Goal: Task Accomplishment & Management: Complete application form

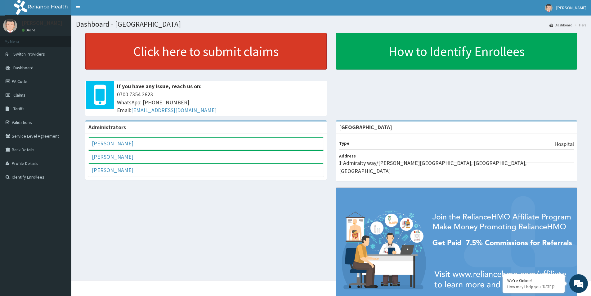
click at [171, 54] on link "Click here to submit claims" at bounding box center [205, 51] width 241 height 37
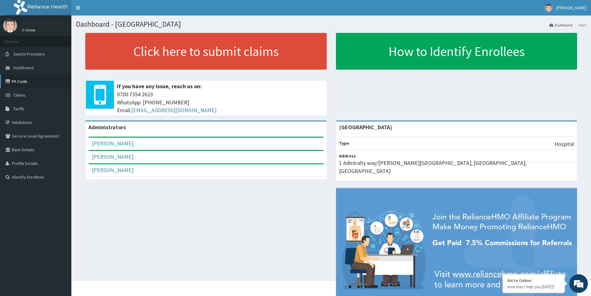
click at [15, 78] on link "PA Code" at bounding box center [35, 81] width 71 height 14
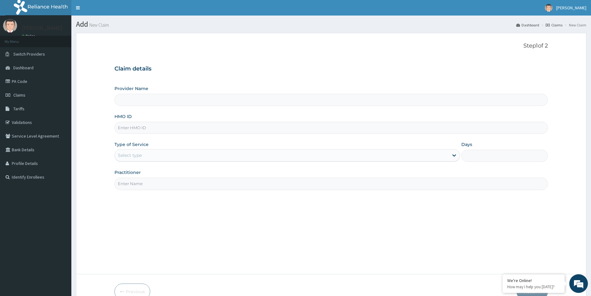
type input "[GEOGRAPHIC_DATA]"
paste input "VIE/10018/A"
type input "VIE/10018/A"
click at [151, 157] on div "Select type" at bounding box center [282, 155] width 334 height 10
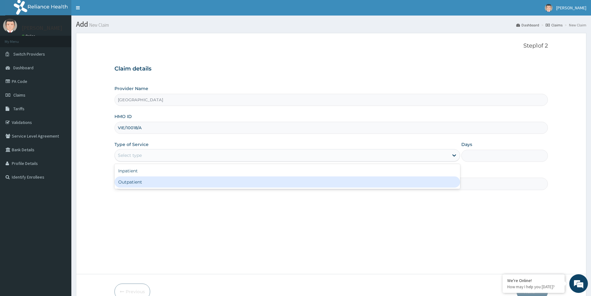
click at [154, 182] on div "Outpatient" at bounding box center [287, 181] width 346 height 11
type input "1"
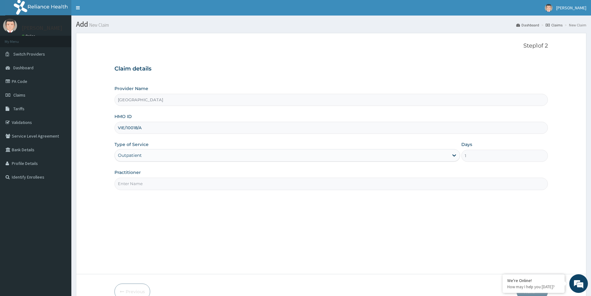
click at [154, 181] on input "Practitioner" at bounding box center [330, 183] width 433 height 12
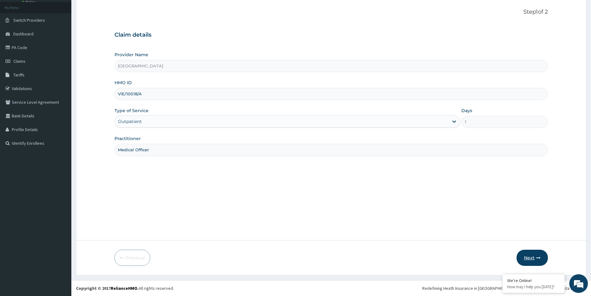
type input "Medical Officer"
click at [532, 254] on button "Next" at bounding box center [532, 257] width 31 height 16
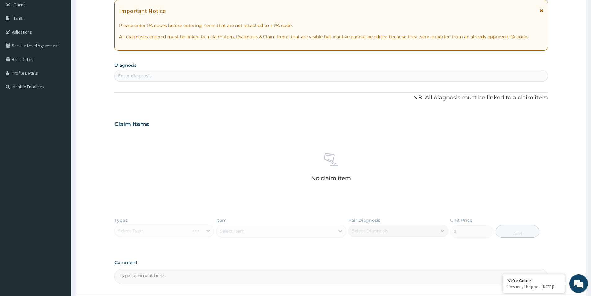
scroll to position [20, 0]
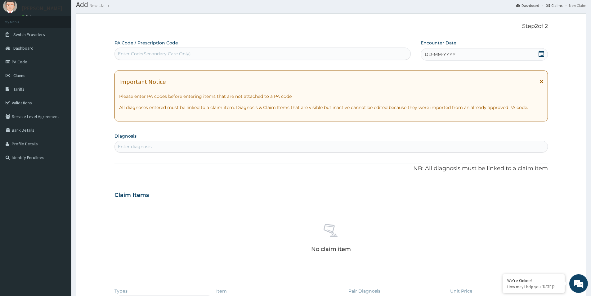
paste input "PA/19DD12"
type input "PA/19DD12"
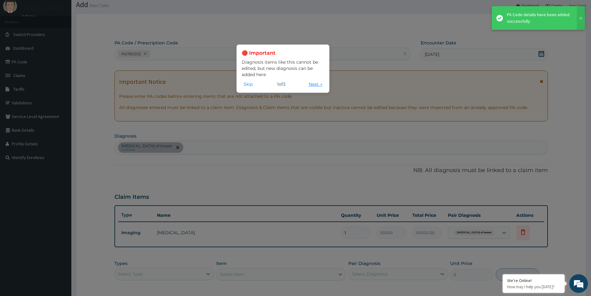
click at [316, 85] on button "Next →" at bounding box center [315, 84] width 17 height 7
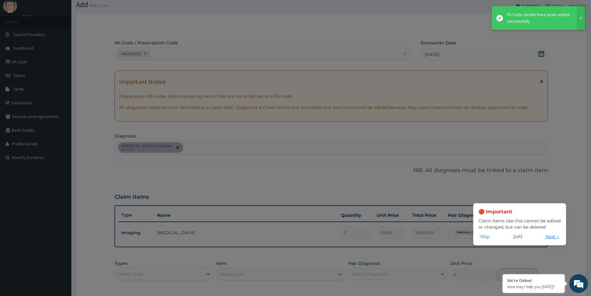
click at [553, 238] on button "Next →" at bounding box center [552, 236] width 17 height 7
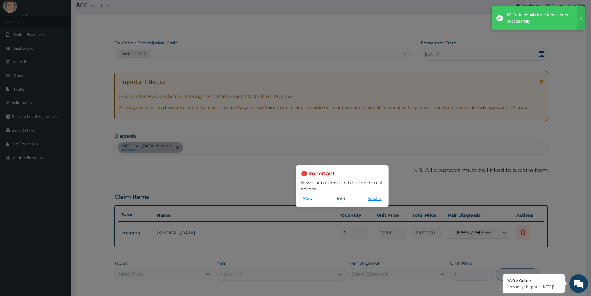
click at [372, 197] on button "Next →" at bounding box center [374, 198] width 17 height 7
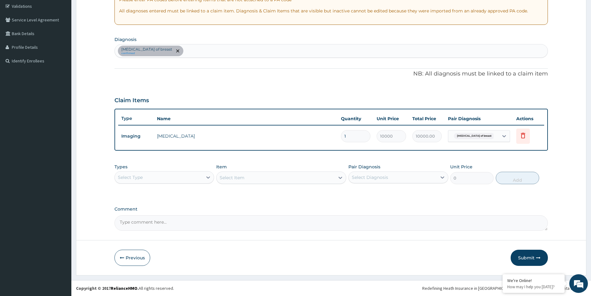
scroll to position [23, 0]
click at [517, 257] on button "Submit" at bounding box center [529, 257] width 37 height 16
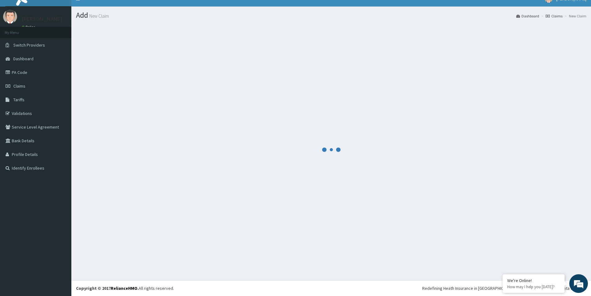
scroll to position [116, 0]
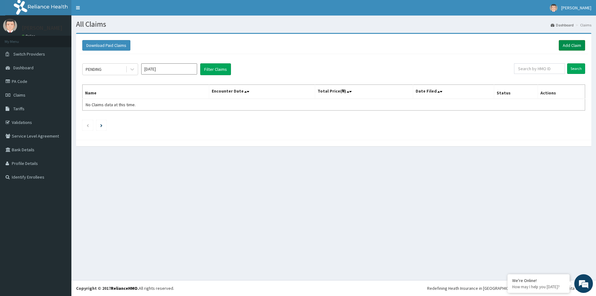
click at [564, 46] on link "Add Claim" at bounding box center [571, 45] width 26 height 11
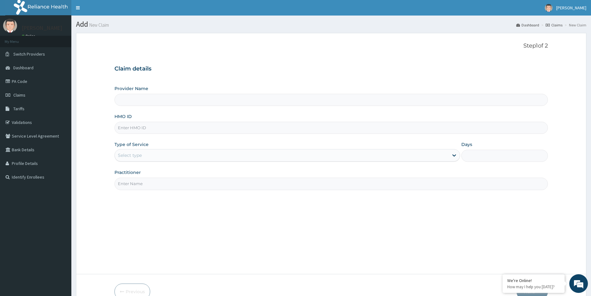
type input "[GEOGRAPHIC_DATA]"
paste input "VIE/10018/A"
type input "VIE/10018/A"
click at [154, 155] on div "Select type" at bounding box center [282, 155] width 334 height 10
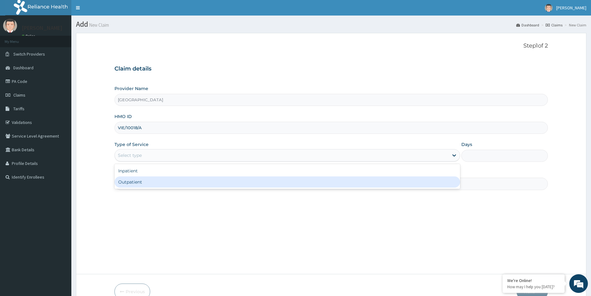
click at [163, 179] on div "Outpatient" at bounding box center [287, 181] width 346 height 11
type input "1"
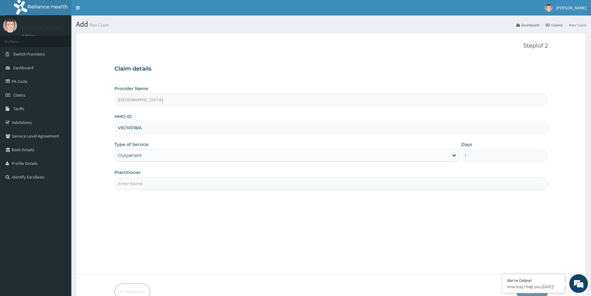
click at [163, 179] on input "Practitioner" at bounding box center [330, 183] width 433 height 12
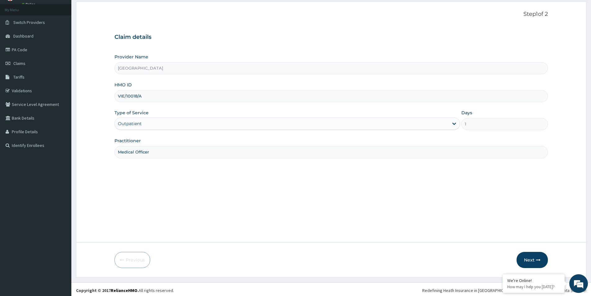
scroll to position [34, 0]
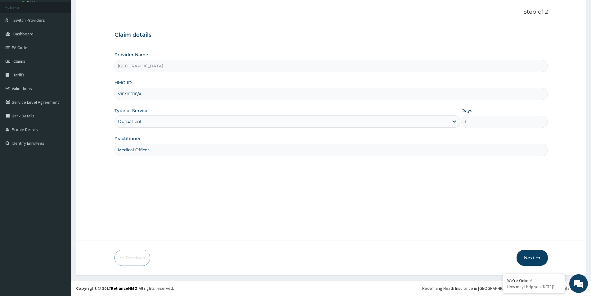
type input "Medical Officer"
click at [536, 261] on button "Next" at bounding box center [532, 257] width 31 height 16
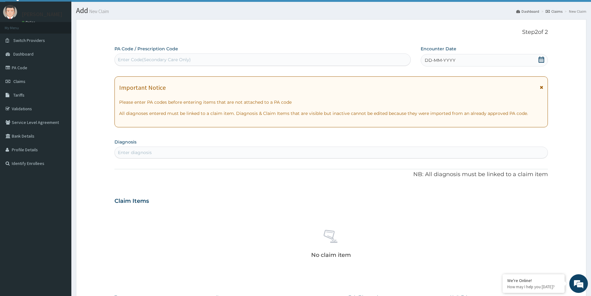
scroll to position [3, 0]
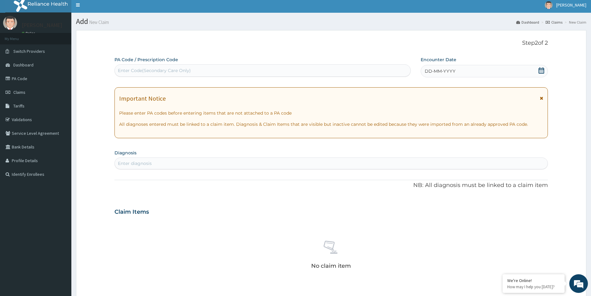
click at [215, 70] on div "Enter Code(Secondary Care Only)" at bounding box center [263, 70] width 296 height 10
paste input "PA/02E161"
type input "PA/02E161"
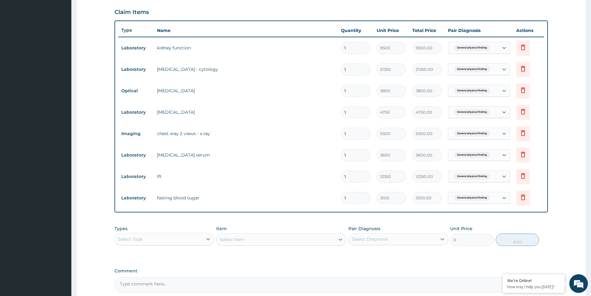
scroll to position [266, 0]
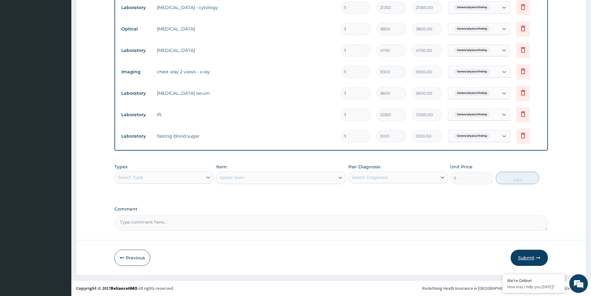
click at [526, 253] on button "Submit" at bounding box center [529, 257] width 37 height 16
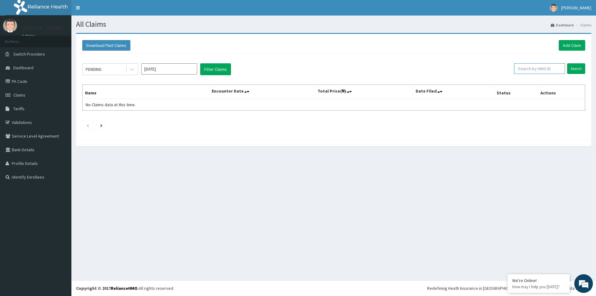
click at [541, 71] on input "text" at bounding box center [539, 68] width 51 height 11
paste input "VIE/10018/A"
type input "VIE/10018/A"
click at [567, 67] on form "VIE/10018/A Search" at bounding box center [545, 68] width 80 height 11
click at [572, 67] on input "Search" at bounding box center [576, 68] width 18 height 11
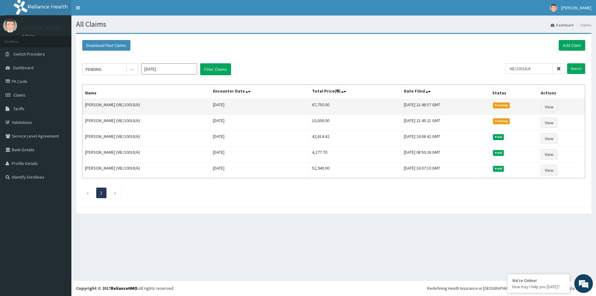
click at [309, 105] on td "67,750.00" at bounding box center [355, 107] width 92 height 16
copy td "67,750.00"
drag, startPoint x: 117, startPoint y: 105, endPoint x: 140, endPoint y: 105, distance: 23.0
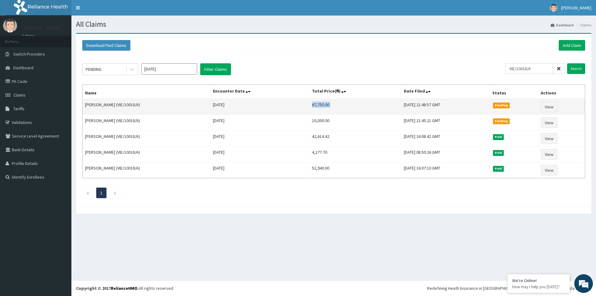
click at [140, 105] on td "Ngozi Chimokwu (VIE/10018/A)" at bounding box center [147, 107] width 128 height 16
copy td "(VIE/10018/A"
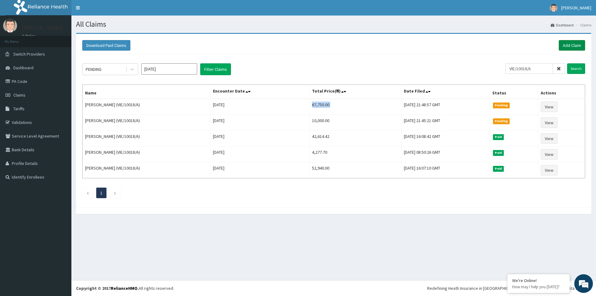
click at [562, 44] on link "Add Claim" at bounding box center [571, 45] width 26 height 11
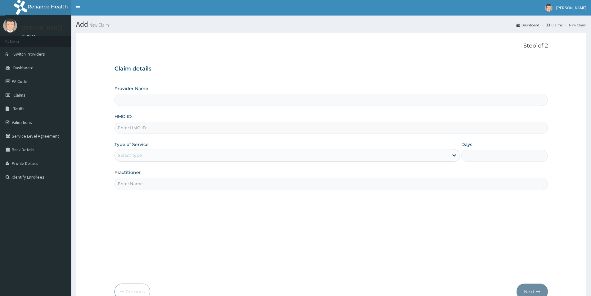
click at [164, 132] on input "HMO ID" at bounding box center [330, 128] width 433 height 12
paste input "VIE/10018/A"
type input "VIE/10018/A"
type input "[GEOGRAPHIC_DATA]"
type input "VIE/10018/A"
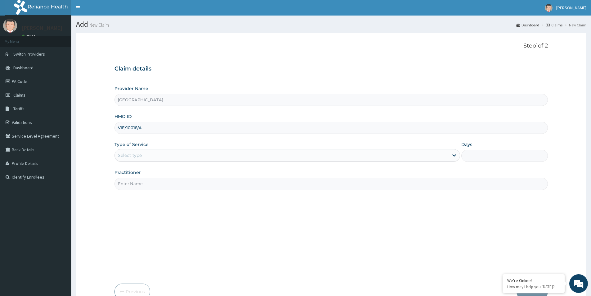
click at [156, 155] on div "Select type" at bounding box center [282, 155] width 334 height 10
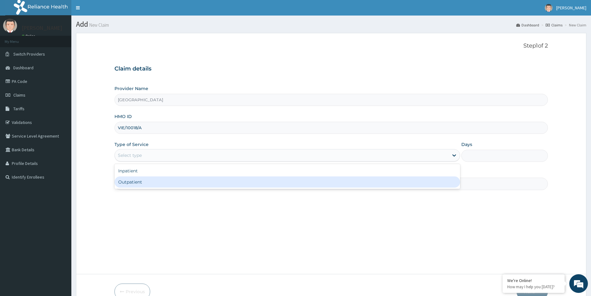
click at [167, 182] on div "Outpatient" at bounding box center [287, 181] width 346 height 11
type input "1"
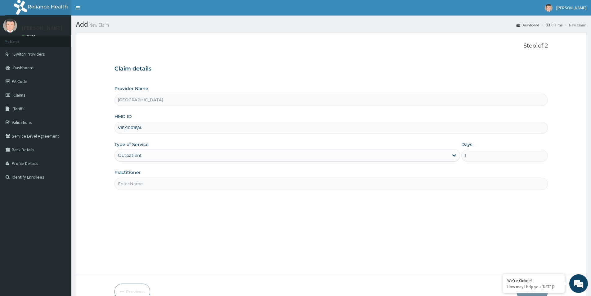
click at [162, 180] on input "Practitioner" at bounding box center [330, 183] width 433 height 12
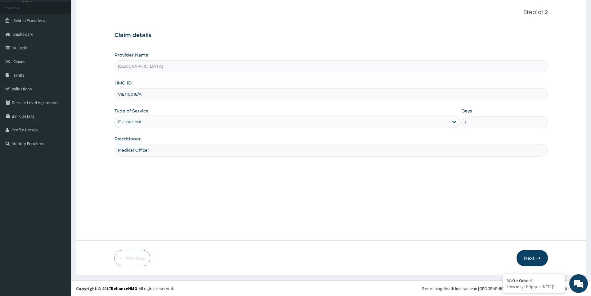
scroll to position [34, 0]
type input "Medical Officer"
click at [536, 257] on icon "button" at bounding box center [538, 257] width 4 height 4
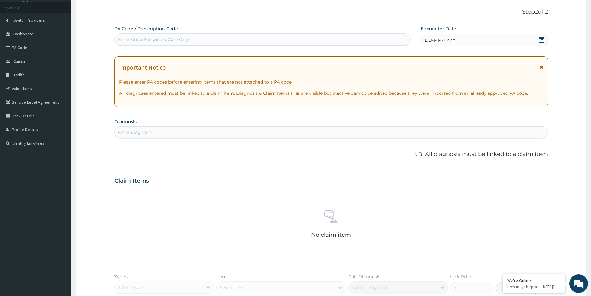
click at [269, 45] on div "Enter Code(Secondary Care Only)" at bounding box center [262, 39] width 296 height 12
click at [542, 38] on icon at bounding box center [542, 39] width 6 height 6
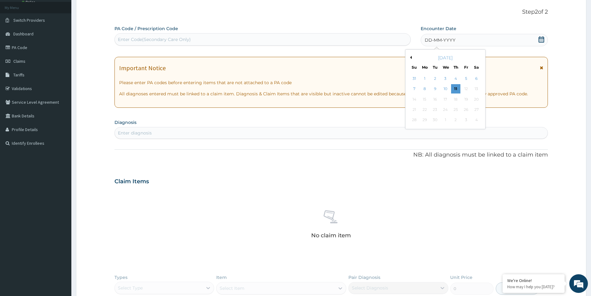
click at [411, 55] on div "September 2025" at bounding box center [445, 58] width 75 height 6
click at [409, 56] on div "September 2025" at bounding box center [445, 58] width 75 height 6
click at [410, 57] on button "Previous Month" at bounding box center [410, 57] width 3 height 3
click at [463, 110] on div "22" at bounding box center [466, 109] width 9 height 9
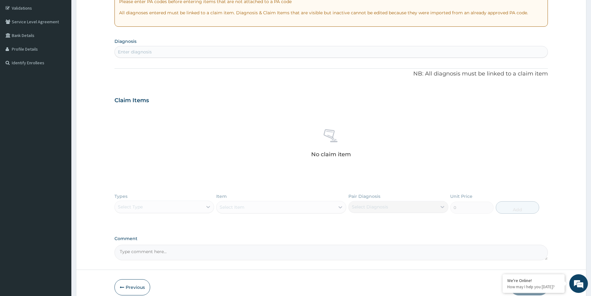
scroll to position [144, 0]
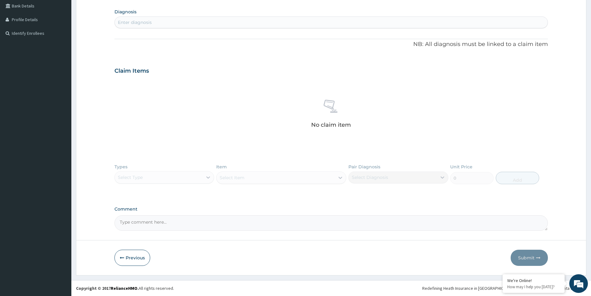
click at [179, 225] on textarea "Comment" at bounding box center [330, 223] width 433 height 16
paste textarea "DIAGNOSIS Primary Diagnosis: Tinea barbae and tinea capitis (ICD Code:B35.0)."
type textarea "DIAGNOSIS Primary Diagnosis: Tinea barbae and tinea capitis (ICD Code:B35.0)."
click at [193, 22] on div "Enter diagnosis" at bounding box center [331, 22] width 433 height 10
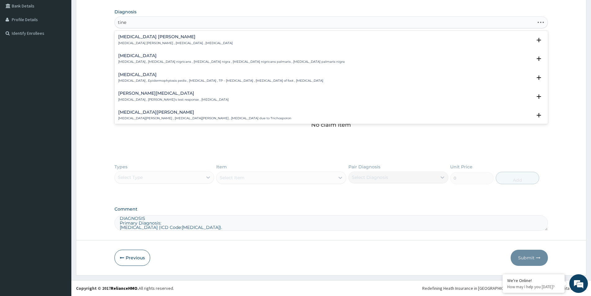
type input "tinea"
click at [213, 117] on p "Tinea barbae , Tinea sycosis , Barbers' itch , Sycosis vulgaris , Folliculitis …" at bounding box center [283, 118] width 330 height 4
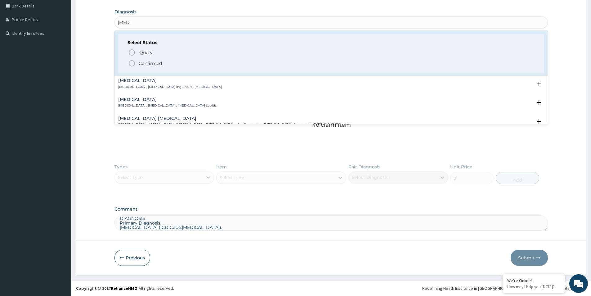
scroll to position [93, 0]
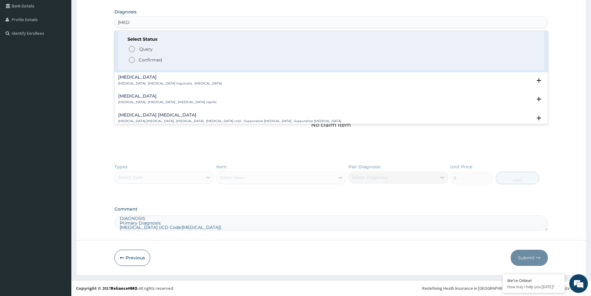
click at [159, 60] on p "Confirmed" at bounding box center [150, 60] width 23 height 6
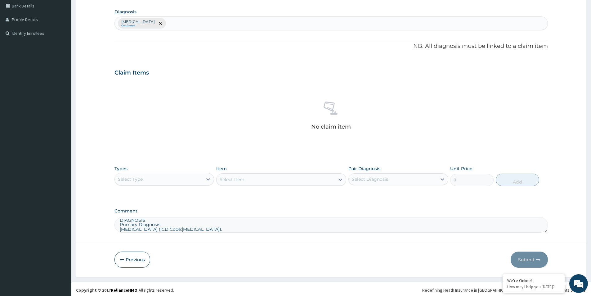
scroll to position [146, 0]
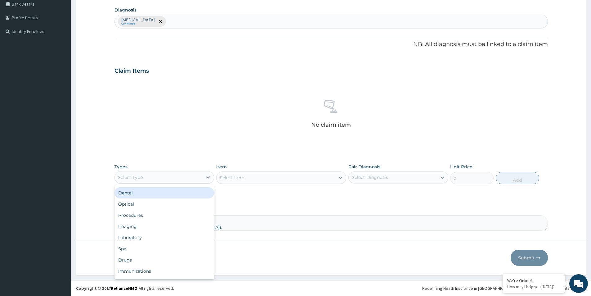
click at [159, 177] on div "Select Type" at bounding box center [159, 177] width 88 height 10
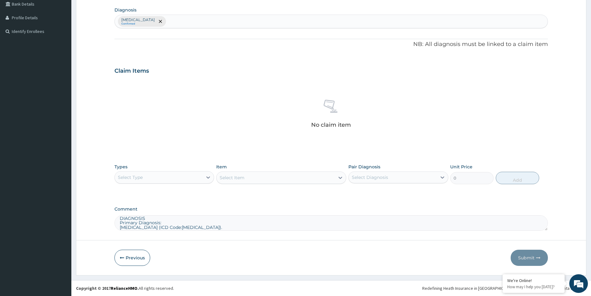
click at [195, 179] on div "Select Type" at bounding box center [159, 177] width 88 height 10
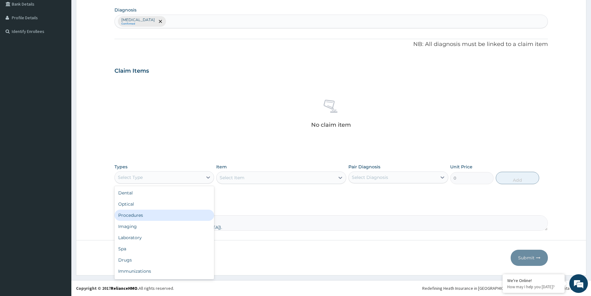
click at [181, 217] on div "Procedures" at bounding box center [164, 214] width 100 height 11
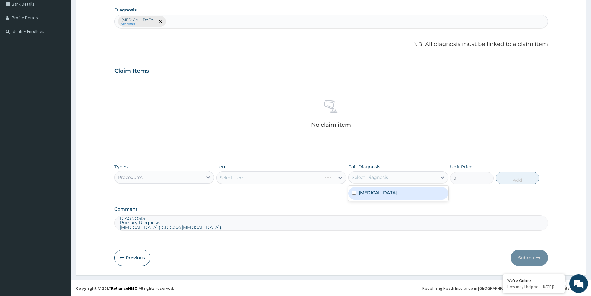
click at [353, 179] on div "Select Diagnosis" at bounding box center [370, 177] width 36 height 6
click at [353, 191] on input "checkbox" at bounding box center [354, 193] width 4 height 4
checkbox input "true"
click at [283, 176] on div "Select Item" at bounding box center [281, 177] width 130 height 12
click at [300, 180] on div "Select Item" at bounding box center [281, 177] width 130 height 12
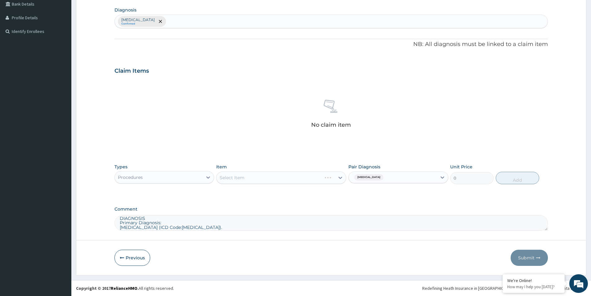
click at [312, 177] on div "Select Item" at bounding box center [281, 177] width 130 height 12
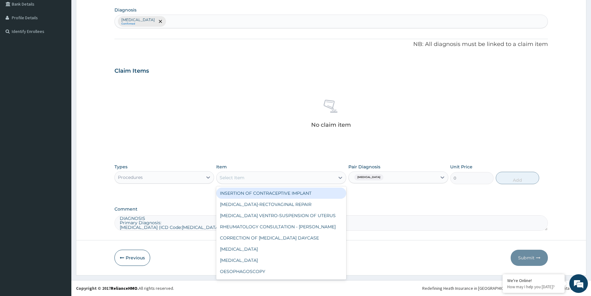
click at [304, 179] on div "Select Item" at bounding box center [276, 178] width 118 height 10
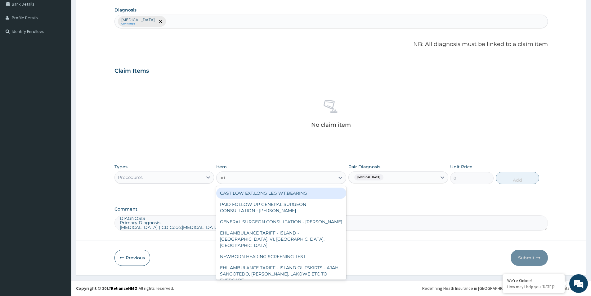
type input "arin"
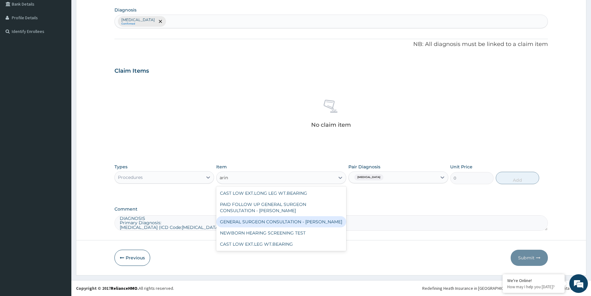
click at [274, 222] on div "GENERAL SURGEON CONSULTATION - DR ARINZE" at bounding box center [281, 221] width 130 height 11
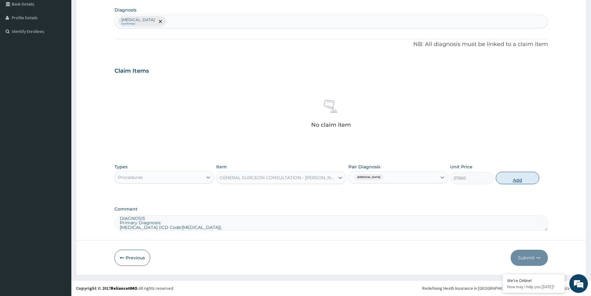
click at [509, 175] on button "Add" at bounding box center [517, 178] width 43 height 12
type input "0"
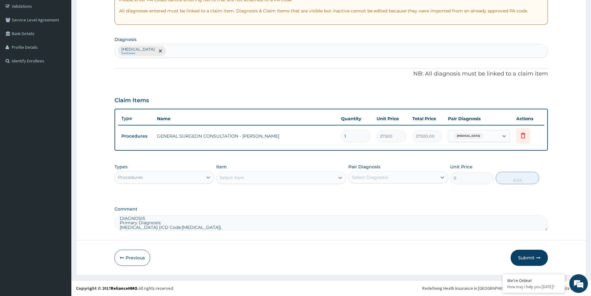
scroll to position [7, 0]
click at [531, 254] on button "Submit" at bounding box center [529, 257] width 37 height 16
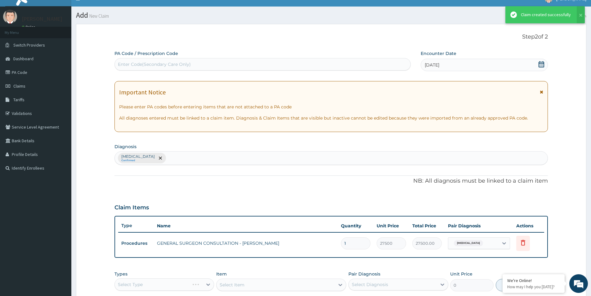
scroll to position [116, 0]
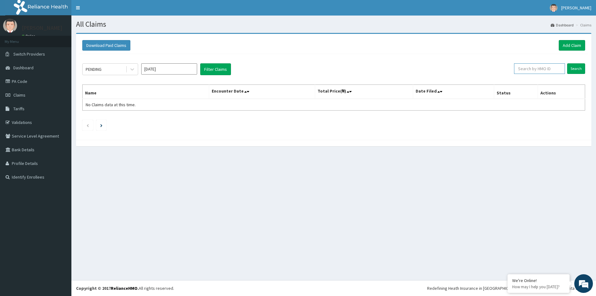
click at [524, 72] on input "text" at bounding box center [539, 68] width 51 height 11
paste input "VIE/10018/A"
type input "VIE/10018/A"
click at [574, 68] on input "Search" at bounding box center [576, 68] width 18 height 11
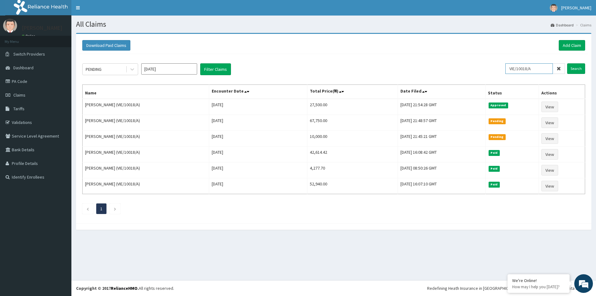
click at [546, 70] on input "VIE/10018/A" at bounding box center [528, 68] width 47 height 11
click at [567, 44] on link "Add Claim" at bounding box center [571, 45] width 26 height 11
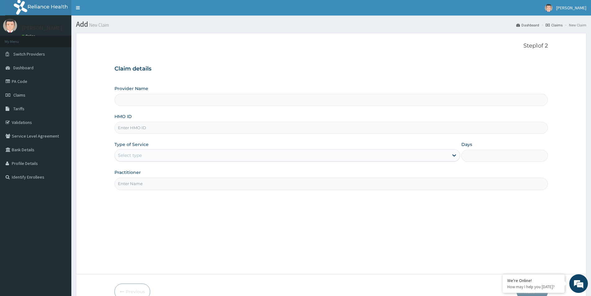
click at [156, 128] on input "HMO ID" at bounding box center [330, 128] width 433 height 12
type input "Evercare Hospital"
paste input "OTN/10001/C"
type input "OTN/10001/C"
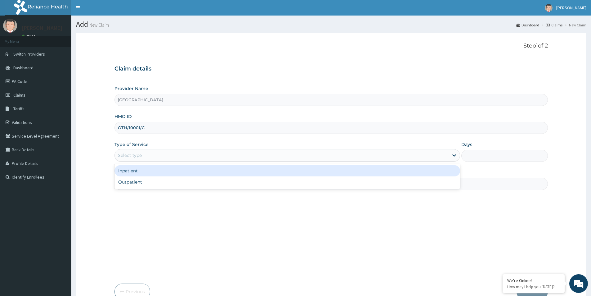
click at [151, 154] on div "Select type" at bounding box center [282, 155] width 334 height 10
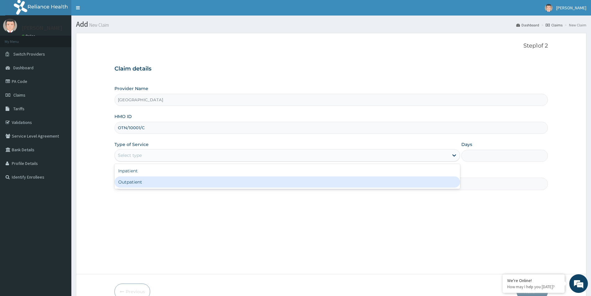
click at [156, 182] on div "Outpatient" at bounding box center [287, 181] width 346 height 11
type input "1"
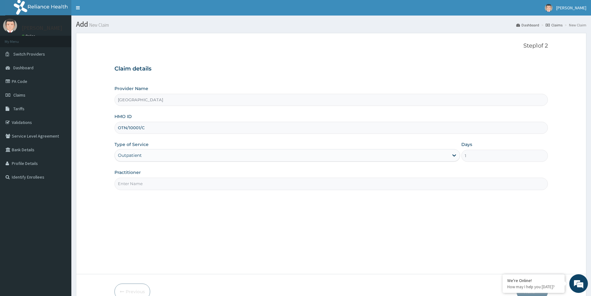
click at [156, 182] on input "Practitioner" at bounding box center [330, 183] width 433 height 12
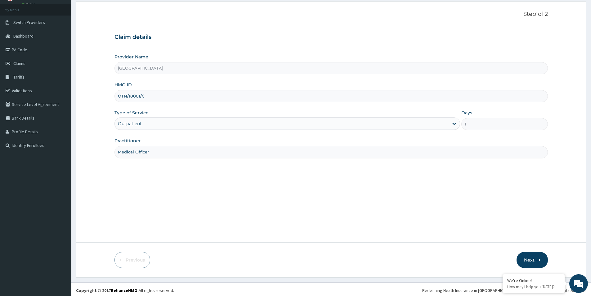
scroll to position [34, 0]
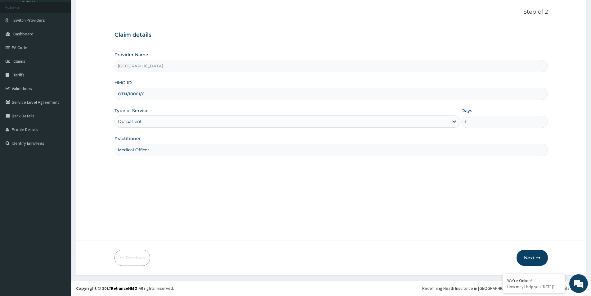
type input "Medical Officer"
click at [525, 254] on button "Next" at bounding box center [532, 257] width 31 height 16
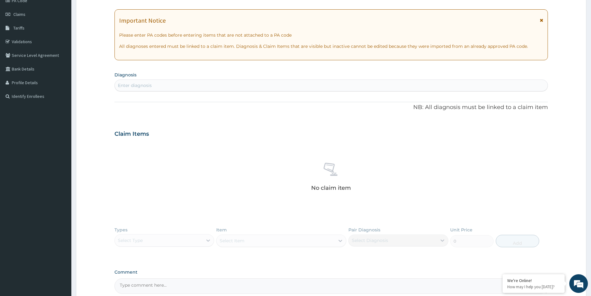
scroll to position [31, 0]
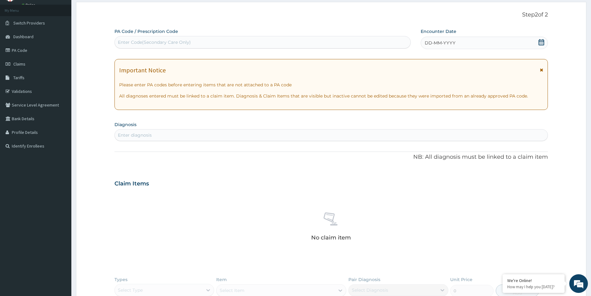
click at [205, 42] on div "Enter Code(Secondary Care Only)" at bounding box center [263, 42] width 296 height 10
paste input "PA/4D1377"
type input "PA/4D1377"
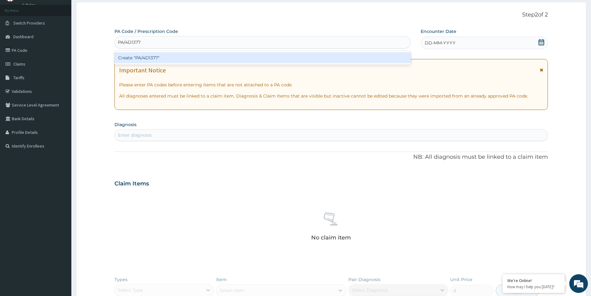
click at [189, 54] on div "Create "PA/4D1377"" at bounding box center [262, 57] width 296 height 11
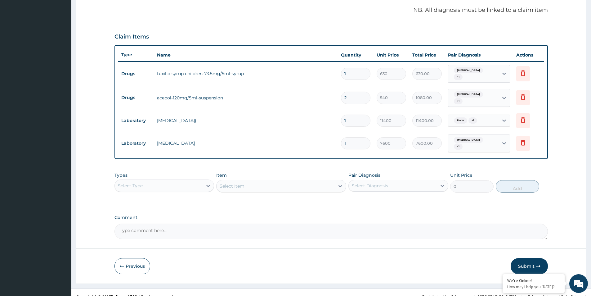
scroll to position [188, 0]
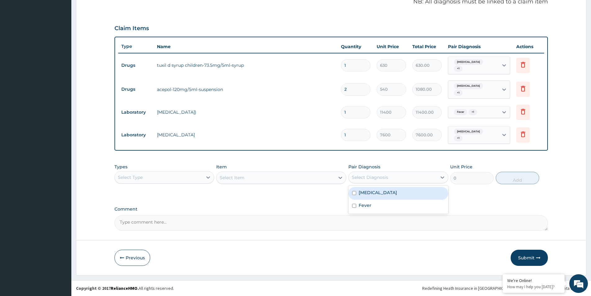
click at [370, 174] on div "Select Diagnosis" at bounding box center [370, 177] width 36 height 6
click at [353, 193] on input "checkbox" at bounding box center [354, 193] width 4 height 4
checkbox input "true"
click at [404, 179] on div "Upper respiratory infection" at bounding box center [393, 177] width 88 height 11
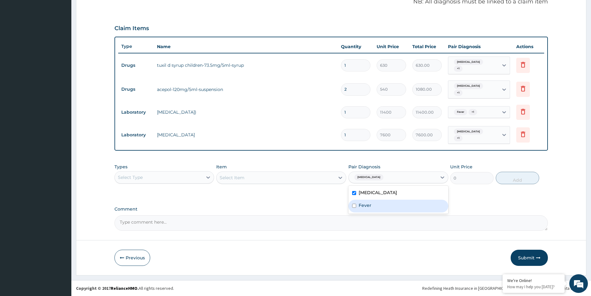
click at [354, 204] on input "checkbox" at bounding box center [354, 206] width 4 height 4
checkbox input "true"
click at [274, 178] on div "Select Item" at bounding box center [281, 177] width 130 height 12
drag, startPoint x: 267, startPoint y: 178, endPoint x: 174, endPoint y: 179, distance: 92.8
click at [255, 179] on div "Select Item" at bounding box center [281, 177] width 130 height 12
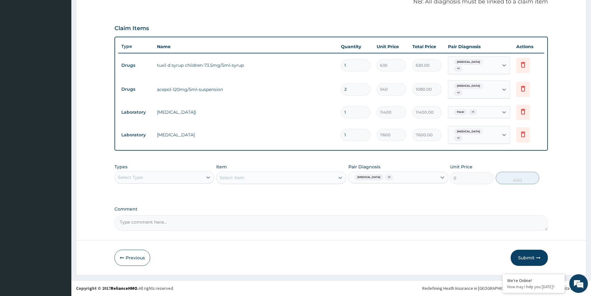
click at [174, 179] on div "Select Type" at bounding box center [159, 177] width 88 height 10
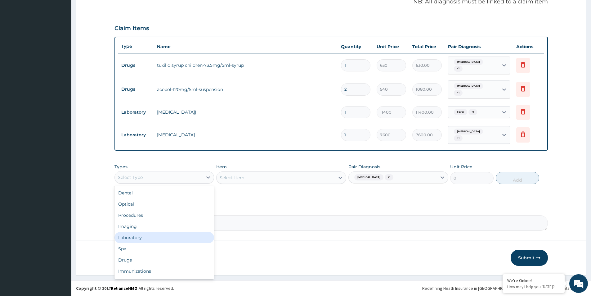
click at [153, 240] on div "Laboratory" at bounding box center [164, 237] width 100 height 11
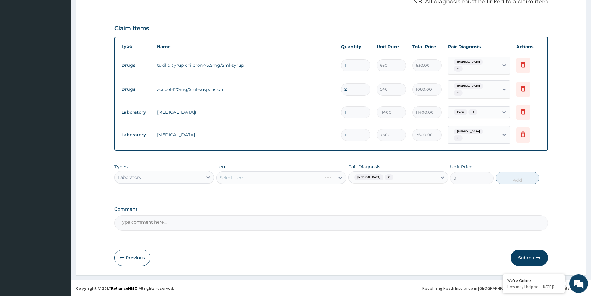
click at [277, 180] on div "Select Item" at bounding box center [281, 177] width 130 height 12
click at [280, 181] on div "Select Item" at bounding box center [276, 178] width 118 height 10
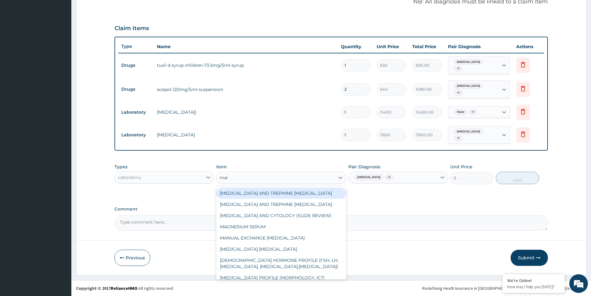
type input "mala"
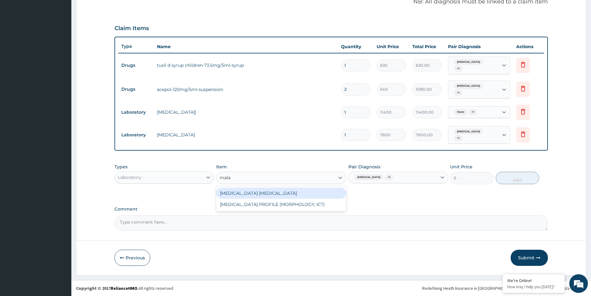
click at [277, 191] on div "MALARIA PARASITE" at bounding box center [281, 192] width 130 height 11
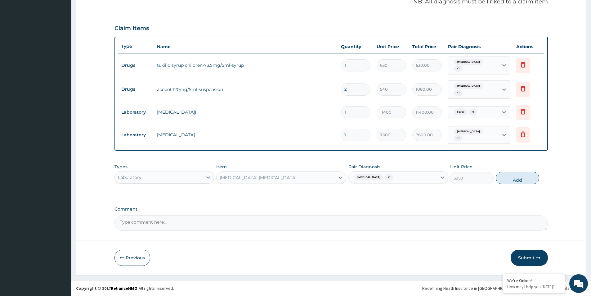
click at [518, 181] on button "Add" at bounding box center [517, 178] width 43 height 12
type input "0"
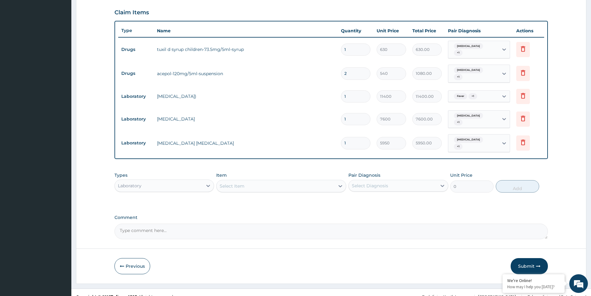
scroll to position [212, 0]
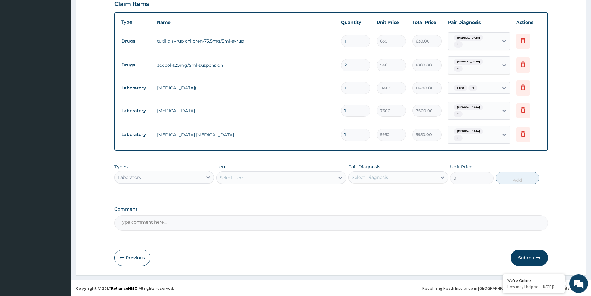
drag, startPoint x: 424, startPoint y: 308, endPoint x: 93, endPoint y: 291, distance: 331.8
click at [254, 295] on html "R EL Toggle navigation Kunle Suleiman Kunle Suleiman - hmo@evercare.ng Member s…" at bounding box center [295, 42] width 591 height 508
click at [182, 179] on div "Laboratory" at bounding box center [159, 177] width 88 height 10
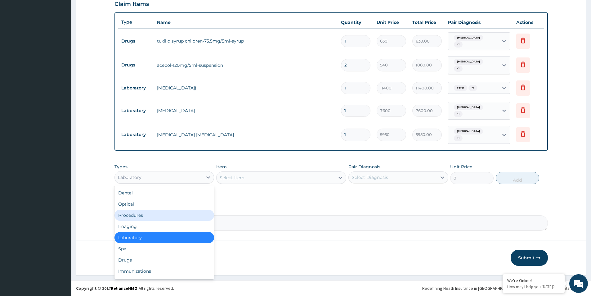
click at [164, 218] on div "Procedures" at bounding box center [164, 214] width 100 height 11
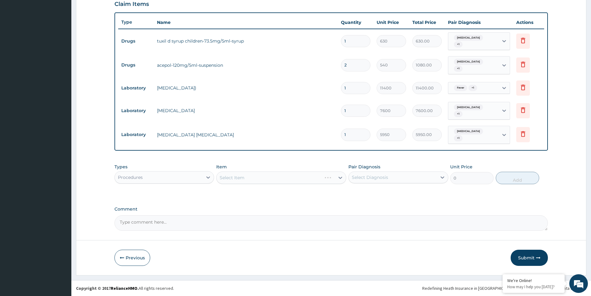
click at [355, 177] on div "Select Diagnosis" at bounding box center [370, 177] width 36 height 6
click at [352, 191] on div "Upper respiratory infection" at bounding box center [398, 193] width 100 height 13
checkbox input "true"
click at [363, 180] on div "Upper respiratory infection" at bounding box center [368, 177] width 33 height 8
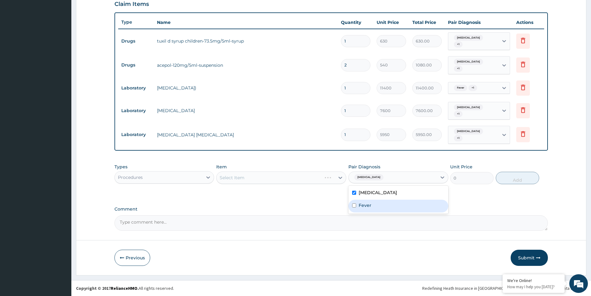
click at [356, 204] on input "checkbox" at bounding box center [354, 205] width 4 height 4
checkbox input "true"
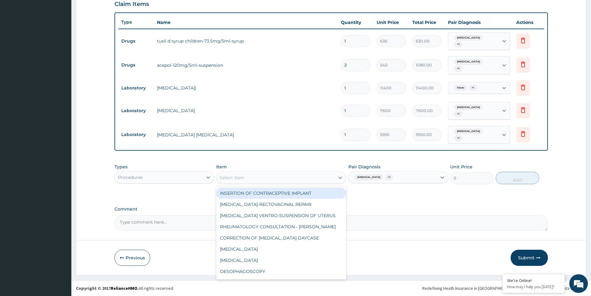
click at [280, 180] on div "Select Item" at bounding box center [276, 178] width 118 height 10
type input "reg"
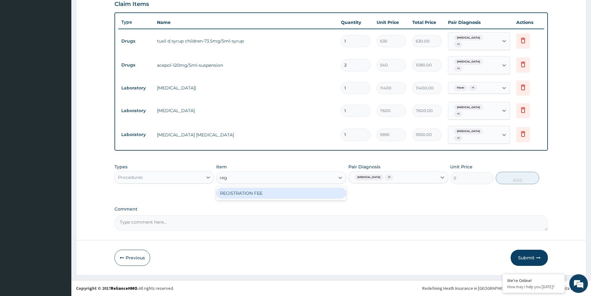
click at [329, 197] on div "REGISTRATION FEE" at bounding box center [281, 192] width 130 height 11
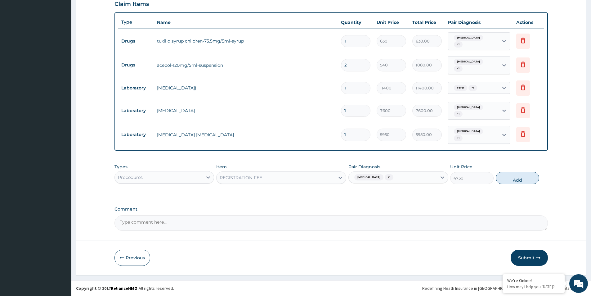
click at [510, 175] on button "Add" at bounding box center [517, 178] width 43 height 12
type input "0"
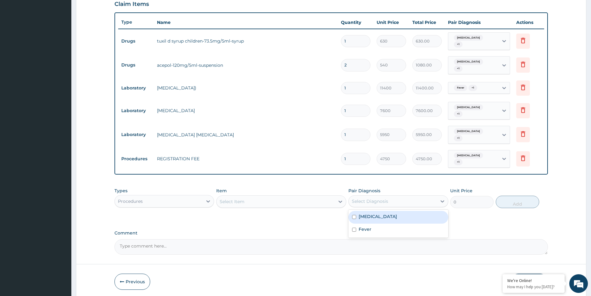
click at [382, 201] on div "Select Diagnosis" at bounding box center [370, 201] width 36 height 6
click at [352, 217] on input "checkbox" at bounding box center [354, 217] width 4 height 4
checkbox input "true"
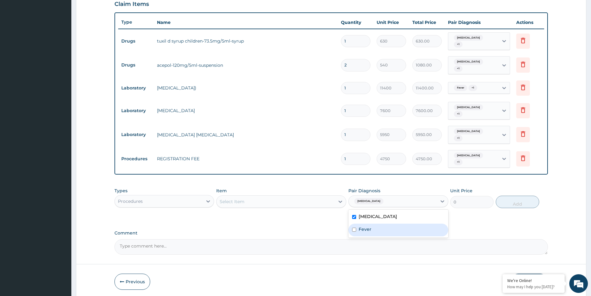
click at [357, 229] on div "Fever" at bounding box center [398, 229] width 100 height 13
checkbox input "true"
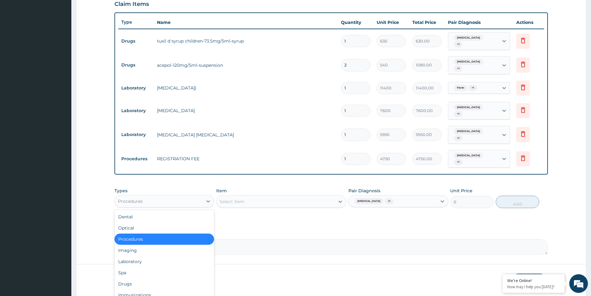
click at [201, 203] on div "Procedures" at bounding box center [159, 201] width 88 height 10
click at [179, 239] on div "Procedures" at bounding box center [164, 238] width 100 height 11
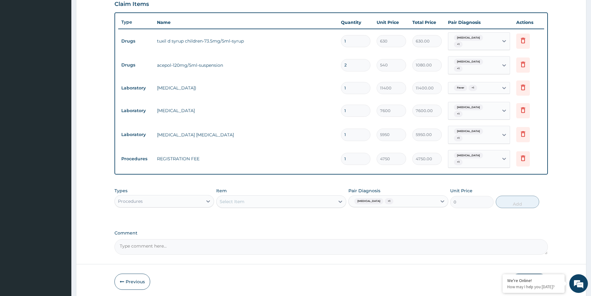
click at [261, 204] on div "Select Item" at bounding box center [276, 201] width 118 height 10
type input "c"
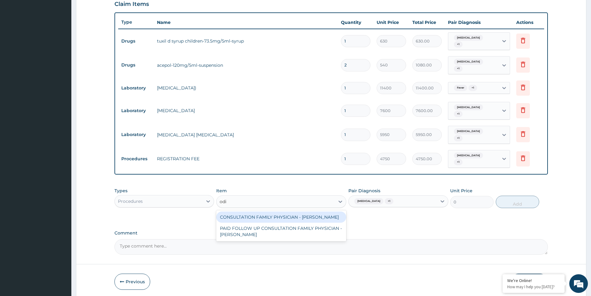
type input "odia"
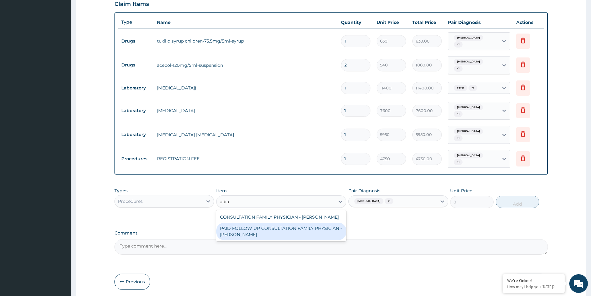
click at [292, 229] on div "PAID FOLLOW UP CONSULTATION FAMILY PHYSICIAN - DR ODIA" at bounding box center [281, 230] width 130 height 17
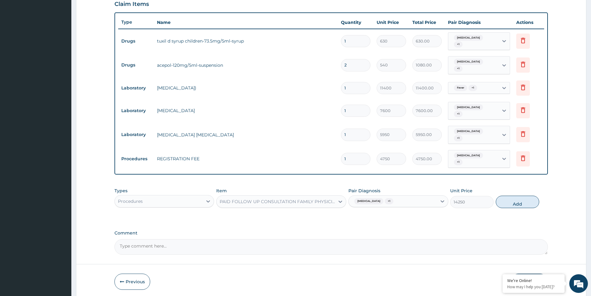
click at [475, 219] on div "Types Procedures Item option PAID FOLLOW UP CONSULTATION FAMILY PHYSICIAN - DR …" at bounding box center [330, 202] width 433 height 36
click at [515, 203] on button "Add" at bounding box center [517, 201] width 43 height 12
type input "0"
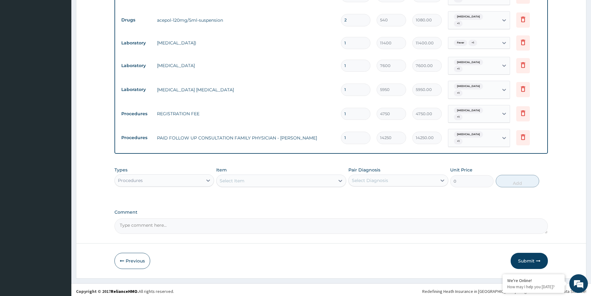
scroll to position [260, 0]
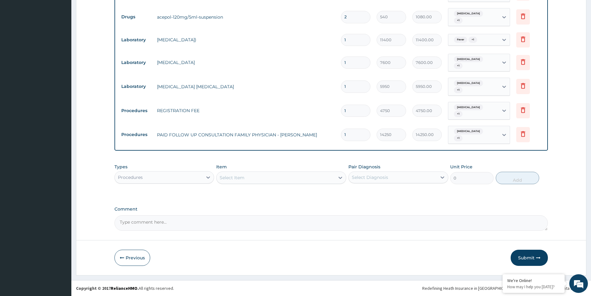
type input "2"
type input "28500.00"
type input "4"
type input "57000.00"
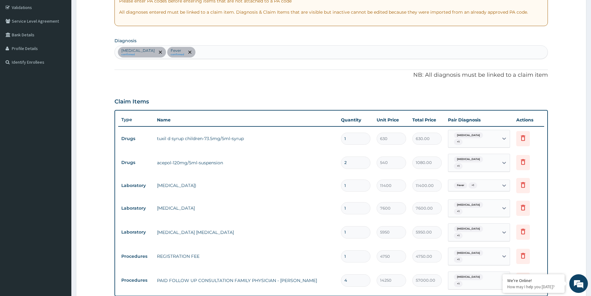
scroll to position [198, 0]
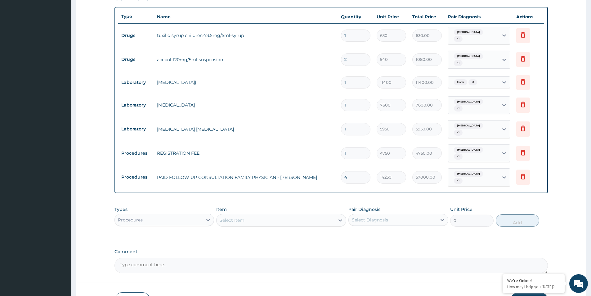
type input "3"
type input "42750.00"
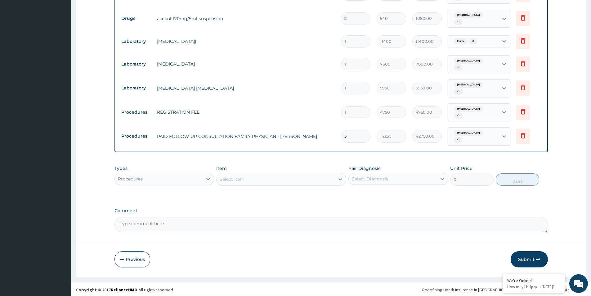
scroll to position [260, 0]
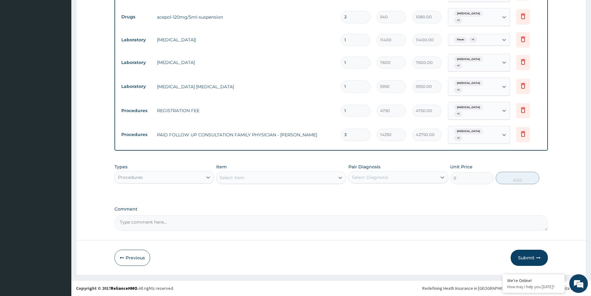
type input "3"
click at [528, 252] on button "Submit" at bounding box center [529, 257] width 37 height 16
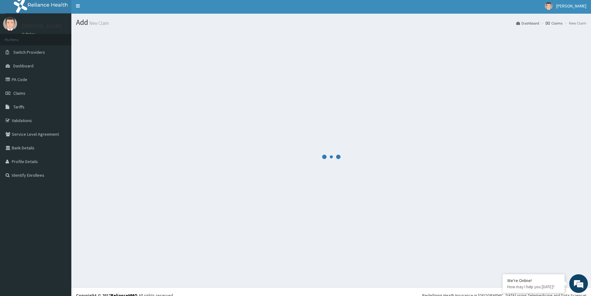
scroll to position [0, 0]
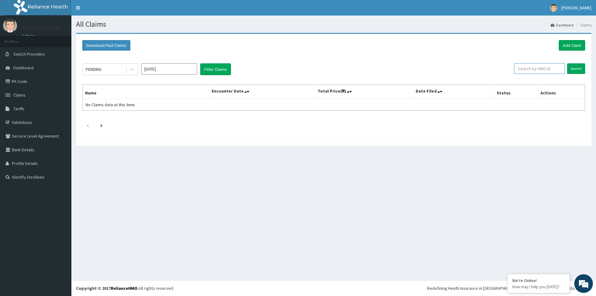
paste input "OTN/10001/C"
type input "OTN/10001/C"
click at [577, 67] on input "Search" at bounding box center [576, 68] width 18 height 11
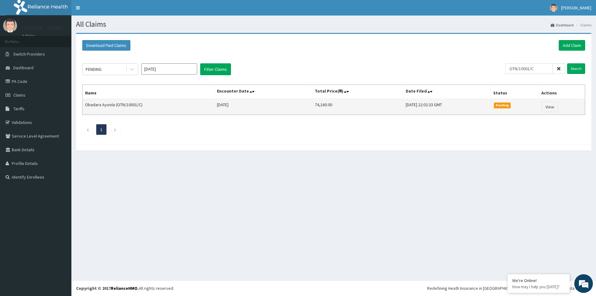
click at [312, 105] on td "74,160.00" at bounding box center [357, 107] width 91 height 16
copy td "74,160.00"
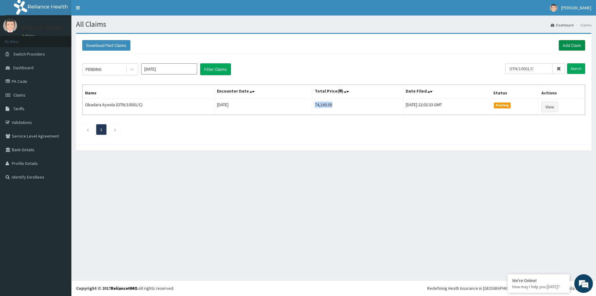
click at [575, 47] on link "Add Claim" at bounding box center [571, 45] width 26 height 11
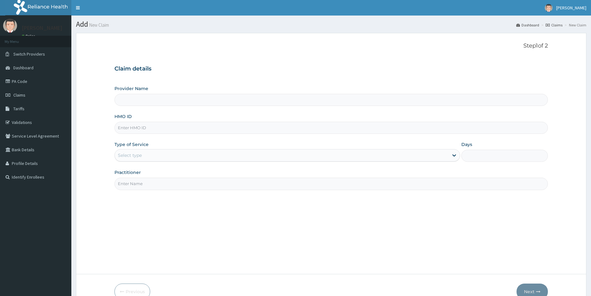
type input "[GEOGRAPHIC_DATA]"
click at [151, 125] on input "HMO ID" at bounding box center [330, 128] width 433 height 12
paste input "OTN/10001/C"
type input "OTN/10001/C"
click at [138, 152] on div "Select type" at bounding box center [282, 155] width 334 height 10
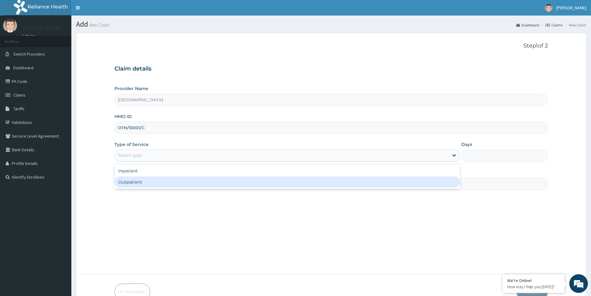
click at [142, 181] on div "Outpatient" at bounding box center [287, 181] width 346 height 11
type input "1"
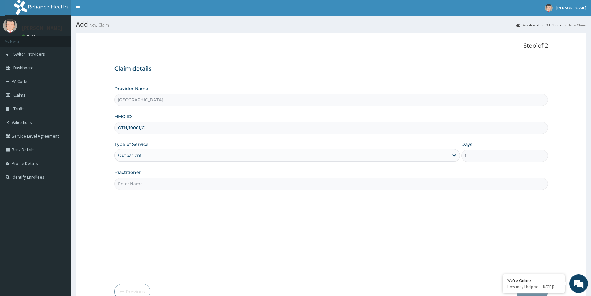
click at [142, 182] on input "Practitioner" at bounding box center [330, 183] width 433 height 12
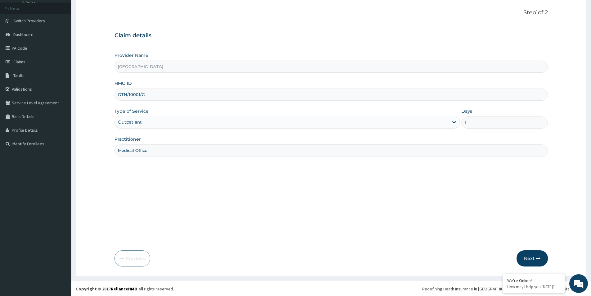
scroll to position [34, 0]
type input "Medical Officer"
click at [527, 254] on button "Next" at bounding box center [532, 257] width 31 height 16
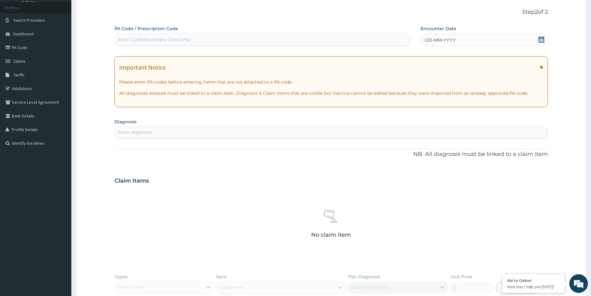
click at [164, 38] on div "Enter Code(Secondary Care Only)" at bounding box center [154, 39] width 73 height 6
paste input "PA/030ED2"
type input "PA/030ED2"
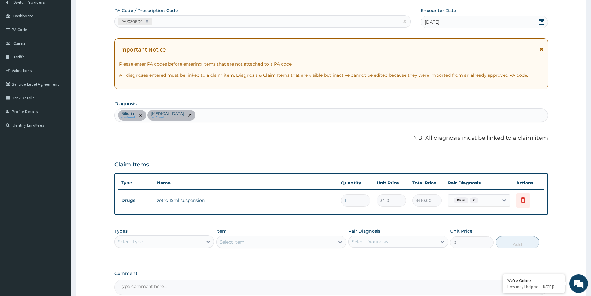
scroll to position [116, 0]
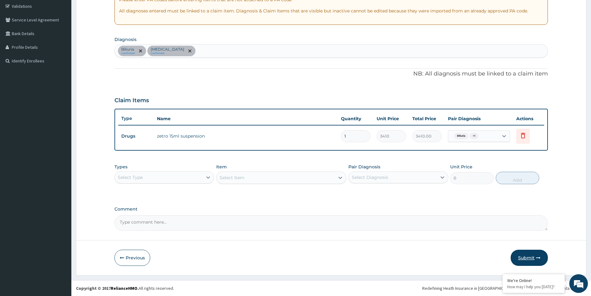
click at [520, 258] on button "Submit" at bounding box center [529, 257] width 37 height 16
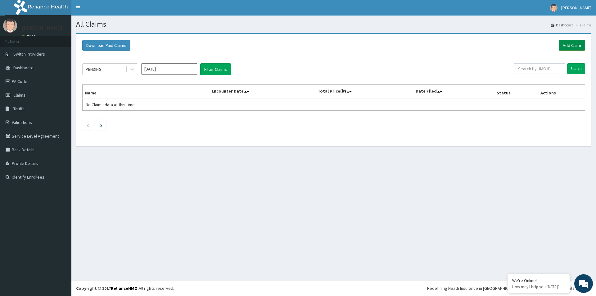
click at [571, 47] on link "Add Claim" at bounding box center [571, 45] width 26 height 11
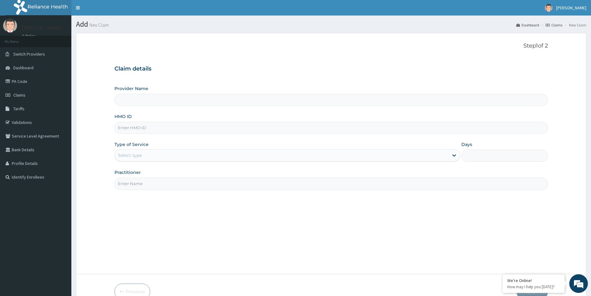
type input "[GEOGRAPHIC_DATA]"
paste input "DNP/10010/A"
type input "DNP/10010/A"
click at [146, 157] on div "Select type" at bounding box center [282, 155] width 334 height 10
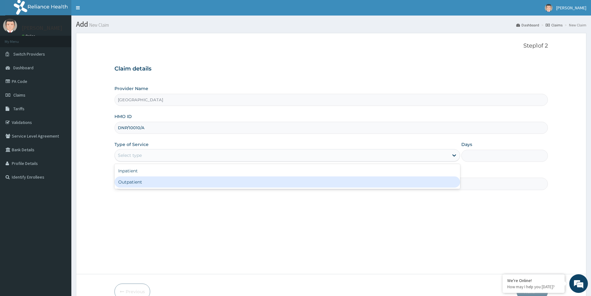
click at [146, 182] on div "Outpatient" at bounding box center [287, 181] width 346 height 11
type input "1"
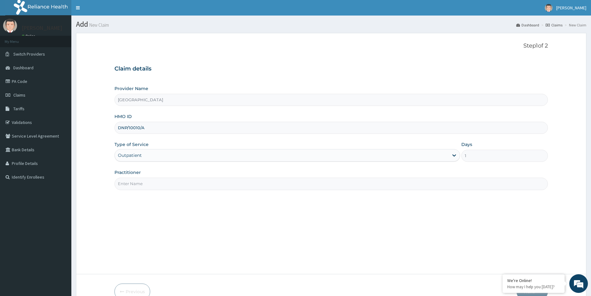
click at [146, 182] on input "Practitioner" at bounding box center [330, 183] width 433 height 12
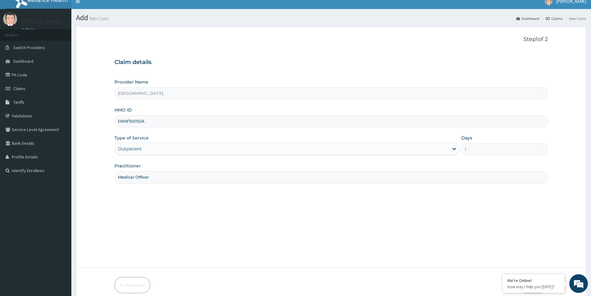
scroll to position [34, 0]
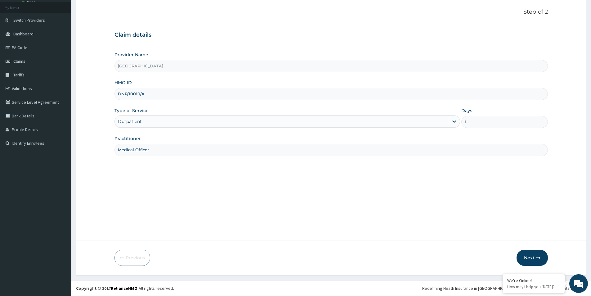
type input "Medical Officer"
click at [534, 259] on button "Next" at bounding box center [532, 257] width 31 height 16
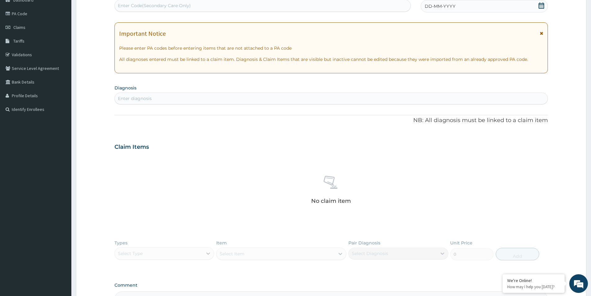
scroll to position [0, 0]
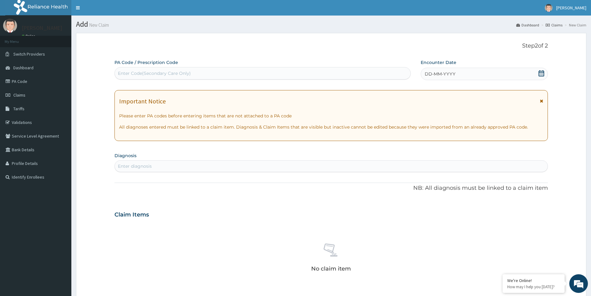
click at [192, 75] on div "Enter Code(Secondary Care Only)" at bounding box center [263, 73] width 296 height 10
paste input "PA/8238ED"
type input "PA/8238ED"
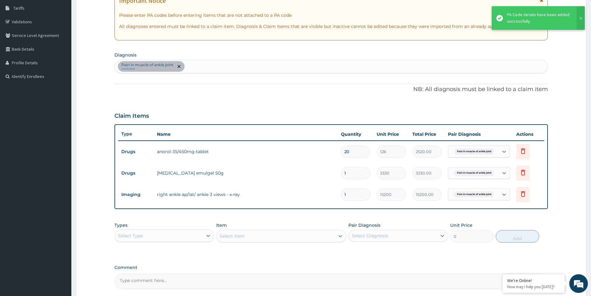
scroll to position [159, 0]
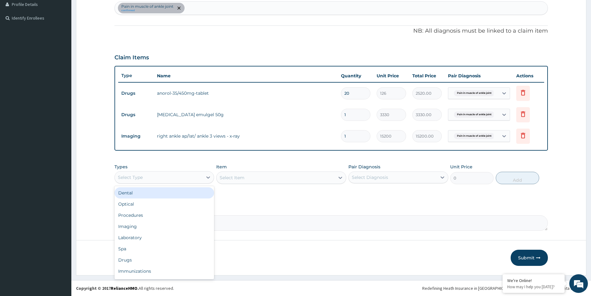
click at [142, 175] on div "Select Type" at bounding box center [130, 177] width 25 height 6
click at [149, 261] on div "Drugs" at bounding box center [164, 259] width 100 height 11
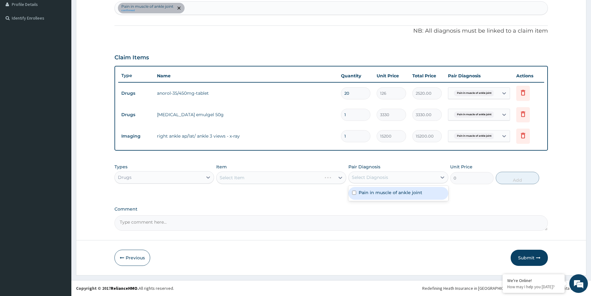
click at [354, 174] on div "Select Diagnosis" at bounding box center [370, 177] width 36 height 6
click at [353, 193] on input "checkbox" at bounding box center [354, 193] width 4 height 4
checkbox input "true"
click at [272, 177] on div "Select Item" at bounding box center [281, 177] width 130 height 12
click at [275, 175] on div "Select Item" at bounding box center [276, 178] width 118 height 10
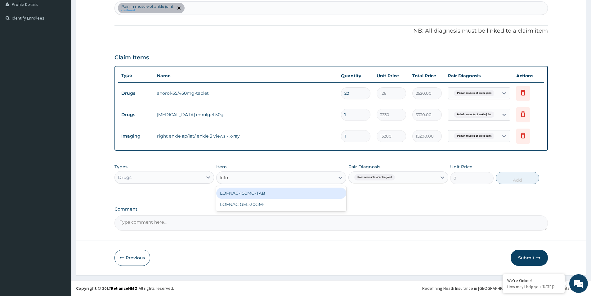
type input "lofn"
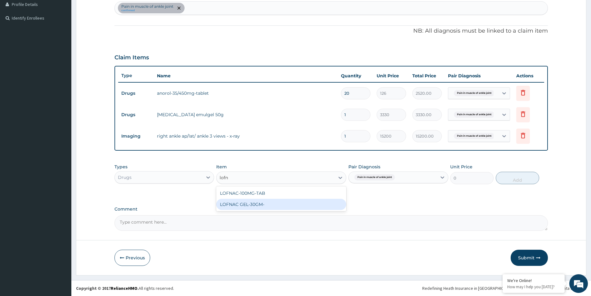
click at [250, 205] on div "LOFNAC GEL-30GM-" at bounding box center [281, 204] width 130 height 11
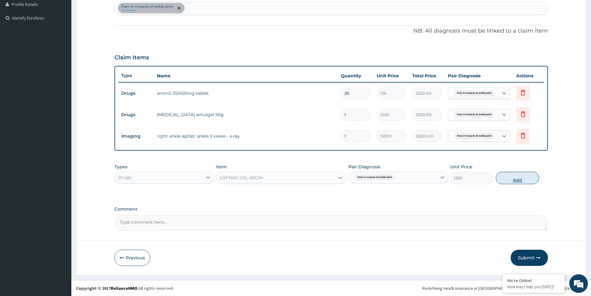
click at [528, 179] on button "Add" at bounding box center [517, 178] width 43 height 12
type input "0"
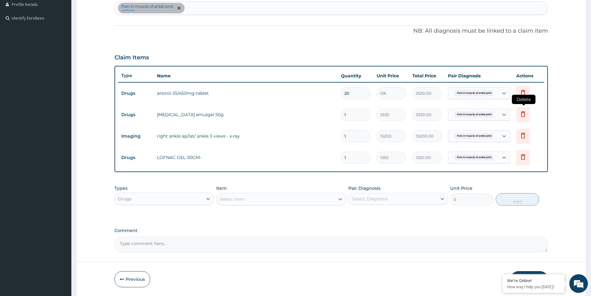
click at [525, 113] on icon at bounding box center [523, 114] width 4 height 6
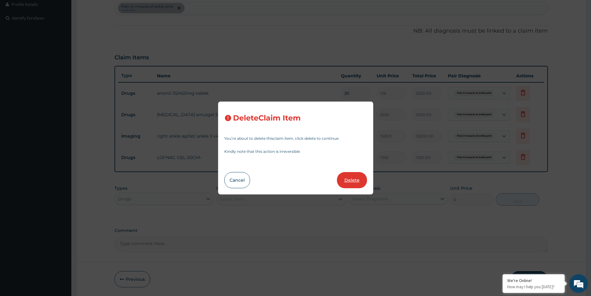
click at [347, 176] on button "Delete" at bounding box center [352, 180] width 30 height 16
type input "15200"
type input "15200.00"
type input "1350"
type input "1350.00"
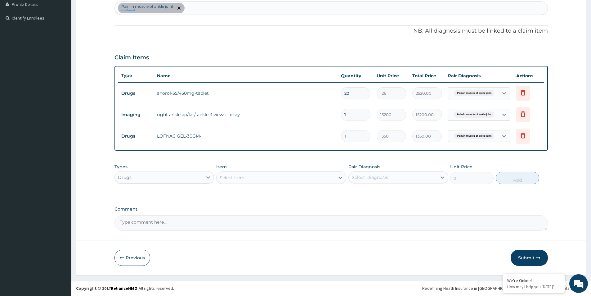
click at [530, 259] on button "Submit" at bounding box center [529, 257] width 37 height 16
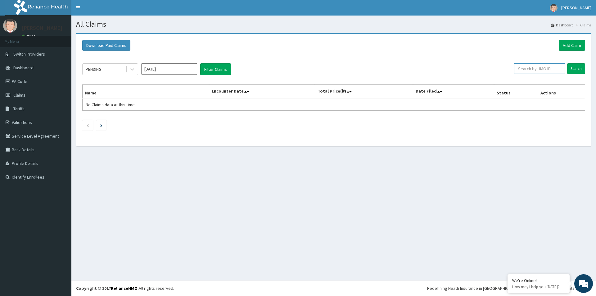
click at [535, 70] on input "text" at bounding box center [539, 68] width 51 height 11
paste input "DNP/10010/A"
type input "DNP/10010/A"
click at [567, 63] on input "Search" at bounding box center [576, 68] width 18 height 11
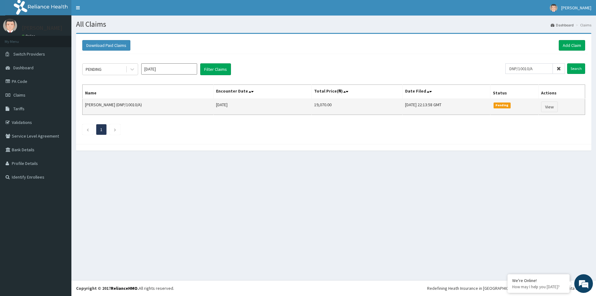
click at [341, 105] on td "19,070.00" at bounding box center [357, 107] width 91 height 16
copy td "19,070.00"
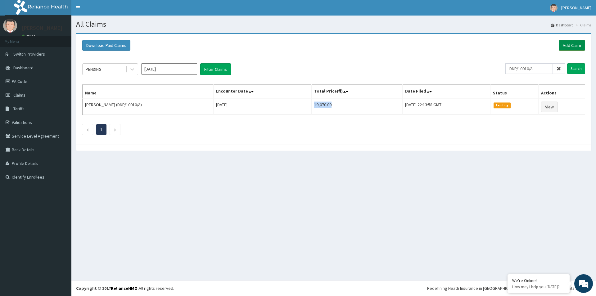
click at [572, 43] on link "Add Claim" at bounding box center [571, 45] width 26 height 11
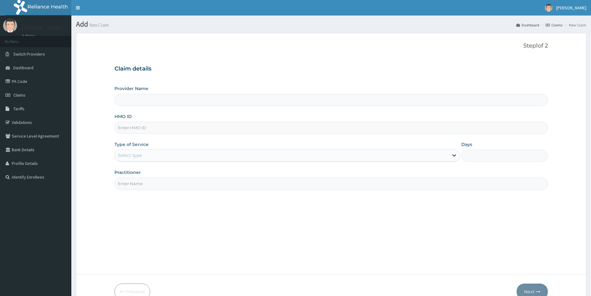
type input "[GEOGRAPHIC_DATA]"
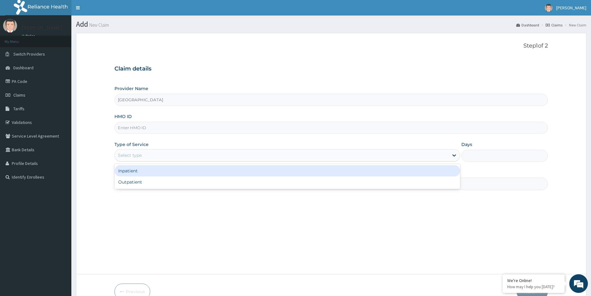
click at [138, 155] on div "Select type" at bounding box center [130, 155] width 24 height 6
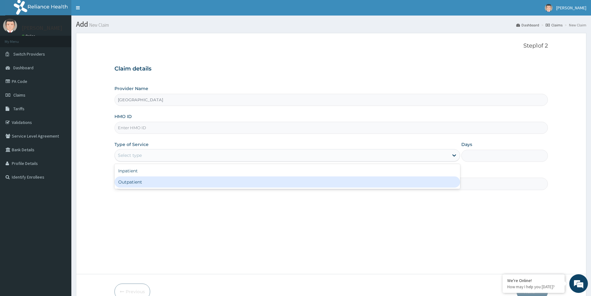
click at [141, 180] on div "Outpatient" at bounding box center [287, 181] width 346 height 11
type input "1"
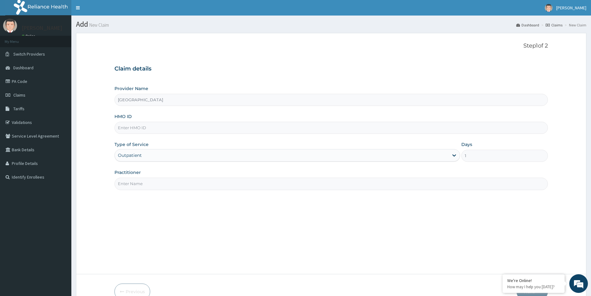
click at [141, 132] on input "HMO ID" at bounding box center [330, 128] width 433 height 12
paste input "DNP/10010/A"
type input "DNP/10010/A"
click at [145, 184] on input "Practitioner" at bounding box center [330, 183] width 433 height 12
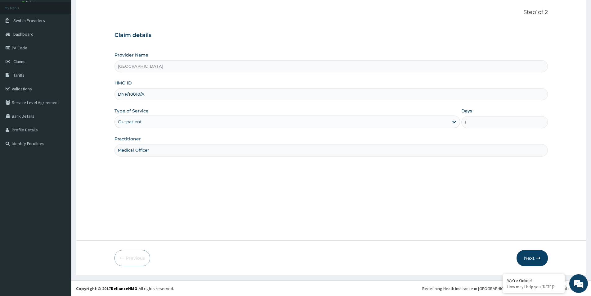
scroll to position [34, 0]
type input "Medical Officer"
click at [530, 254] on button "Next" at bounding box center [532, 257] width 31 height 16
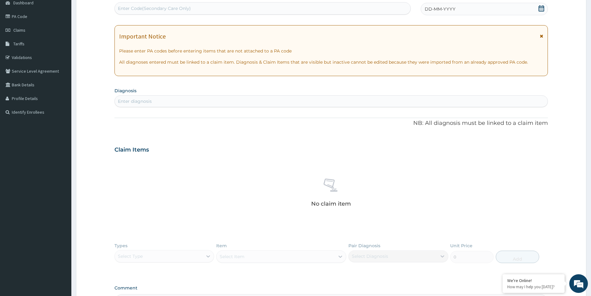
scroll to position [3, 0]
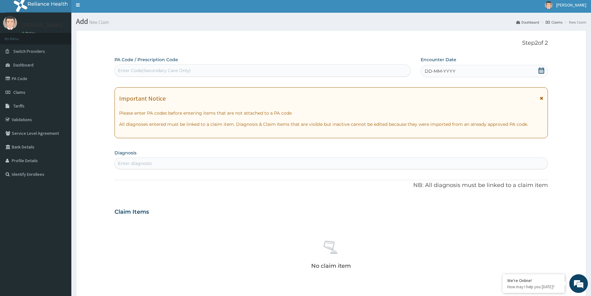
click at [544, 70] on icon at bounding box center [542, 70] width 6 height 6
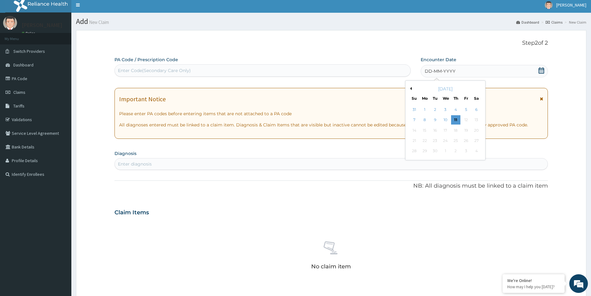
click at [410, 89] on button "Previous Month" at bounding box center [410, 88] width 3 height 3
click at [464, 139] on div "22" at bounding box center [466, 140] width 9 height 9
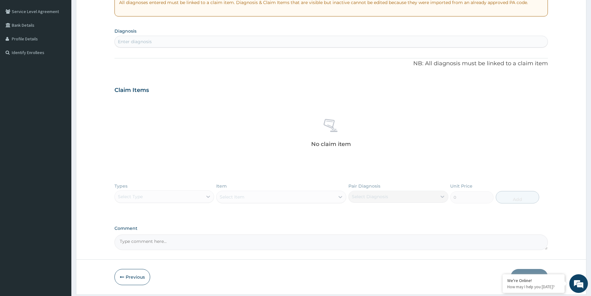
scroll to position [127, 0]
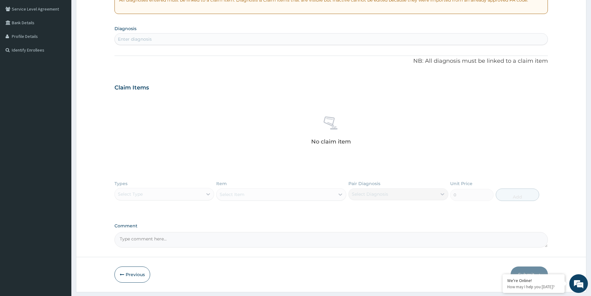
click at [163, 242] on textarea "Comment" at bounding box center [330, 240] width 433 height 16
paste textarea "DIAGNOSIS Primary Diagnosis: Pain in ankle and joints of foot (ICD Code:M25.57)…"
type textarea "DIAGNOSIS Primary Diagnosis: Pain in ankle and joints of foot (ICD Code:M25.57)…"
click at [178, 36] on div "Enter diagnosis" at bounding box center [331, 39] width 433 height 10
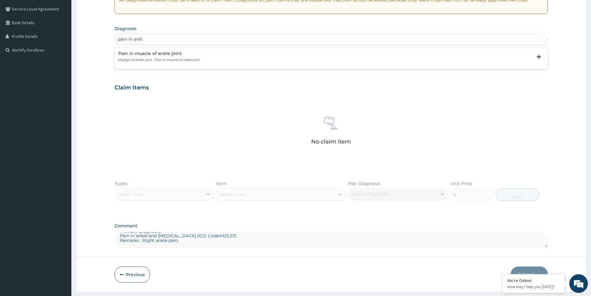
type input "pain in ankle"
click at [191, 56] on h4 "Pain in muscle of ankle joint" at bounding box center [159, 53] width 82 height 5
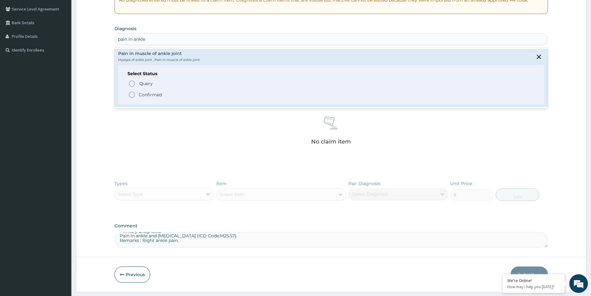
click at [160, 95] on p "Confirmed" at bounding box center [150, 95] width 23 height 6
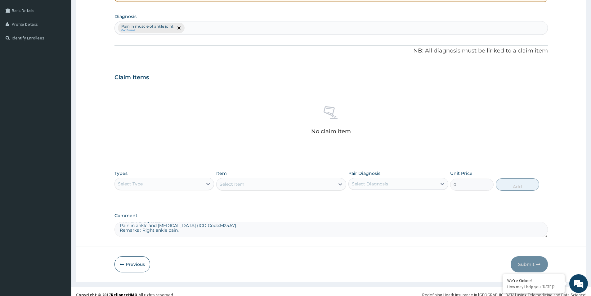
scroll to position [146, 0]
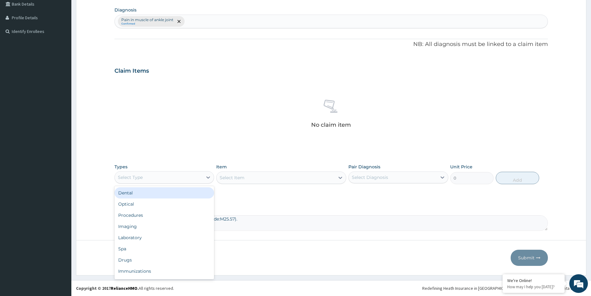
click at [175, 179] on div "Select Type" at bounding box center [159, 177] width 88 height 10
click at [152, 219] on div "Procedures" at bounding box center [164, 214] width 100 height 11
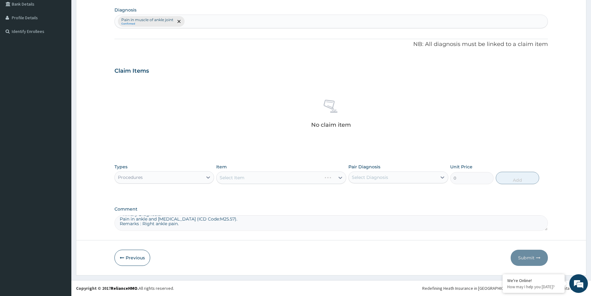
click at [367, 180] on div "Select Diagnosis" at bounding box center [393, 177] width 88 height 10
click at [353, 193] on input "checkbox" at bounding box center [354, 193] width 4 height 4
checkbox input "true"
click at [283, 177] on div "Select Item" at bounding box center [281, 177] width 130 height 12
click at [288, 181] on div "Select Item" at bounding box center [281, 177] width 130 height 12
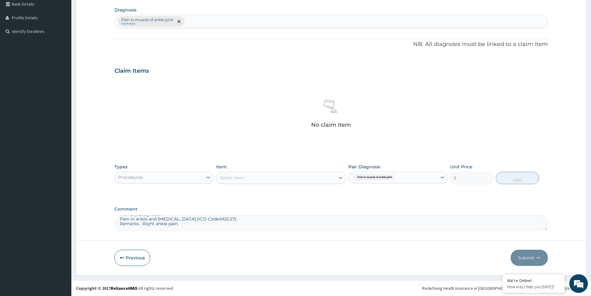
drag, startPoint x: 289, startPoint y: 179, endPoint x: 298, endPoint y: 178, distance: 9.6
click at [290, 179] on div "Select Item" at bounding box center [276, 178] width 118 height 10
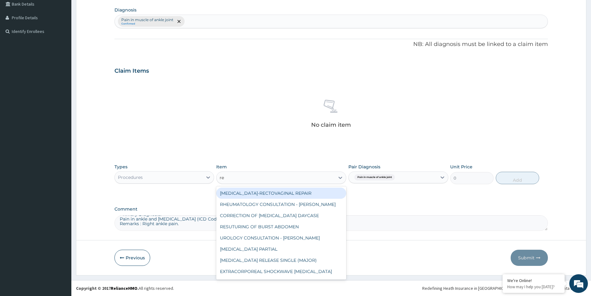
type input "reg"
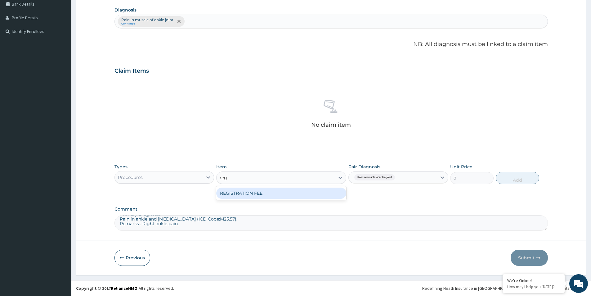
click at [314, 193] on div "REGISTRATION FEE" at bounding box center [281, 192] width 130 height 11
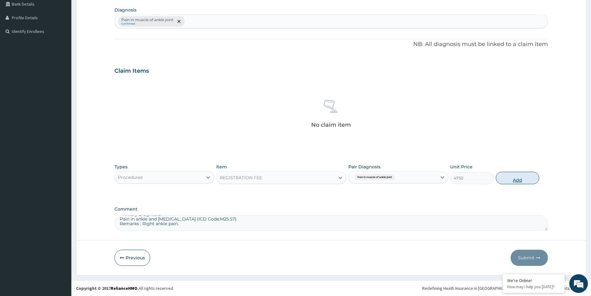
click at [522, 178] on button "Add" at bounding box center [517, 178] width 43 height 12
type input "0"
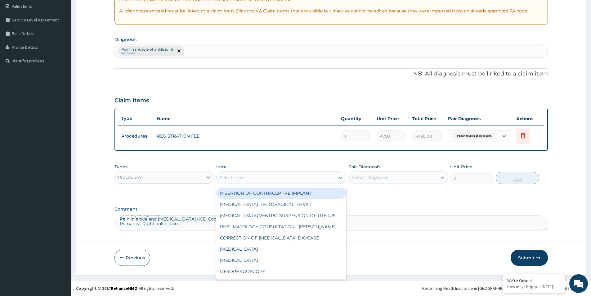
drag, startPoint x: 238, startPoint y: 177, endPoint x: 331, endPoint y: 186, distance: 93.5
click at [239, 177] on div "Select Item" at bounding box center [232, 177] width 25 height 6
click at [366, 169] on label "Pair Diagnosis" at bounding box center [364, 167] width 32 height 6
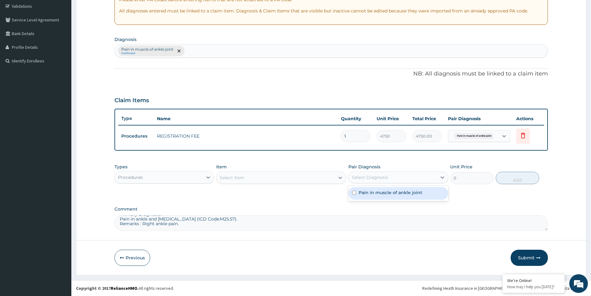
click at [361, 177] on div "Select Diagnosis" at bounding box center [370, 177] width 36 height 6
click at [355, 193] on input "checkbox" at bounding box center [354, 193] width 4 height 4
checkbox input "true"
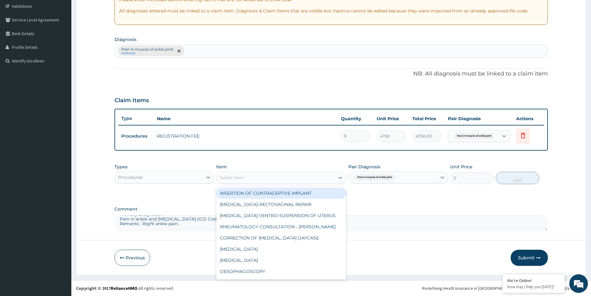
click at [278, 173] on div "Select Item" at bounding box center [276, 178] width 118 height 10
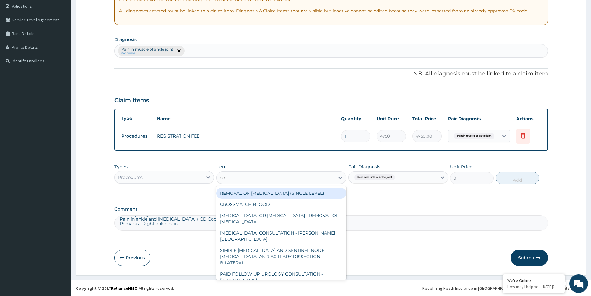
type input "odi"
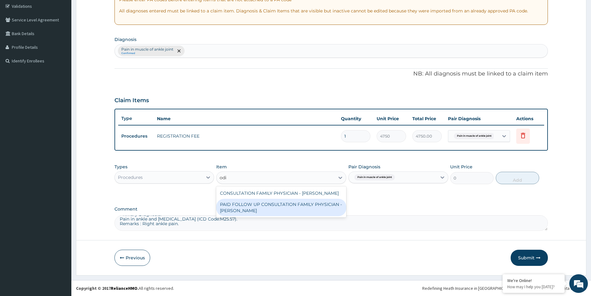
drag, startPoint x: 264, startPoint y: 200, endPoint x: 267, endPoint y: 200, distance: 3.5
click at [264, 200] on div "PAID FOLLOW UP CONSULTATION FAMILY PHYSICIAN - DR ODIA" at bounding box center [281, 207] width 130 height 17
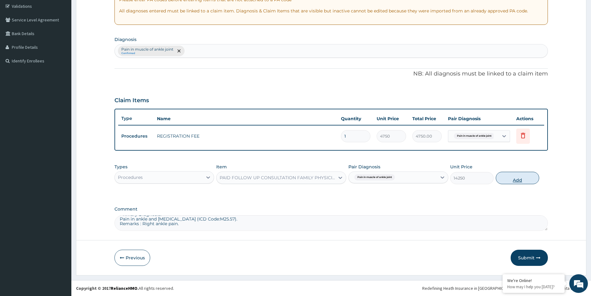
click at [509, 177] on button "Add" at bounding box center [517, 178] width 43 height 12
type input "0"
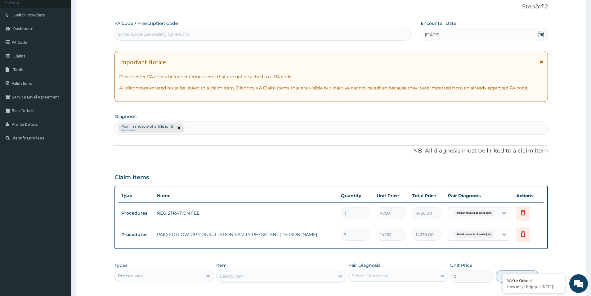
scroll to position [0, 0]
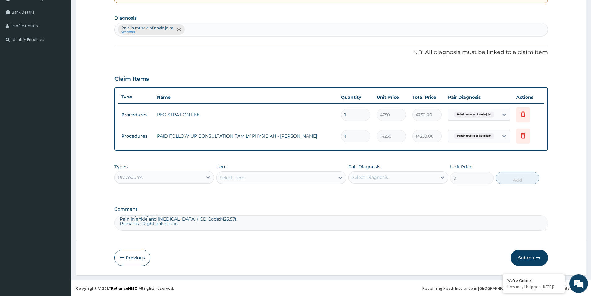
click at [527, 255] on button "Submit" at bounding box center [529, 257] width 37 height 16
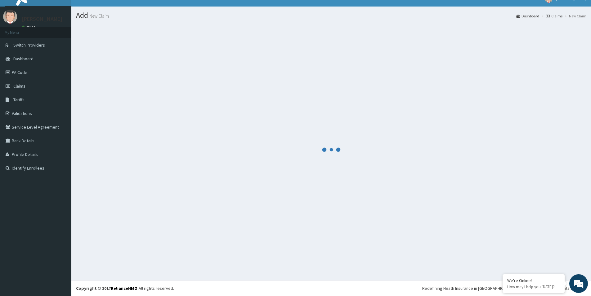
scroll to position [137, 0]
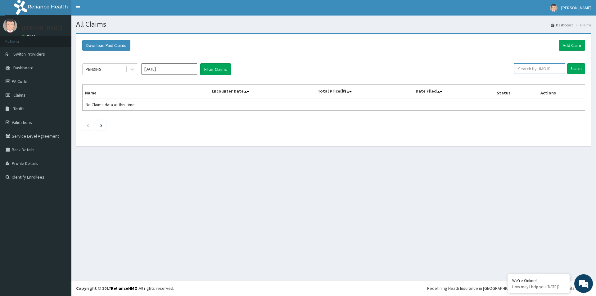
click at [534, 71] on input "text" at bounding box center [539, 68] width 51 height 11
paste input "DNP/10010/A"
type input "DNP/10010/A"
click at [571, 66] on input "Search" at bounding box center [576, 68] width 18 height 11
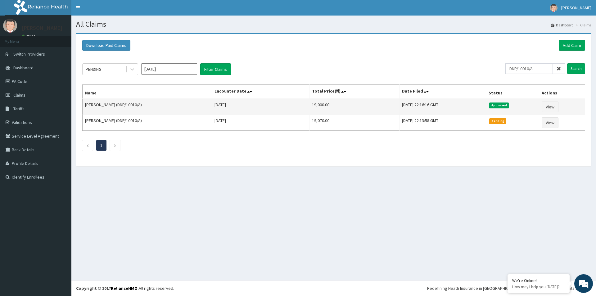
click at [339, 105] on td "19,000.00" at bounding box center [354, 107] width 90 height 16
copy td "19,000.00"
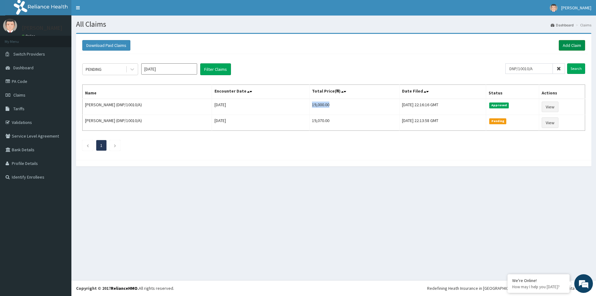
click at [572, 45] on link "Add Claim" at bounding box center [571, 45] width 26 height 11
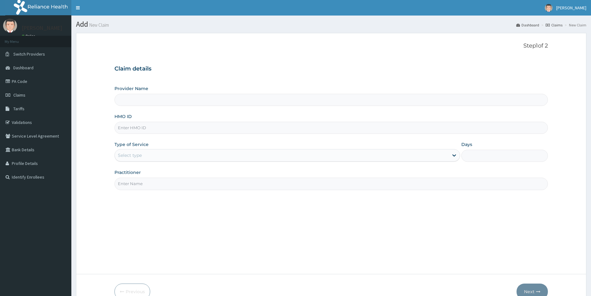
click at [158, 126] on input "HMO ID" at bounding box center [330, 128] width 433 height 12
paste input "KOM/10001/A"
type input "KOM/10001/A"
type input "[GEOGRAPHIC_DATA]"
type input "KOM/10001/A"
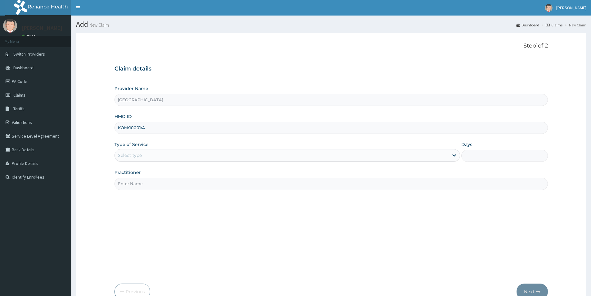
click at [159, 153] on div "Select type" at bounding box center [282, 155] width 334 height 10
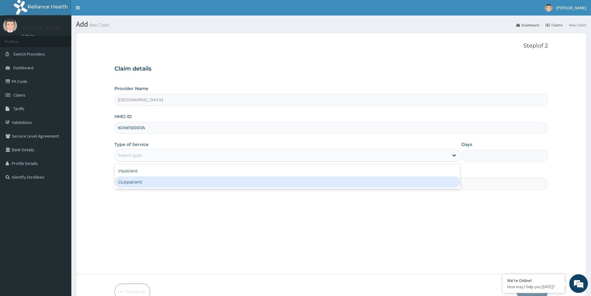
click at [168, 177] on div "Outpatient" at bounding box center [287, 181] width 346 height 11
type input "1"
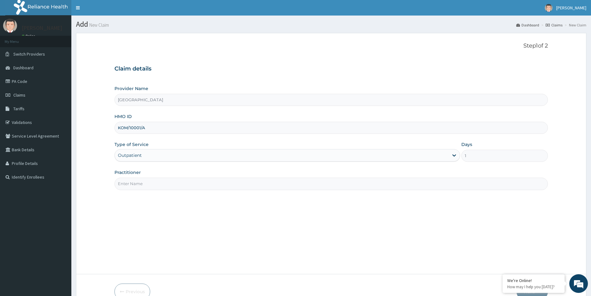
click at [168, 175] on div "Practitioner" at bounding box center [330, 179] width 433 height 20
click at [177, 182] on input "Practitioner" at bounding box center [330, 183] width 433 height 12
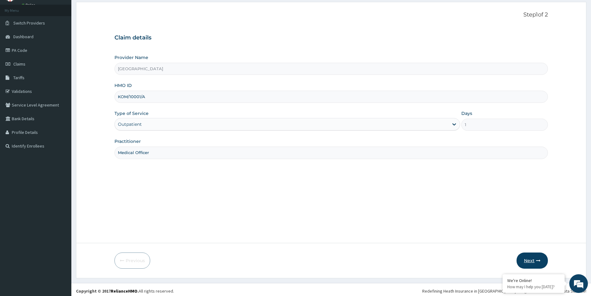
type input "Medical Officer"
click at [528, 263] on button "Next" at bounding box center [532, 260] width 31 height 16
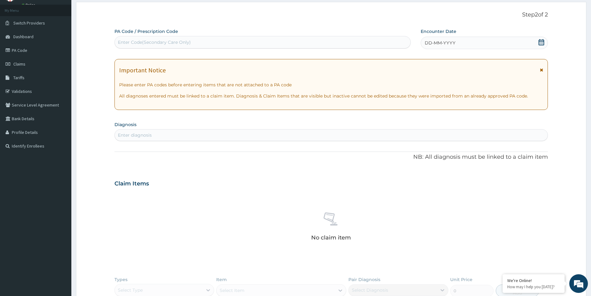
click at [240, 46] on div "Enter Code(Secondary Care Only)" at bounding box center [263, 42] width 296 height 10
paste input "PA/8DA8B4"
type input "PA/8DA8B4"
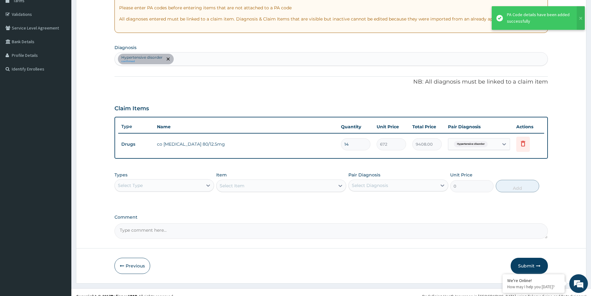
scroll to position [116, 0]
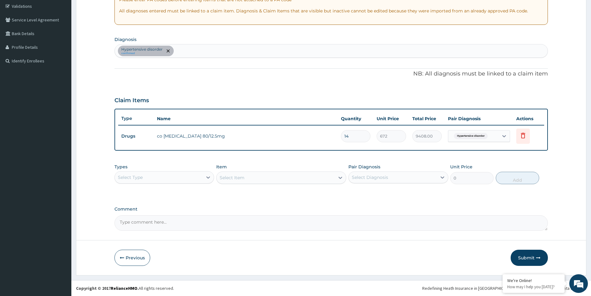
click at [291, 206] on label "Comment" at bounding box center [330, 208] width 433 height 5
click at [291, 215] on textarea "Comment" at bounding box center [330, 223] width 433 height 16
click at [354, 136] on input "14" at bounding box center [355, 136] width 29 height 12
type input "1"
type input "672.00"
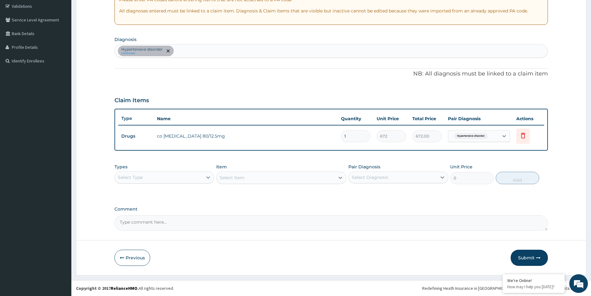
type input "15"
type input "10080.00"
type input "1"
type input "672.00"
type input "14"
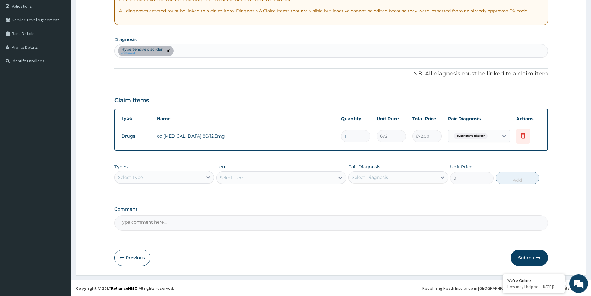
type input "9408.00"
click at [401, 101] on div "Claim Items" at bounding box center [330, 99] width 433 height 16
click at [518, 175] on form "Step 2 of 2 PA Code / Prescription Code PA/8DA8B4 Encounter Date 19-08-2025 Imp…" at bounding box center [331, 96] width 510 height 358
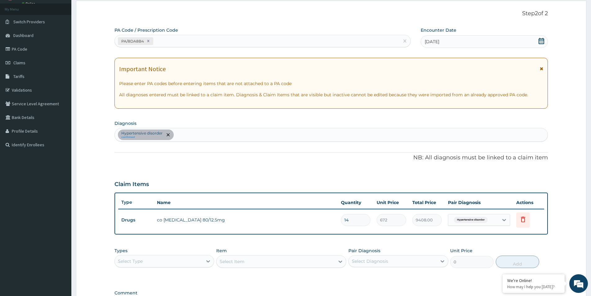
scroll to position [0, 0]
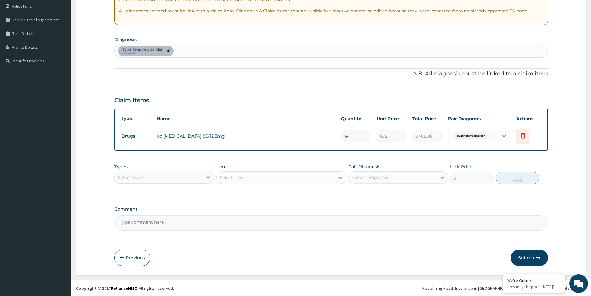
click at [522, 249] on button "Submit" at bounding box center [529, 257] width 37 height 16
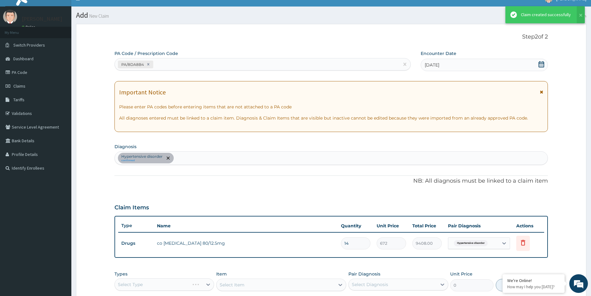
scroll to position [116, 0]
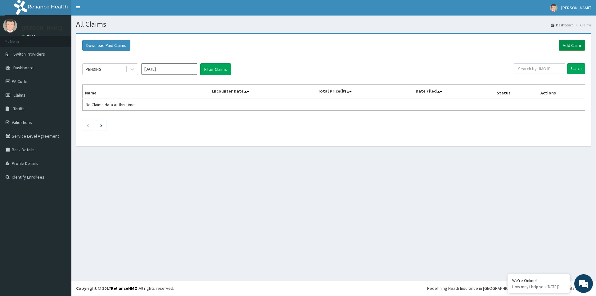
click at [569, 44] on link "Add Claim" at bounding box center [571, 45] width 26 height 11
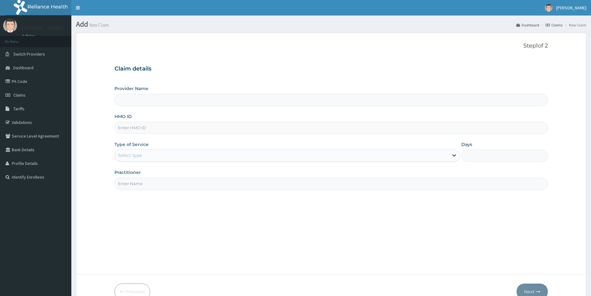
type input "[GEOGRAPHIC_DATA]"
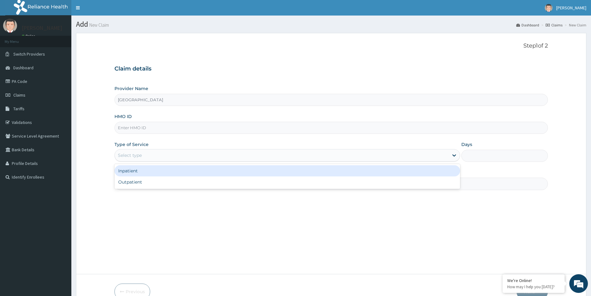
click at [158, 151] on div "Select type" at bounding box center [282, 155] width 334 height 10
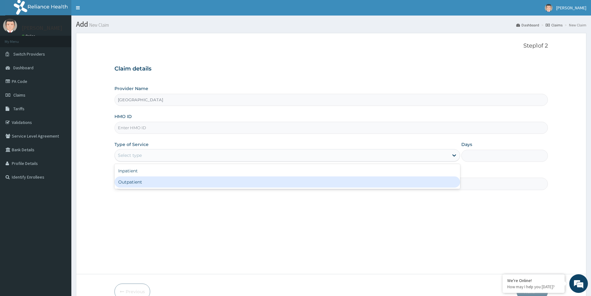
click at [155, 177] on div "Outpatient" at bounding box center [287, 181] width 346 height 11
type input "1"
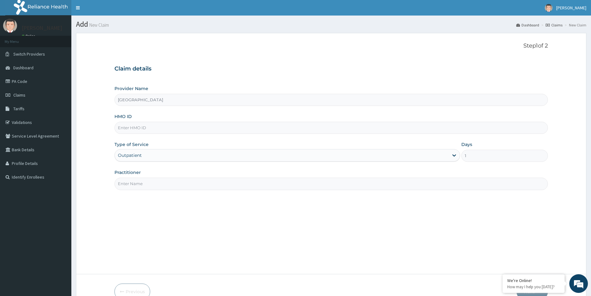
click at [151, 133] on input "HMO ID" at bounding box center [330, 128] width 433 height 12
paste input "MII/10004/A"
type input "MII/10004/A"
click at [148, 181] on input "Practitioner" at bounding box center [330, 183] width 433 height 12
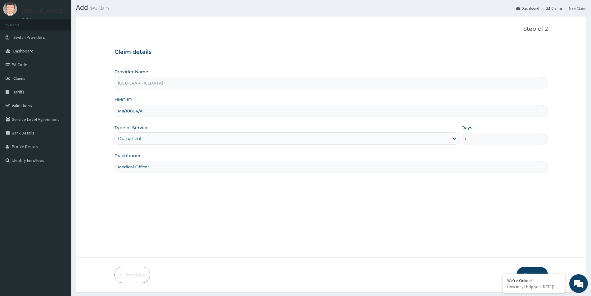
scroll to position [34, 0]
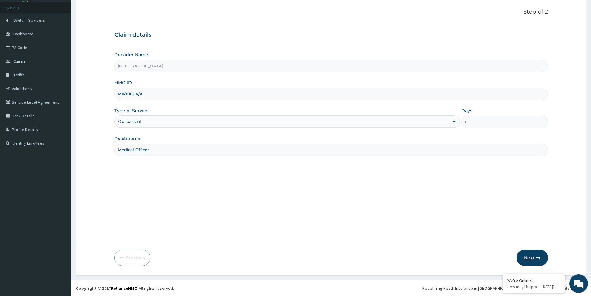
type input "Medical Officer"
drag, startPoint x: 521, startPoint y: 256, endPoint x: 454, endPoint y: 128, distance: 144.9
click at [454, 128] on form "Step 1 of 2 Claim details Provider Name Evercare Hospital HMO ID MII/10004/A Ty…" at bounding box center [331, 137] width 510 height 276
click at [526, 255] on button "Next" at bounding box center [532, 257] width 31 height 16
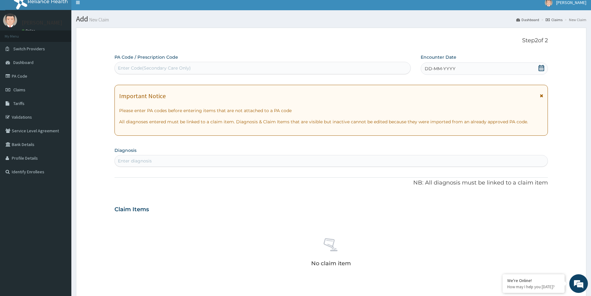
scroll to position [0, 0]
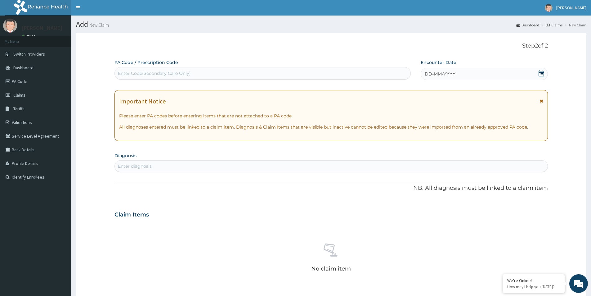
click at [198, 78] on div "Enter Code(Secondary Care Only)" at bounding box center [263, 73] width 296 height 10
paste input "PA/B98F40"
type input "PA/B98F40"
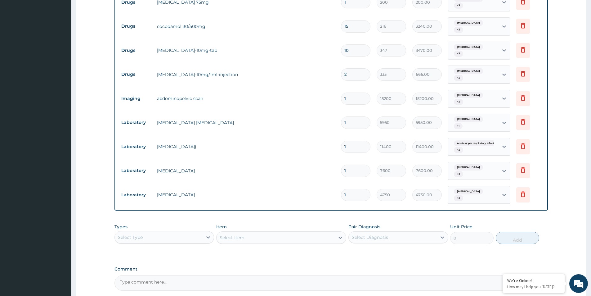
scroll to position [259, 0]
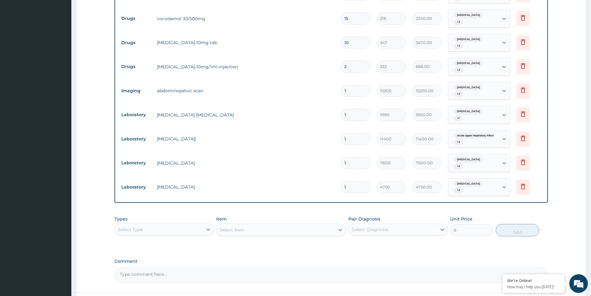
click at [360, 226] on div "Select Diagnosis" at bounding box center [370, 229] width 36 height 6
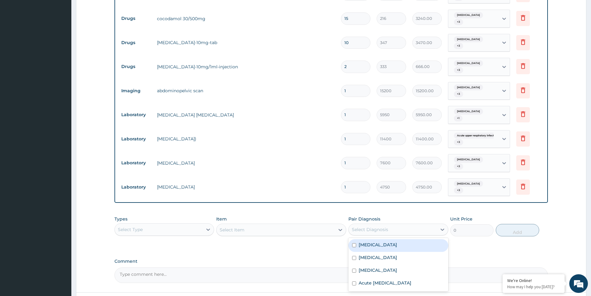
click at [355, 243] on input "checkbox" at bounding box center [354, 245] width 4 height 4
checkbox input "true"
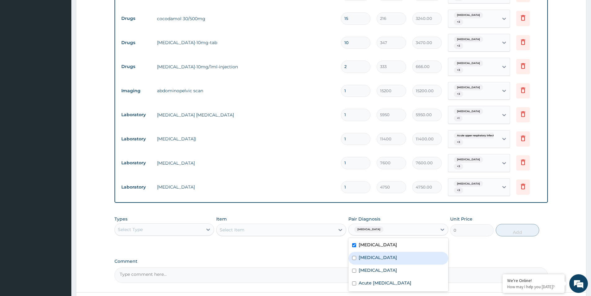
click at [355, 252] on div "Malaria" at bounding box center [398, 258] width 100 height 13
checkbox input "true"
click at [353, 268] on input "checkbox" at bounding box center [354, 270] width 4 height 4
checkbox input "true"
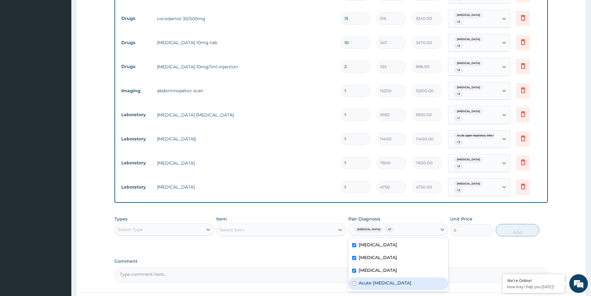
click at [355, 281] on input "checkbox" at bounding box center [354, 283] width 4 height 4
checkbox input "true"
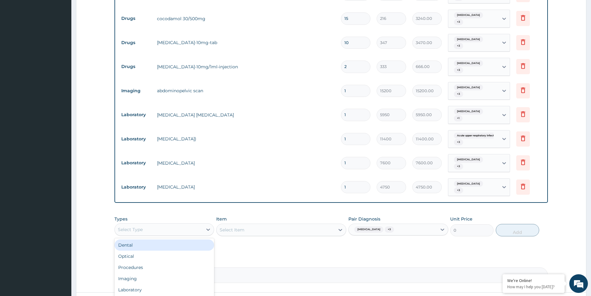
click at [184, 224] on div "Select Type" at bounding box center [159, 229] width 88 height 10
click at [151, 285] on div "Drugs" at bounding box center [164, 290] width 100 height 11
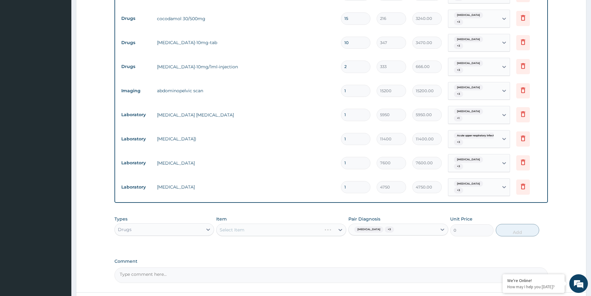
click at [231, 223] on div "Select Item" at bounding box center [281, 229] width 130 height 12
click at [234, 223] on div "Select Item" at bounding box center [281, 229] width 130 height 12
click at [248, 226] on div "Types Drugs Item Select Item Pair Diagnosis Dysmenorrhea + 3 Unit Price 0 Add" at bounding box center [330, 231] width 433 height 36
click at [253, 225] on div "Select Item" at bounding box center [276, 230] width 118 height 10
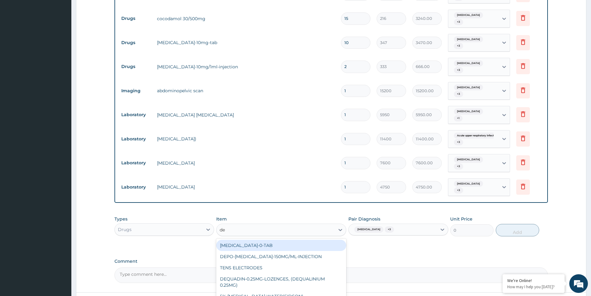
type input "deq"
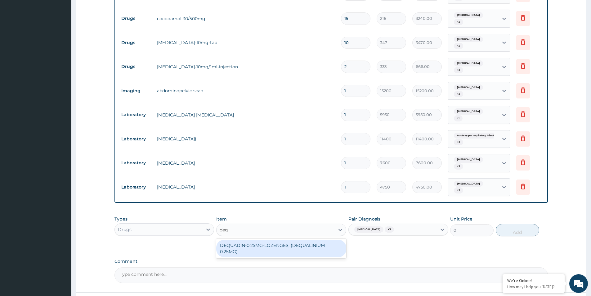
click at [259, 240] on div "DEQUADIN-0.25MG-LOZENGES, (DEQUALINIUM 0.25MG)" at bounding box center [281, 248] width 130 height 17
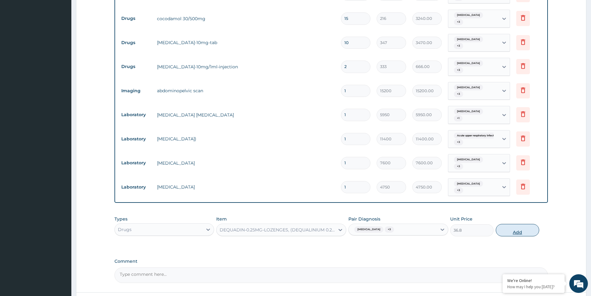
click at [515, 224] on button "Add" at bounding box center [517, 230] width 43 height 12
type input "0"
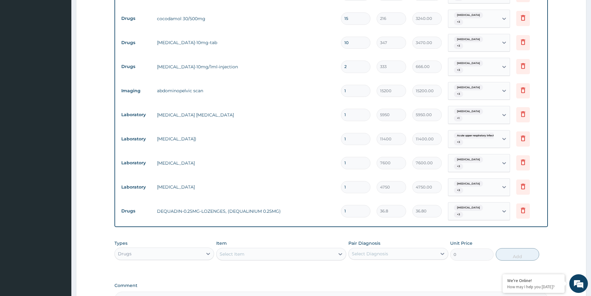
type input "15"
type input "552.00"
type input "15"
click at [421, 248] on div "Types Drugs Item Select Item Pair Diagnosis Select Diagnosis Unit Price 0 Add" at bounding box center [330, 255] width 433 height 36
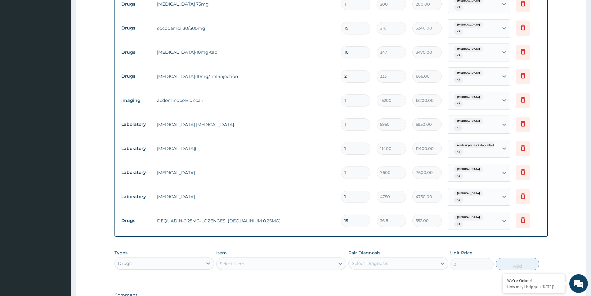
scroll to position [311, 0]
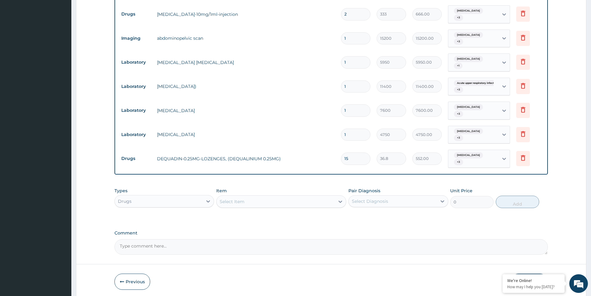
click at [522, 273] on button "Submit" at bounding box center [529, 281] width 37 height 16
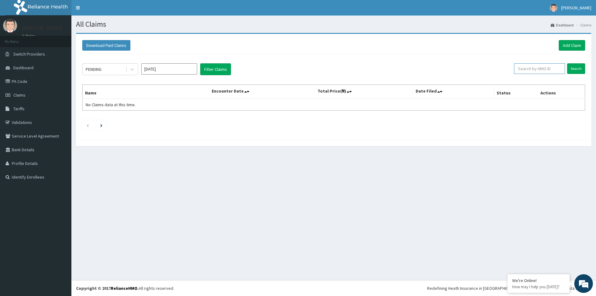
click at [527, 67] on input "text" at bounding box center [539, 68] width 51 height 11
paste input "MII/10004/A"
type input "MII/10004/A"
click at [574, 69] on input "Search" at bounding box center [576, 68] width 18 height 11
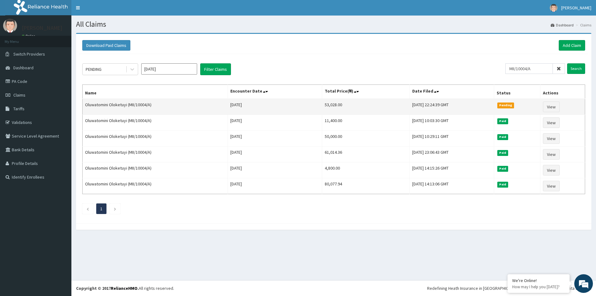
click at [322, 105] on td "53,028.00" at bounding box center [365, 107] width 87 height 16
copy td "53,028.00"
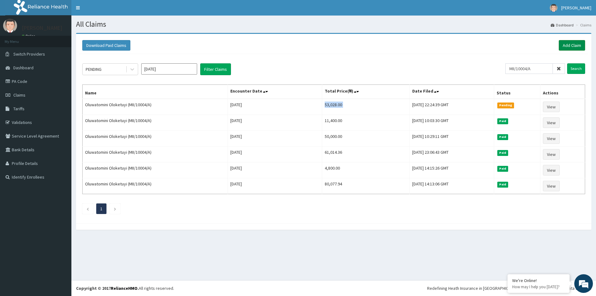
click at [572, 47] on link "Add Claim" at bounding box center [571, 45] width 26 height 11
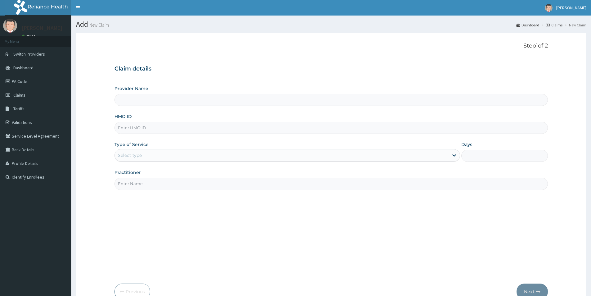
click at [150, 127] on input "HMO ID" at bounding box center [330, 128] width 433 height 12
type input "[GEOGRAPHIC_DATA]"
paste input "MII/10004/A"
type input "MII/10004/A"
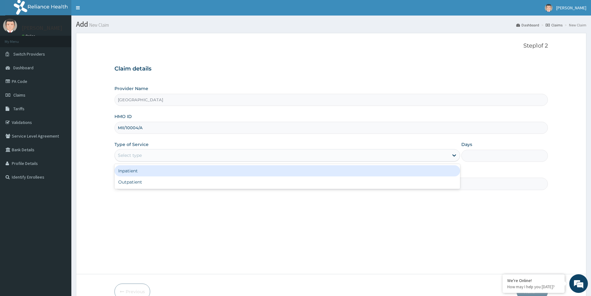
click at [141, 152] on div "Select type" at bounding box center [130, 155] width 24 height 6
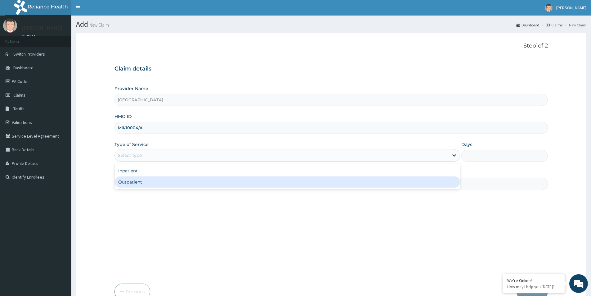
click at [145, 181] on div "Outpatient" at bounding box center [287, 181] width 346 height 11
type input "1"
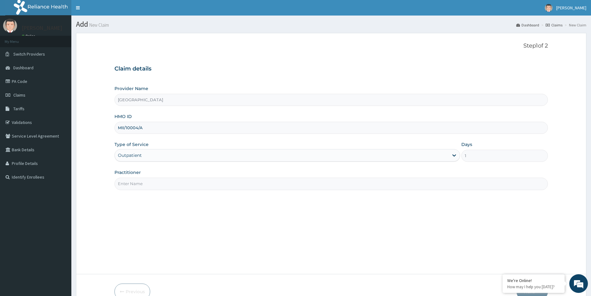
click at [133, 177] on div "Practitioner" at bounding box center [330, 179] width 433 height 20
click at [139, 179] on input "Practitioner" at bounding box center [330, 183] width 433 height 12
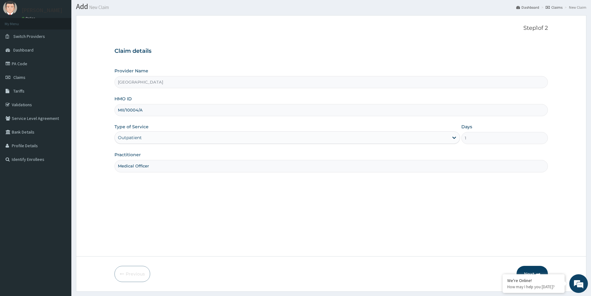
scroll to position [34, 0]
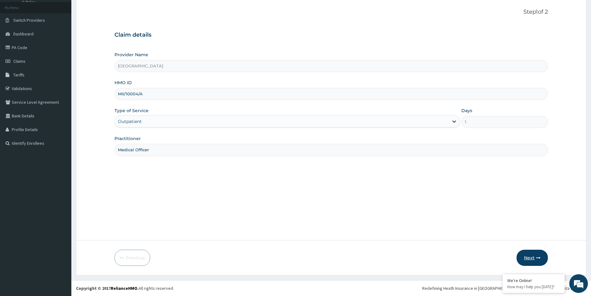
type input "Medical Officer"
click at [528, 257] on button "Next" at bounding box center [532, 257] width 31 height 16
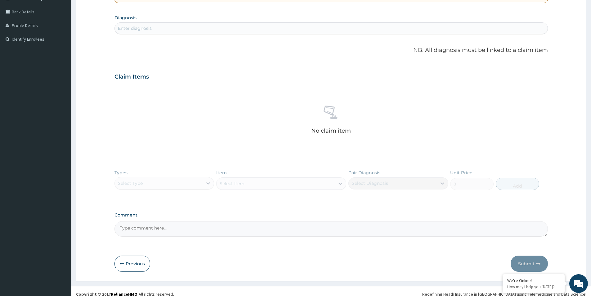
scroll to position [144, 0]
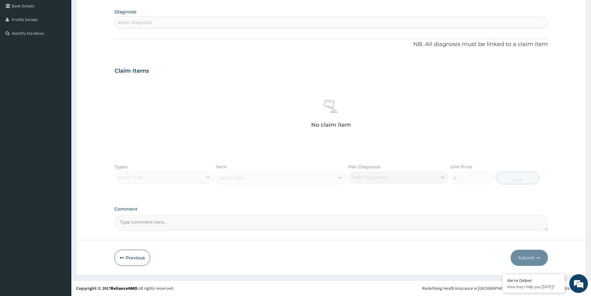
click at [145, 226] on textarea "Comment" at bounding box center [330, 223] width 433 height 16
paste textarea "Primary Diagnosis: [MEDICAL_DATA] (ICD Code:[MEDICAL_DATA]). Provisional Diagno…"
type textarea "Primary Diagnosis: [MEDICAL_DATA] (ICD Code:[MEDICAL_DATA]). Provisional Diagno…"
click at [151, 23] on div "Enter diagnosis" at bounding box center [135, 22] width 34 height 6
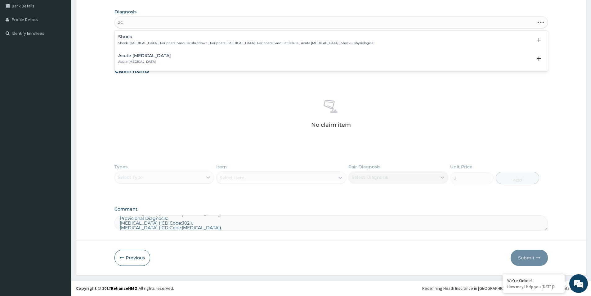
type input "a"
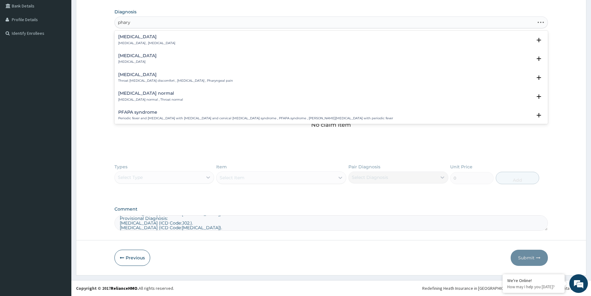
type input "pharyn"
click at [159, 60] on div "[MEDICAL_DATA] [MEDICAL_DATA]" at bounding box center [331, 58] width 426 height 11
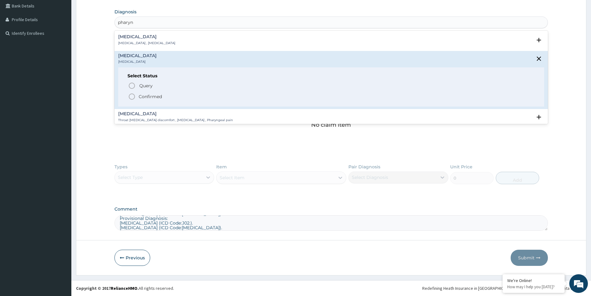
click at [149, 96] on p "Confirmed" at bounding box center [150, 96] width 23 height 6
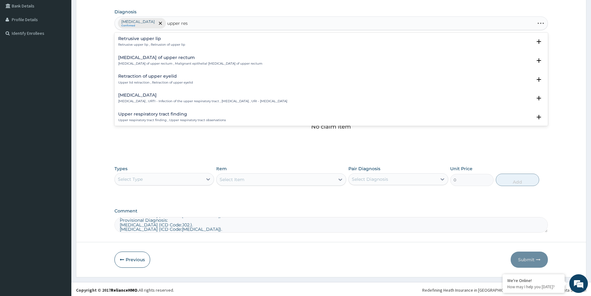
type input "upper resp"
click at [198, 44] on p "[MEDICAL_DATA] , URTI - Infection of the upper respiratory tract , [MEDICAL_DAT…" at bounding box center [202, 45] width 169 height 4
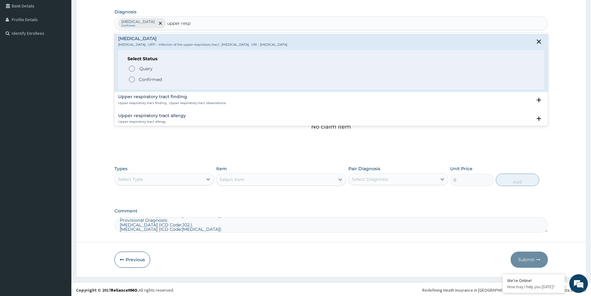
click at [157, 78] on p "Confirmed" at bounding box center [150, 79] width 23 height 6
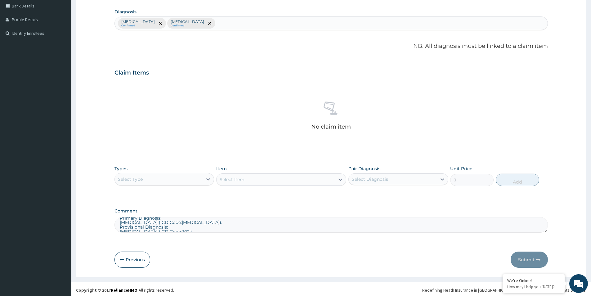
scroll to position [0, 0]
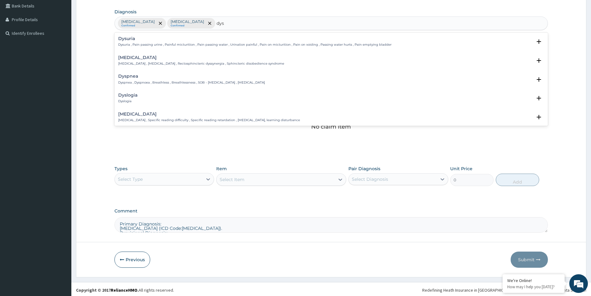
type input "dysm"
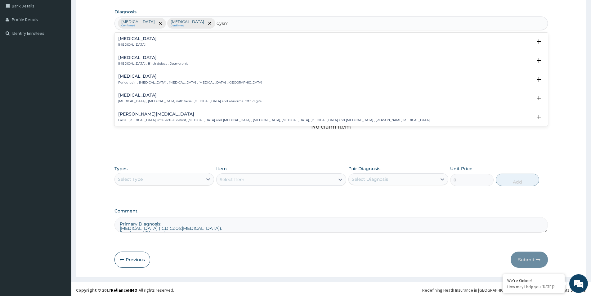
click at [139, 83] on p "Period pain , [MEDICAL_DATA] , [MEDICAL_DATA] , [MEDICAL_DATA] , [GEOGRAPHIC_DA…" at bounding box center [190, 82] width 144 height 4
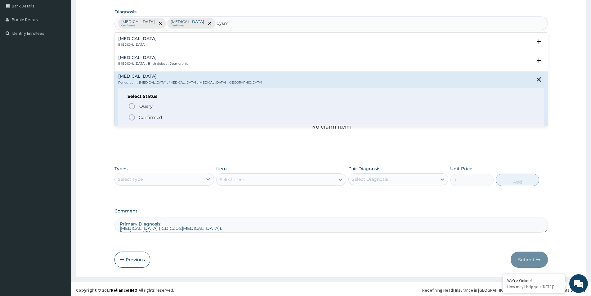
click at [138, 119] on span "Confirmed" at bounding box center [331, 117] width 407 height 7
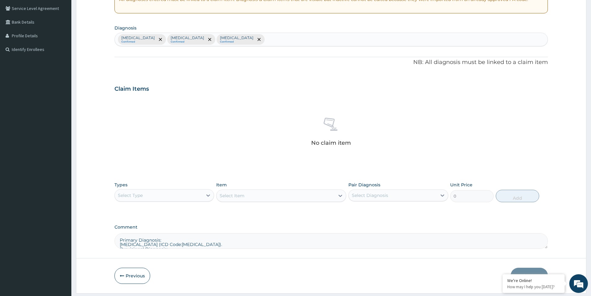
scroll to position [146, 0]
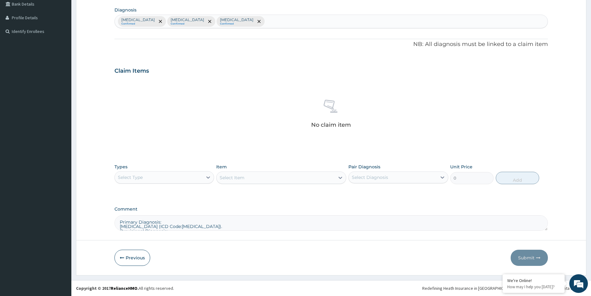
click at [168, 173] on div "Select Type" at bounding box center [159, 177] width 88 height 10
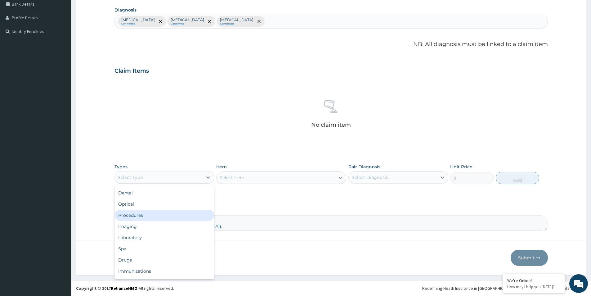
click at [155, 217] on div "Procedures" at bounding box center [164, 214] width 100 height 11
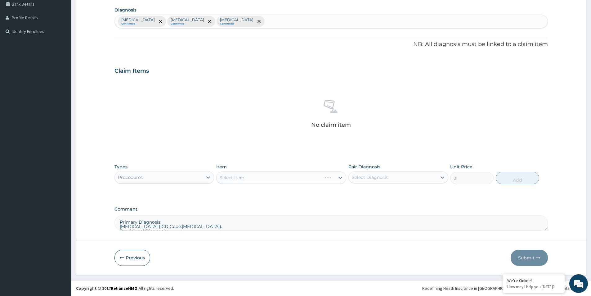
click at [365, 176] on div "Select Diagnosis" at bounding box center [370, 177] width 36 height 6
click at [354, 191] on input "checkbox" at bounding box center [354, 193] width 4 height 4
checkbox input "true"
click at [376, 181] on div "[MEDICAL_DATA]" at bounding box center [368, 177] width 33 height 8
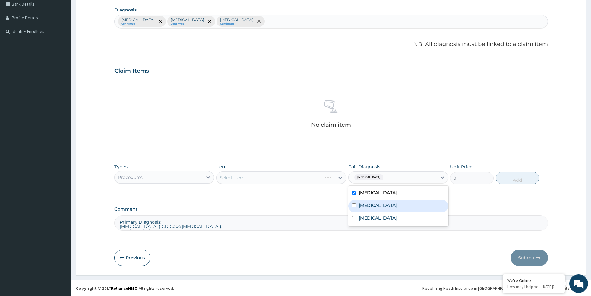
click at [353, 204] on input "checkbox" at bounding box center [354, 205] width 4 height 4
checkbox input "true"
click at [356, 217] on input "checkbox" at bounding box center [354, 218] width 4 height 4
checkbox input "true"
click at [255, 170] on div "Item Select Item" at bounding box center [281, 174] width 130 height 20
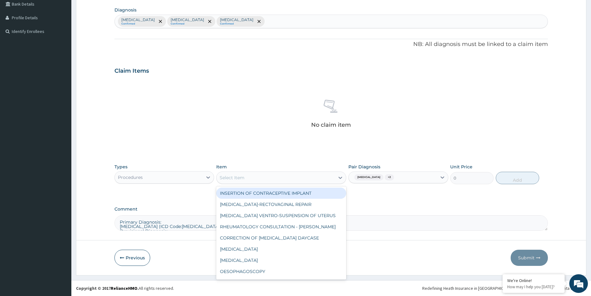
click at [254, 178] on div "Select Item" at bounding box center [276, 178] width 118 height 10
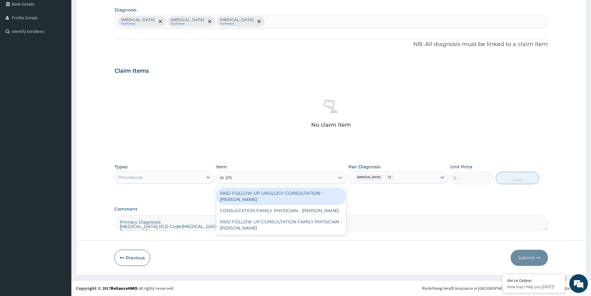
type input "dr [PERSON_NAME]"
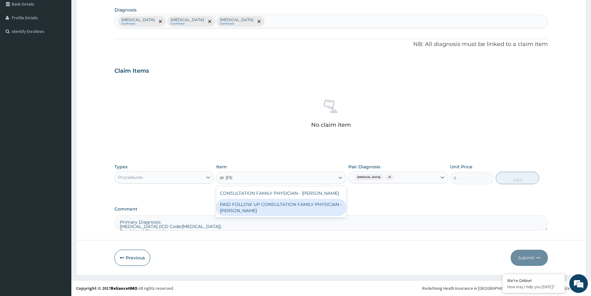
click at [293, 201] on div "PAID FOLLOW UP CONSULTATION FAMILY PHYSICIAN - [PERSON_NAME]" at bounding box center [281, 207] width 130 height 17
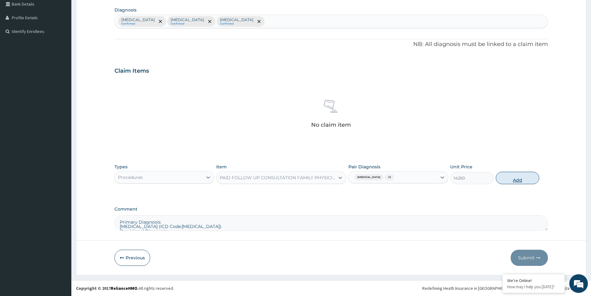
click at [517, 178] on button "Add" at bounding box center [517, 178] width 43 height 12
type input "0"
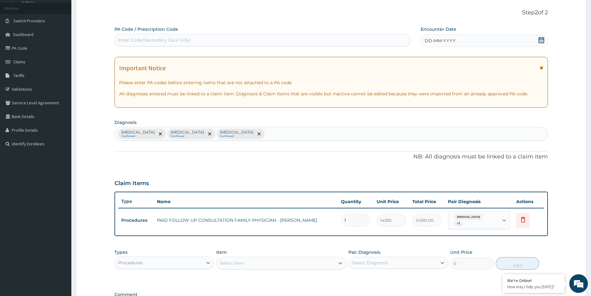
scroll to position [0, 0]
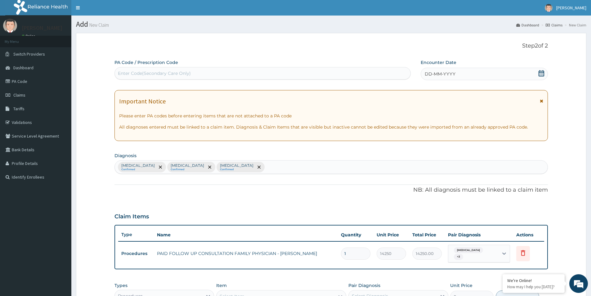
click at [542, 71] on icon at bounding box center [542, 73] width 6 height 6
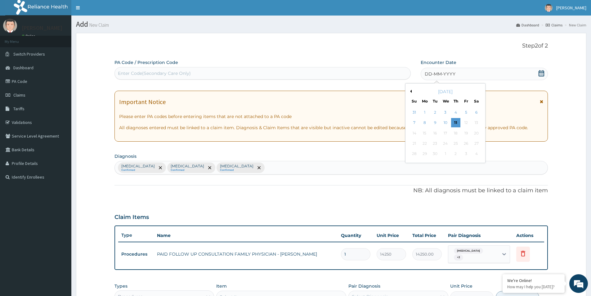
click at [409, 91] on button "Previous Month" at bounding box center [410, 91] width 3 height 3
click at [446, 143] on div "20" at bounding box center [445, 143] width 9 height 9
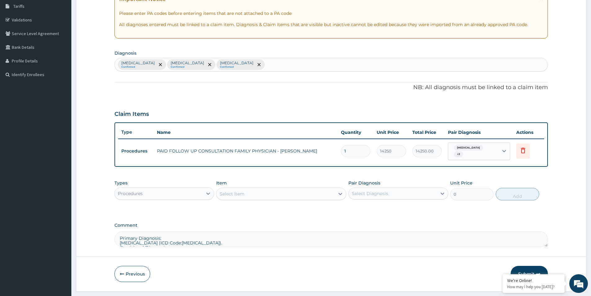
scroll to position [116, 0]
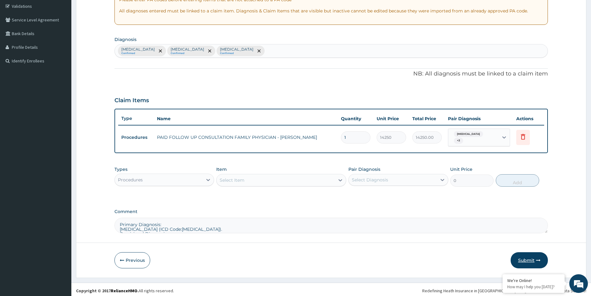
click at [527, 256] on button "Submit" at bounding box center [529, 260] width 37 height 16
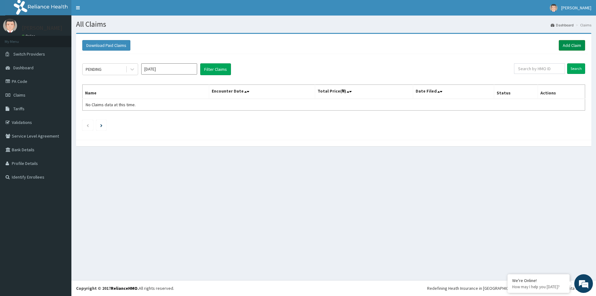
click at [578, 46] on link "Add Claim" at bounding box center [571, 45] width 26 height 11
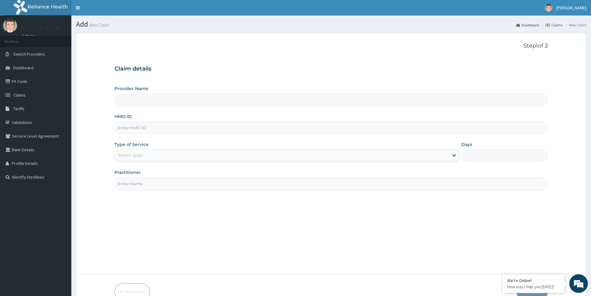
type input "[GEOGRAPHIC_DATA]"
click at [164, 101] on input "[GEOGRAPHIC_DATA]" at bounding box center [330, 100] width 433 height 12
click at [152, 125] on input "HMO ID" at bounding box center [330, 128] width 433 height 12
paste input "MII/10004/A"
type input "MII/10004/A"
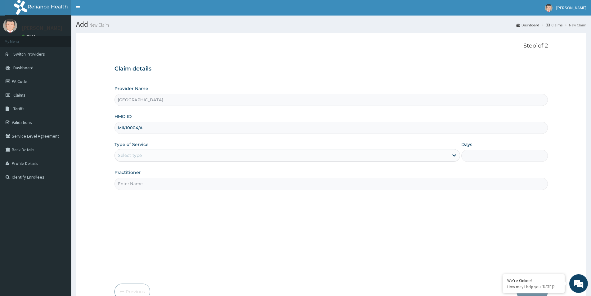
click at [140, 156] on div "Select type" at bounding box center [130, 155] width 24 height 6
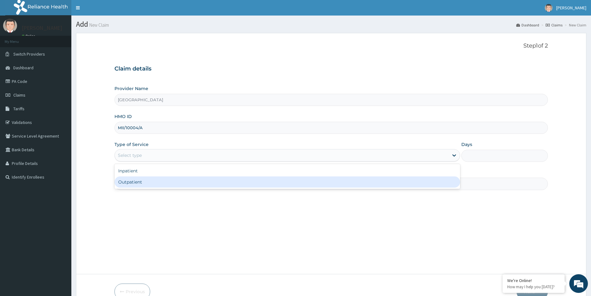
click at [139, 180] on div "Outpatient" at bounding box center [287, 181] width 346 height 11
type input "1"
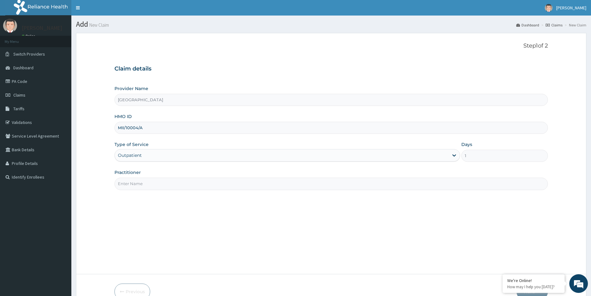
click at [139, 182] on input "Practitioner" at bounding box center [330, 183] width 433 height 12
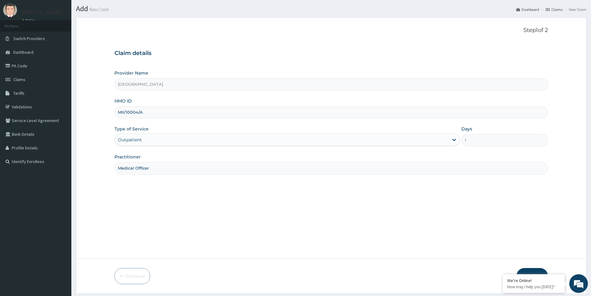
scroll to position [31, 0]
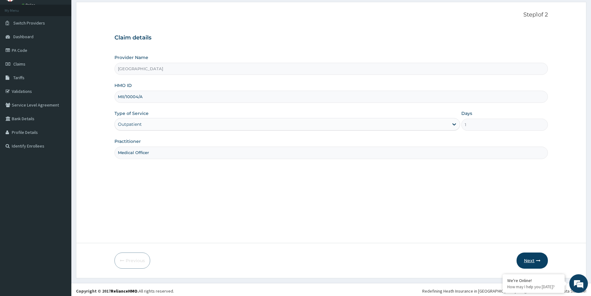
type input "Medical Officer"
click at [530, 256] on button "Next" at bounding box center [532, 260] width 31 height 16
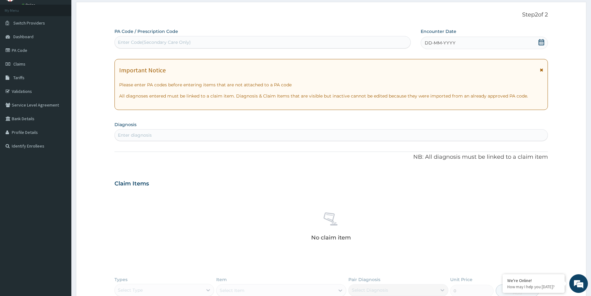
click at [192, 43] on div "Enter Code(Secondary Care Only)" at bounding box center [263, 42] width 296 height 10
paste input "PA/0924A2"
type input "PA/0924A2"
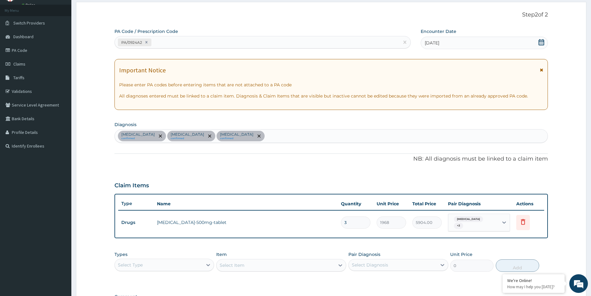
drag, startPoint x: 209, startPoint y: 124, endPoint x: 339, endPoint y: 153, distance: 132.9
click at [339, 153] on div "PA Code / Prescription Code PA/0924A2 Encounter Date [DATE] Important Notice Pl…" at bounding box center [330, 173] width 433 height 290
click at [314, 169] on div "PA Code / Prescription Code PA/0924A2 Encounter Date [DATE] Important Notice Pl…" at bounding box center [330, 173] width 433 height 290
click at [301, 78] on div "Important Notice Please enter PA codes before entering items that are not attac…" at bounding box center [330, 84] width 433 height 51
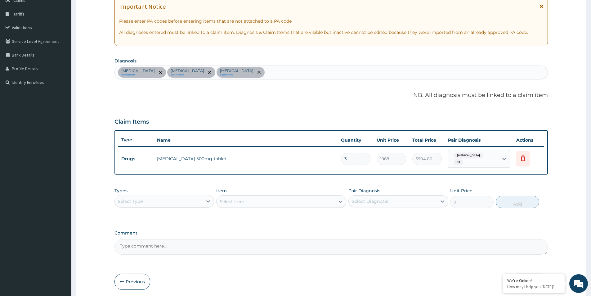
scroll to position [119, 0]
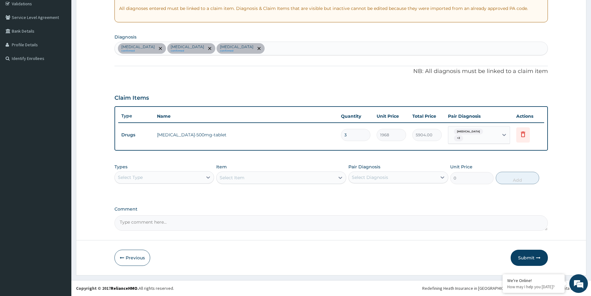
click at [169, 177] on div "Select Type" at bounding box center [159, 177] width 88 height 10
click at [276, 213] on div "Comment" at bounding box center [330, 218] width 433 height 24
click at [524, 257] on button "Submit" at bounding box center [529, 257] width 37 height 16
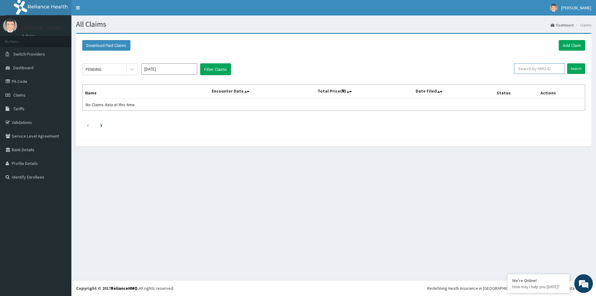
click at [536, 70] on input "text" at bounding box center [539, 68] width 51 height 11
click at [567, 47] on link "Add Claim" at bounding box center [571, 45] width 26 height 11
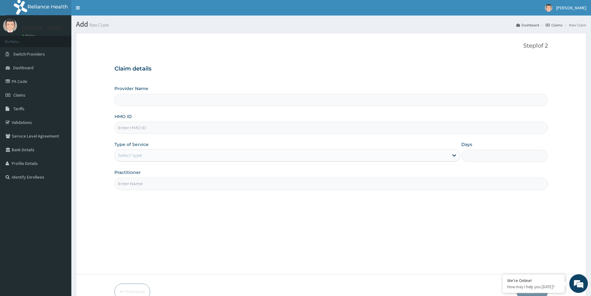
click at [133, 132] on input "HMO ID" at bounding box center [330, 128] width 433 height 12
paste input "OTN/10001/A"
type input "OTN/10001/A"
type input "Evercare Hospital"
type input "OTN/10001/A"
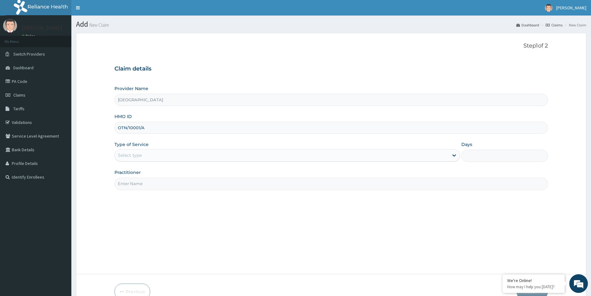
click at [139, 154] on div "Select type" at bounding box center [130, 155] width 24 height 6
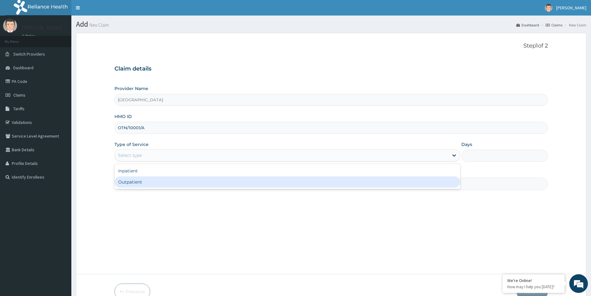
click at [144, 177] on div "Outpatient" at bounding box center [287, 181] width 346 height 11
type input "1"
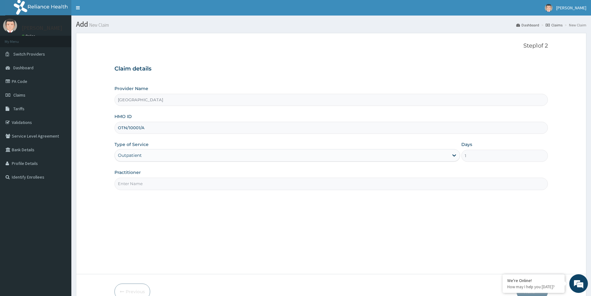
click at [144, 190] on div "Step 1 of 2 Claim details Provider Name Evercare Hospital HMO ID OTN/10001/A Ty…" at bounding box center [330, 154] width 433 height 222
click at [145, 186] on input "Practitioner" at bounding box center [330, 183] width 433 height 12
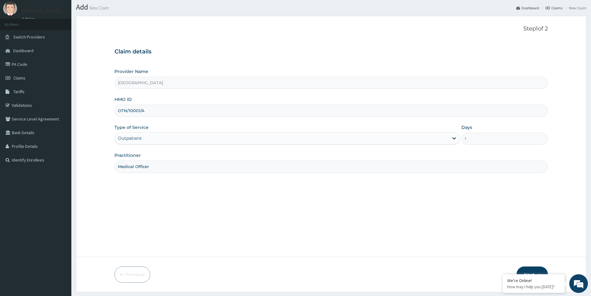
scroll to position [34, 0]
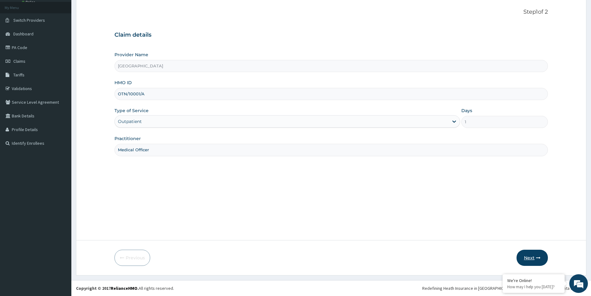
type input "Medical Officer"
click at [538, 259] on icon "button" at bounding box center [538, 257] width 4 height 4
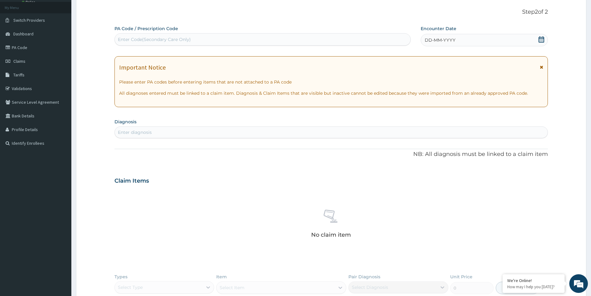
click at [267, 39] on div "Enter Code(Secondary Care Only)" at bounding box center [263, 39] width 296 height 10
paste input "PA/1884E1"
type input "PA/1884E1"
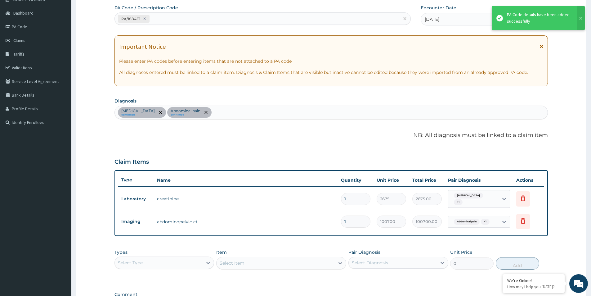
scroll to position [140, 0]
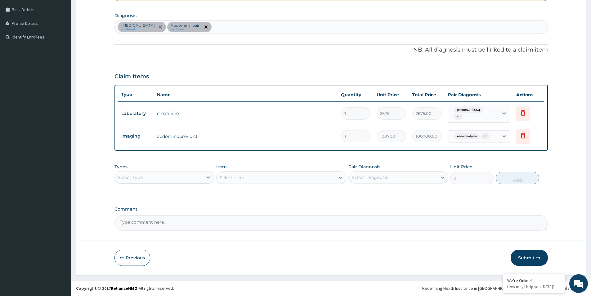
click at [172, 174] on div "Select Type" at bounding box center [159, 177] width 88 height 10
drag, startPoint x: 170, startPoint y: 216, endPoint x: 260, endPoint y: 207, distance: 90.5
click at [170, 216] on div "Procedures" at bounding box center [164, 214] width 100 height 11
click at [365, 174] on div "Select Diagnosis" at bounding box center [393, 177] width 88 height 10
click at [354, 192] on input "checkbox" at bounding box center [354, 193] width 4 height 4
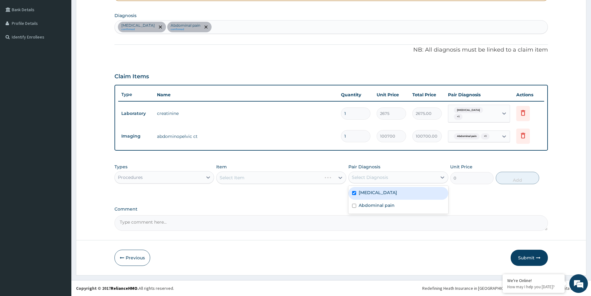
checkbox input "true"
click at [399, 174] on div "Pelvic and perineal pain" at bounding box center [393, 177] width 88 height 11
click at [356, 204] on input "checkbox" at bounding box center [354, 206] width 4 height 4
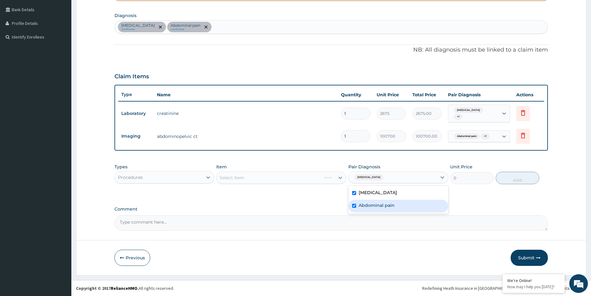
checkbox input "true"
click at [178, 175] on div "Procedures" at bounding box center [159, 177] width 88 height 10
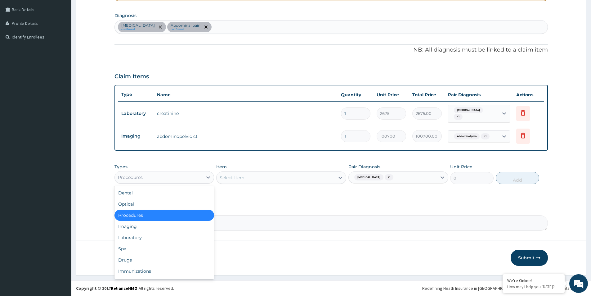
drag, startPoint x: 166, startPoint y: 172, endPoint x: 165, endPoint y: 188, distance: 16.2
click at [166, 172] on div "Procedures" at bounding box center [164, 177] width 100 height 12
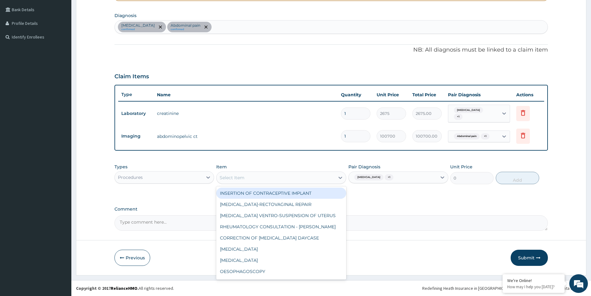
click at [257, 174] on div "Select Item" at bounding box center [276, 178] width 118 height 10
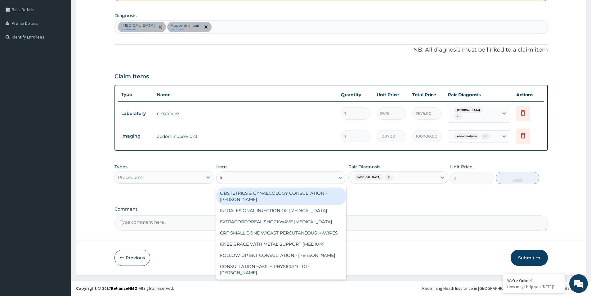
type input "ku"
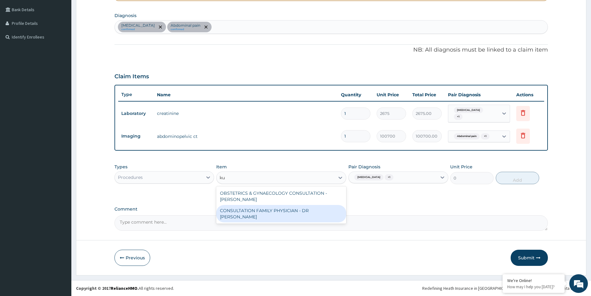
click at [268, 212] on div "CONSULTATION FAMILY PHYSICIAN - DR KUFRE" at bounding box center [281, 213] width 130 height 17
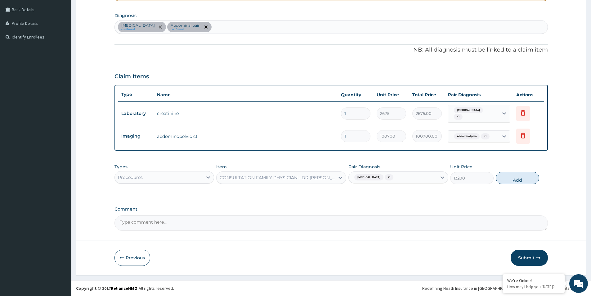
click at [508, 178] on button "Add" at bounding box center [517, 178] width 43 height 12
type input "0"
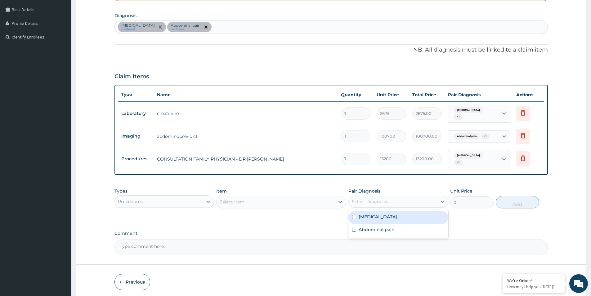
click at [391, 200] on div "Select Diagnosis" at bounding box center [393, 201] width 88 height 10
click at [354, 216] on input "checkbox" at bounding box center [354, 217] width 4 height 4
checkbox input "true"
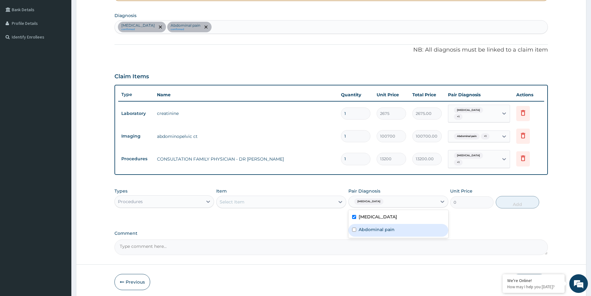
click at [355, 228] on input "checkbox" at bounding box center [354, 229] width 4 height 4
checkbox input "true"
click at [185, 201] on div "Procedures" at bounding box center [159, 201] width 88 height 10
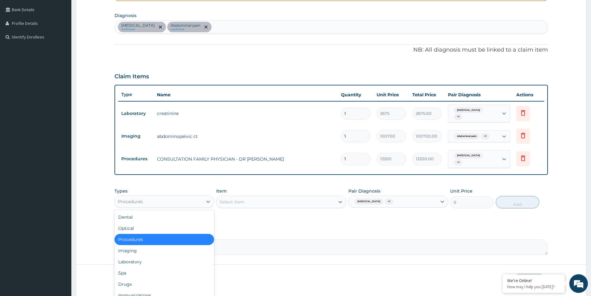
click at [230, 201] on div "Select Item" at bounding box center [232, 202] width 25 height 6
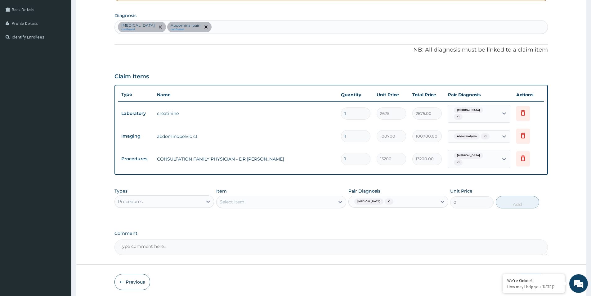
click at [298, 203] on div "Select Item" at bounding box center [276, 202] width 118 height 10
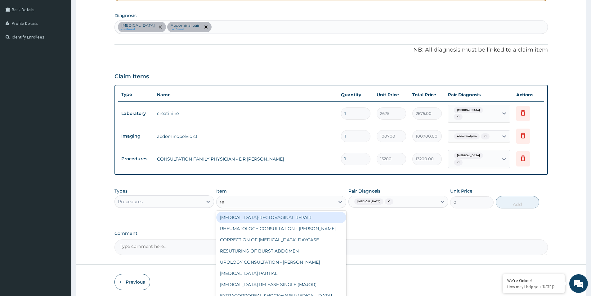
type input "reg"
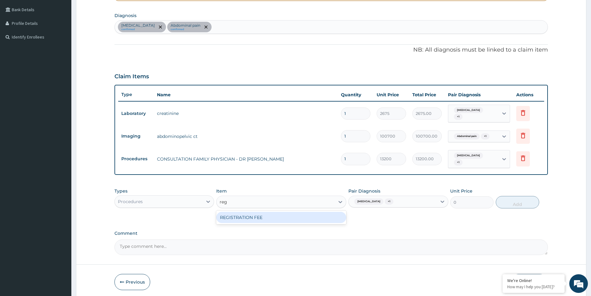
click at [297, 218] on div "REGISTRATION FEE" at bounding box center [281, 217] width 130 height 11
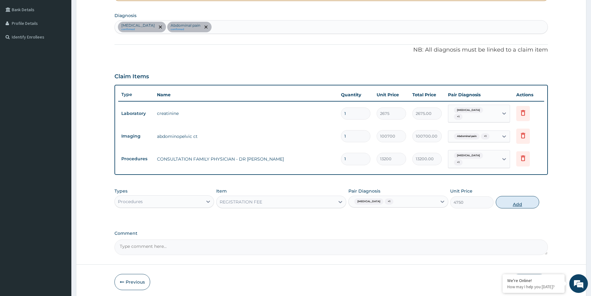
click at [511, 205] on button "Add" at bounding box center [517, 202] width 43 height 12
type input "0"
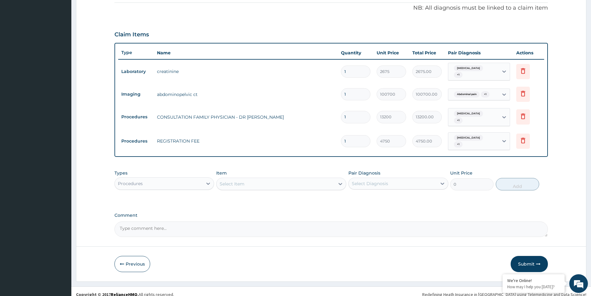
scroll to position [188, 0]
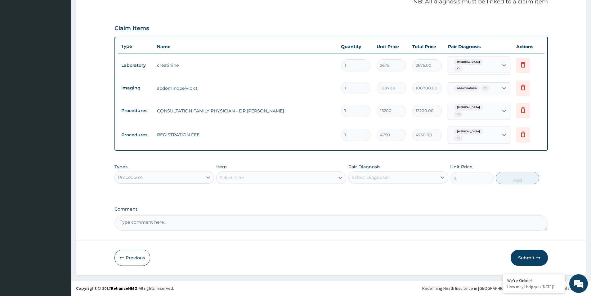
drag, startPoint x: 521, startPoint y: 256, endPoint x: 531, endPoint y: 194, distance: 62.2
click at [531, 194] on form "Step 2 of 2 PA Code / Prescription Code PA/1884E1 Encounter Date 18-08-2025 Imp…" at bounding box center [331, 60] width 510 height 430
click at [532, 260] on button "Submit" at bounding box center [529, 257] width 37 height 16
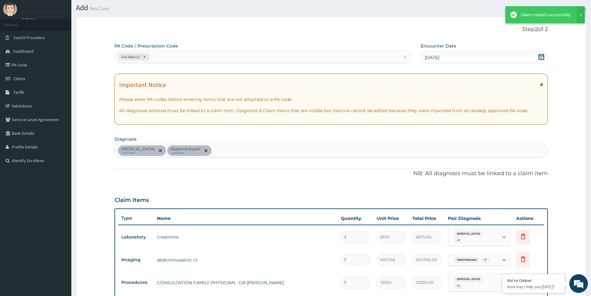
scroll to position [31, 0]
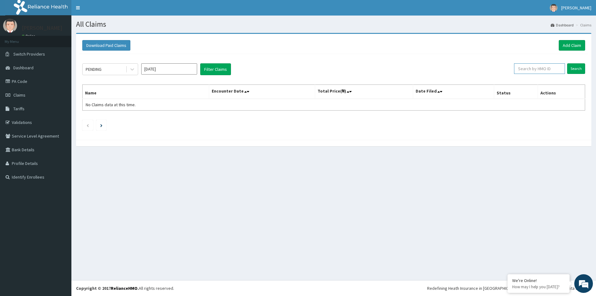
click at [545, 71] on input "text" at bounding box center [539, 68] width 51 height 11
paste input "OTN/10001/A"
type input "OTN/10001/A"
click at [574, 71] on input "Search" at bounding box center [576, 68] width 18 height 11
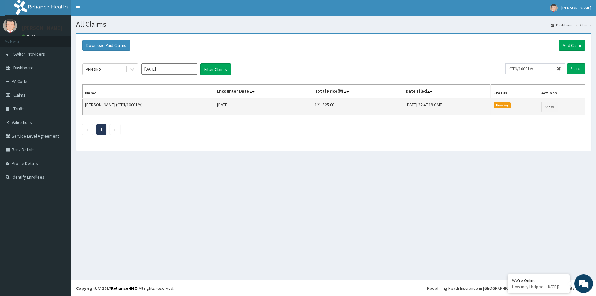
click at [315, 102] on td "121,325.00" at bounding box center [357, 107] width 91 height 16
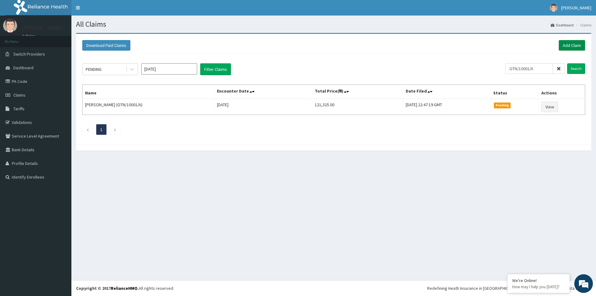
click at [576, 42] on link "Add Claim" at bounding box center [571, 45] width 26 height 11
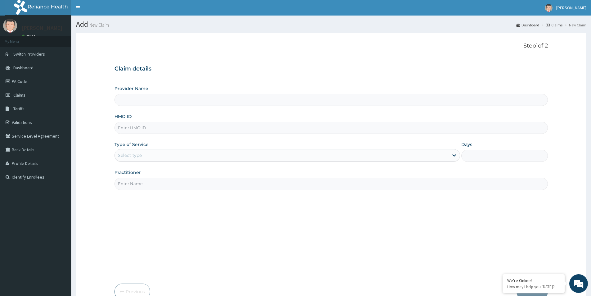
type input "[GEOGRAPHIC_DATA]"
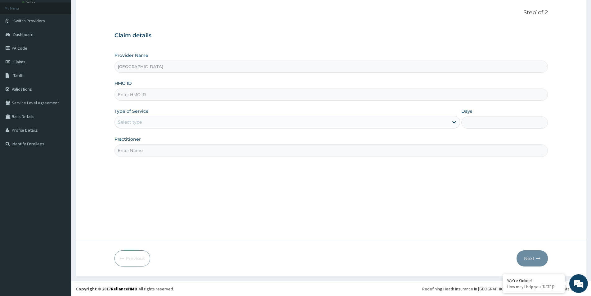
scroll to position [34, 0]
click at [188, 99] on input "HMO ID" at bounding box center [330, 94] width 433 height 12
paste input "RET/30957/A"
type input "RET/30957/A"
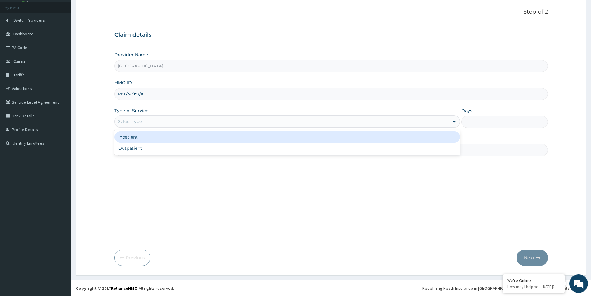
click at [178, 126] on div "Select type" at bounding box center [282, 121] width 334 height 10
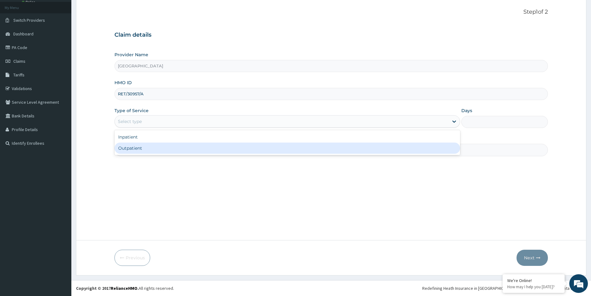
click at [172, 144] on div "Outpatient" at bounding box center [287, 147] width 346 height 11
type input "1"
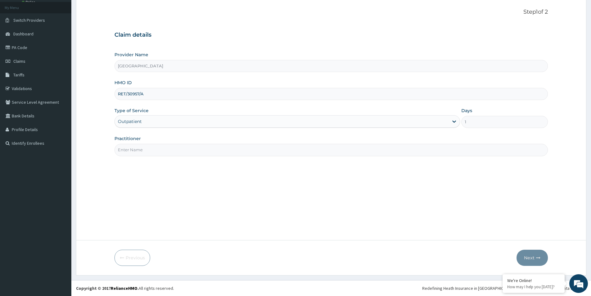
scroll to position [0, 0]
click at [172, 144] on input "Practitioner" at bounding box center [330, 150] width 433 height 12
type input "Medical Officer"
click at [255, 210] on div "Step 1 of 2 Claim details Provider Name Evercare Hospital HMO ID RET/30957/A Ty…" at bounding box center [330, 120] width 433 height 222
click at [532, 254] on button "Next" at bounding box center [532, 257] width 31 height 16
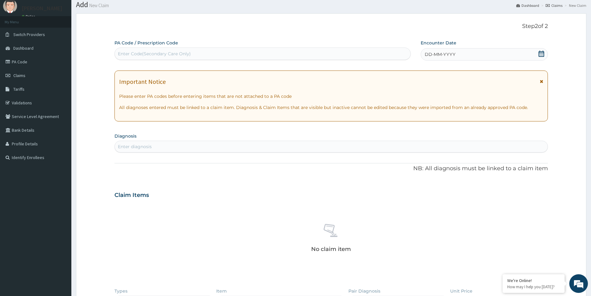
scroll to position [34, 0]
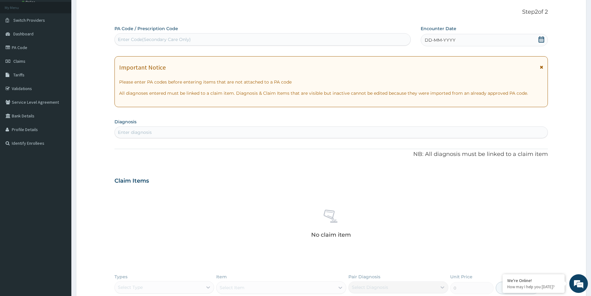
click at [542, 40] on icon at bounding box center [541, 39] width 6 height 6
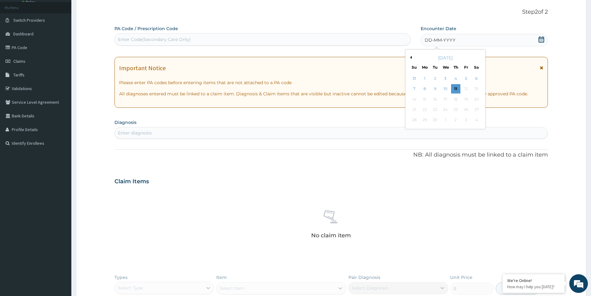
click at [411, 59] on div "[DATE]" at bounding box center [445, 58] width 75 height 6
click at [412, 59] on div "[DATE]" at bounding box center [445, 58] width 75 height 6
click at [410, 57] on button "Previous Month" at bounding box center [410, 57] width 3 height 3
click at [427, 110] on div "18" at bounding box center [424, 109] width 9 height 9
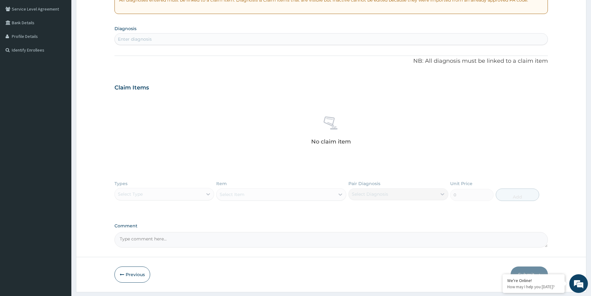
scroll to position [144, 0]
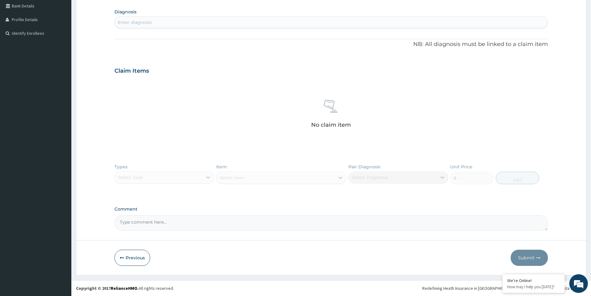
click at [167, 224] on textarea "Comment" at bounding box center [330, 223] width 433 height 16
paste textarea "DIAGNOSIS Primary Diagnosis: [MEDICAL_DATA], unspecified site (ICD Code:M19.9).…"
type textarea "DIAGNOSIS Primary Diagnosis: [MEDICAL_DATA], unspecified site (ICD Code:M19.9).…"
click at [157, 24] on div "Enter diagnosis" at bounding box center [331, 22] width 433 height 10
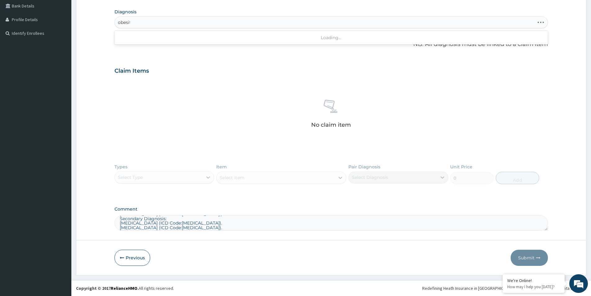
type input "obesity"
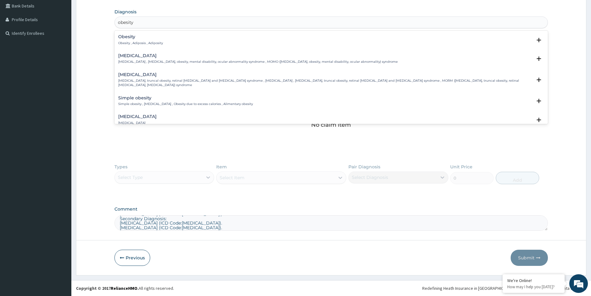
click at [156, 37] on h4 "Obesity" at bounding box center [140, 36] width 45 height 5
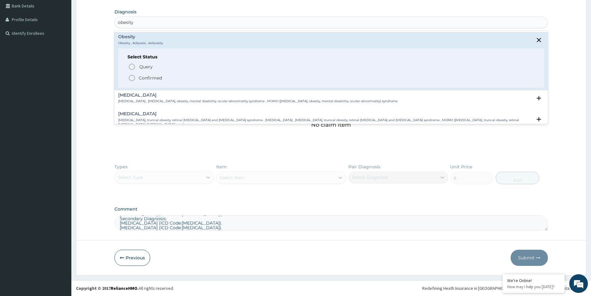
click at [153, 78] on p "Confirmed" at bounding box center [150, 78] width 23 height 6
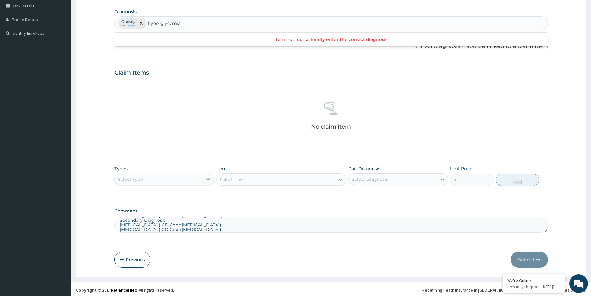
click at [155, 24] on input "hyoerglycemia" at bounding box center [164, 23] width 33 height 6
type input "hyperglycemia"
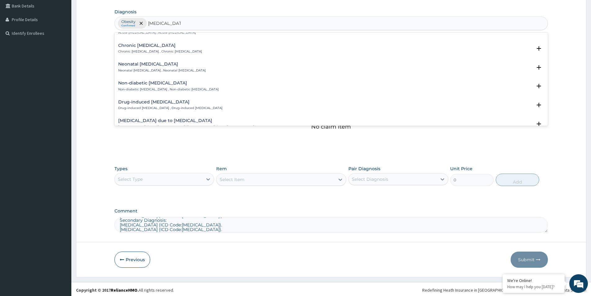
scroll to position [0, 0]
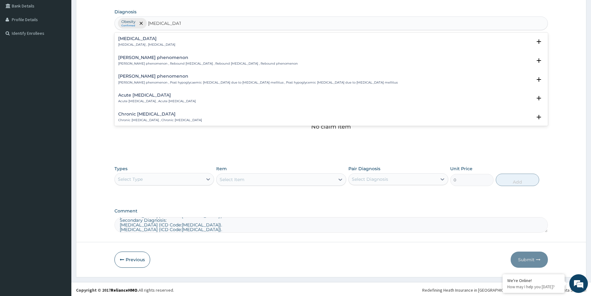
click at [163, 45] on p "Hyperglycemia , Hyperglycaemia" at bounding box center [146, 45] width 57 height 4
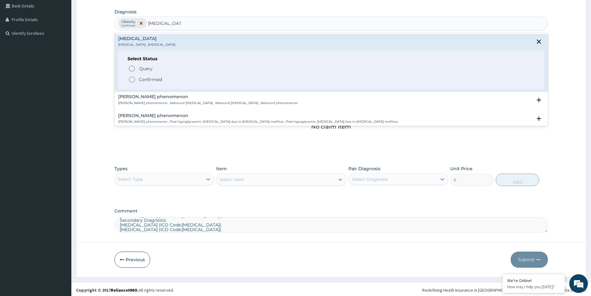
click at [151, 77] on p "Confirmed" at bounding box center [150, 79] width 23 height 6
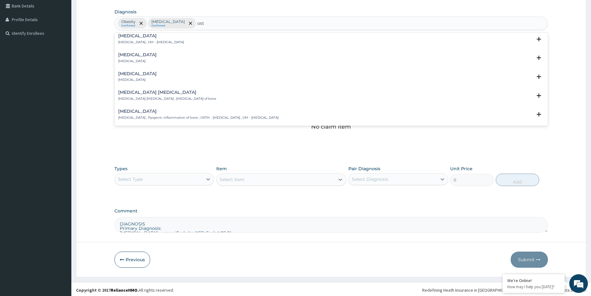
scroll to position [186, 0]
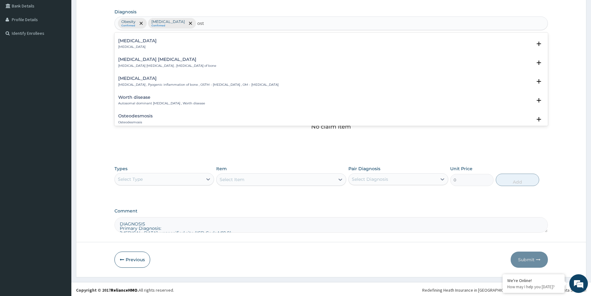
type input "ost"
type input "osteoar"
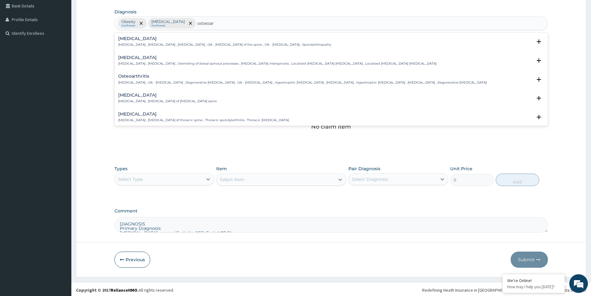
click at [183, 78] on h4 "Osteoarthritis" at bounding box center [302, 76] width 369 height 5
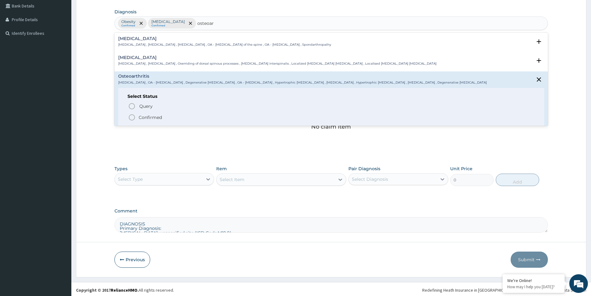
click at [150, 114] on p "Confirmed" at bounding box center [150, 117] width 23 height 6
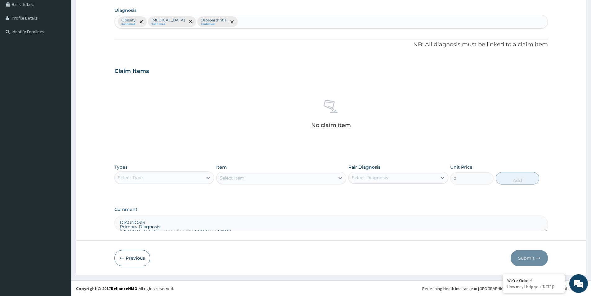
scroll to position [146, 0]
click at [154, 175] on div "Select Type" at bounding box center [159, 177] width 88 height 10
click at [123, 258] on div "Drugs" at bounding box center [164, 259] width 100 height 11
click at [377, 178] on div "Select Diagnosis" at bounding box center [370, 177] width 36 height 6
click at [355, 192] on input "checkbox" at bounding box center [354, 193] width 4 height 4
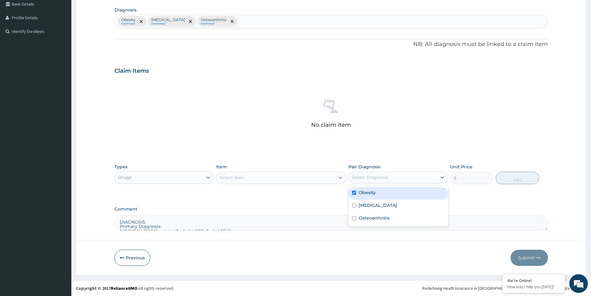
checkbox input "true"
click at [354, 207] on input "checkbox" at bounding box center [354, 205] width 4 height 4
checkbox input "true"
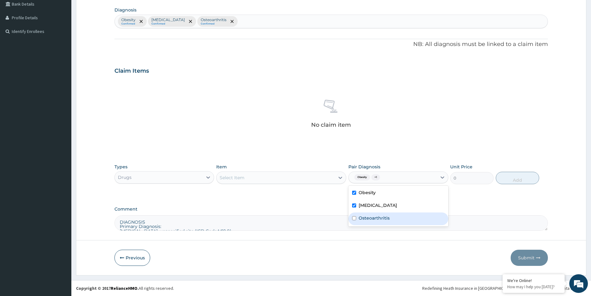
click at [354, 218] on input "checkbox" at bounding box center [354, 218] width 4 height 4
checkbox input "true"
click at [275, 183] on div "Select Item" at bounding box center [281, 177] width 130 height 12
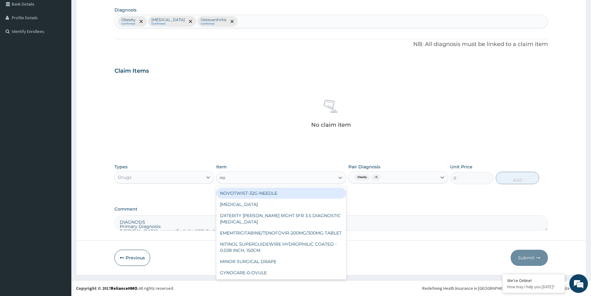
type input "nov"
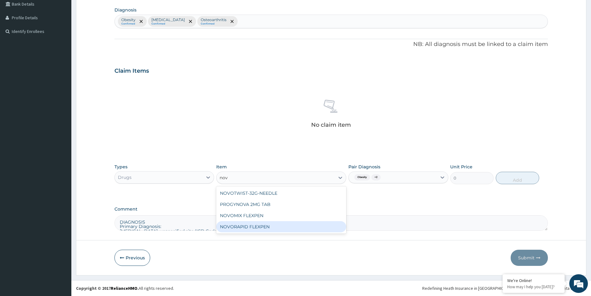
click at [264, 229] on div "NOVORAPID FLEXPEN" at bounding box center [281, 226] width 130 height 11
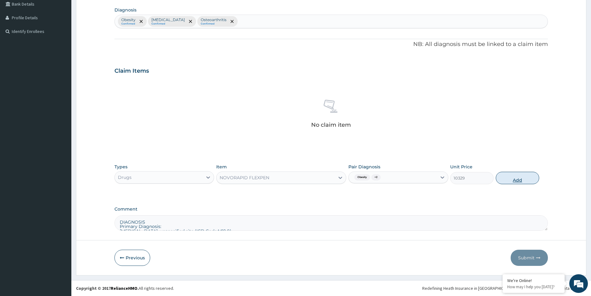
click at [516, 180] on button "Add" at bounding box center [517, 178] width 43 height 12
type input "0"
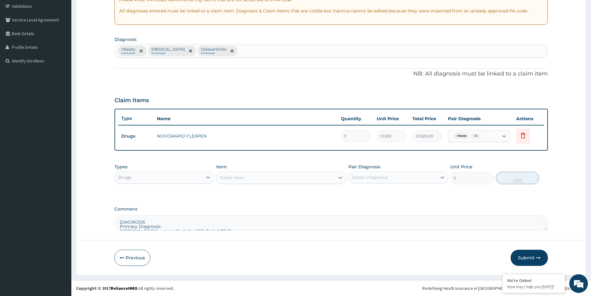
scroll to position [116, 0]
type input "0.00"
type input "2"
type input "20658.00"
type input "2"
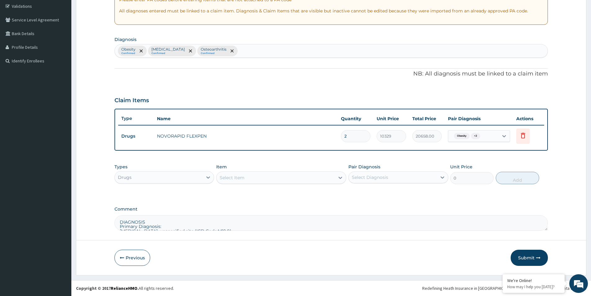
click at [366, 201] on div "PA Code / Prescription Code Enter Code(Secondary Care Only) Encounter Date 18-0…" at bounding box center [330, 86] width 433 height 287
click at [379, 174] on div "Select Diagnosis" at bounding box center [370, 177] width 36 height 6
click at [354, 191] on input "checkbox" at bounding box center [354, 193] width 4 height 4
checkbox input "true"
click at [354, 206] on input "checkbox" at bounding box center [354, 205] width 4 height 4
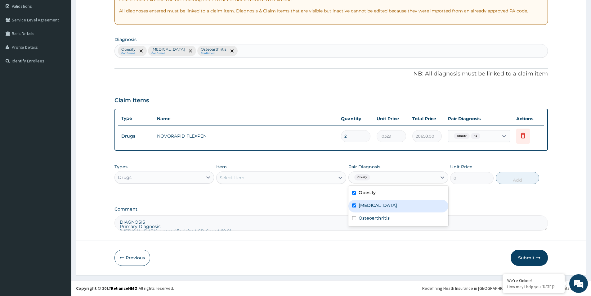
checkbox input "true"
click at [354, 217] on input "checkbox" at bounding box center [354, 218] width 4 height 4
checkbox input "true"
click at [250, 176] on div "Select Item" at bounding box center [276, 178] width 118 height 10
type input "v"
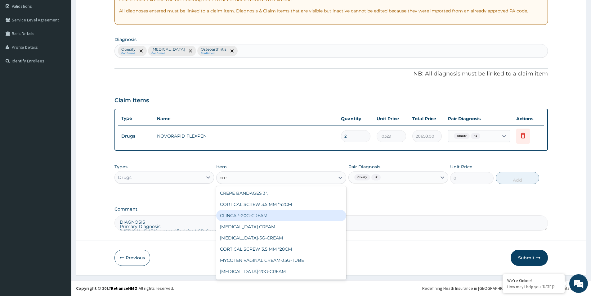
type input "cres"
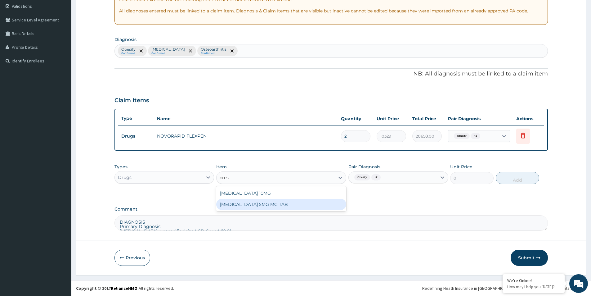
click at [248, 205] on div "CRESTOR 5MG MG TAB" at bounding box center [281, 204] width 130 height 11
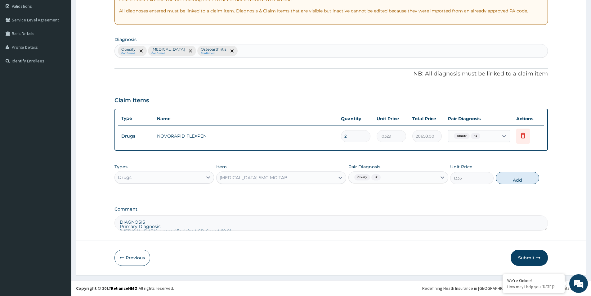
click at [518, 178] on button "Add" at bounding box center [517, 178] width 43 height 12
type input "0"
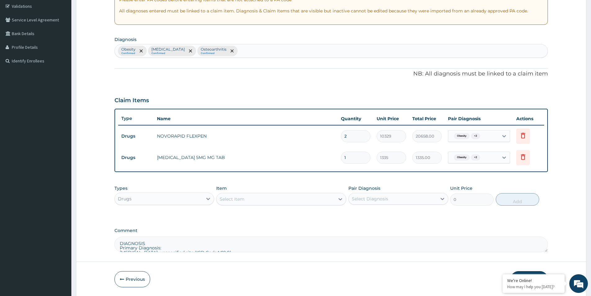
type input "0.00"
type input "2"
type input "2670.00"
type input "28"
type input "37380.00"
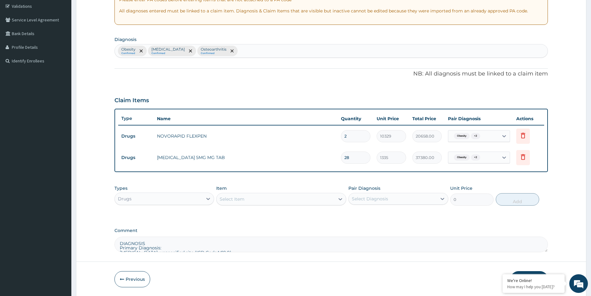
type input "28"
click at [354, 228] on label "Comment" at bounding box center [330, 230] width 433 height 5
click at [354, 236] on textarea "DIAGNOSIS Primary Diagnosis: Osteoarthritis, unspecified site (ICD Code:M19.9).…" at bounding box center [330, 244] width 433 height 16
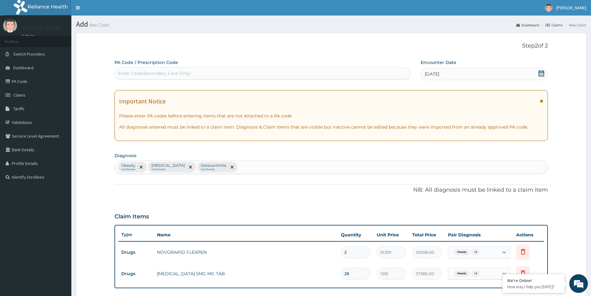
scroll to position [137, 0]
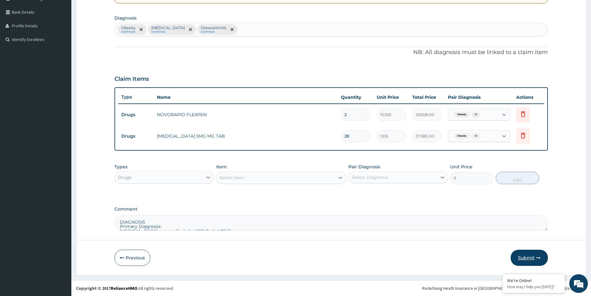
click at [521, 252] on button "Submit" at bounding box center [529, 257] width 37 height 16
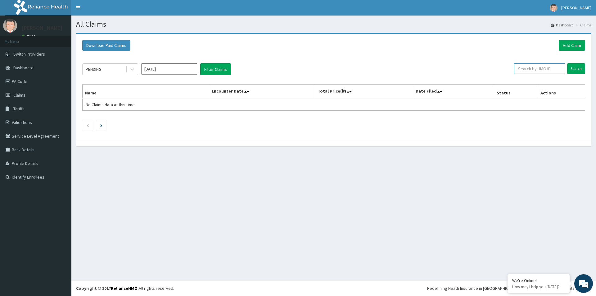
paste input "RET/30957/A"
type input "RET/30957/A"
click at [578, 70] on input "Search" at bounding box center [576, 68] width 18 height 11
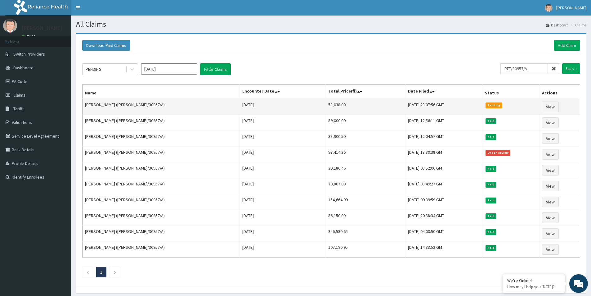
click at [325, 105] on td "58,038.00" at bounding box center [365, 107] width 80 height 16
copy td "58,038.00"
click at [554, 107] on link "View" at bounding box center [550, 106] width 17 height 11
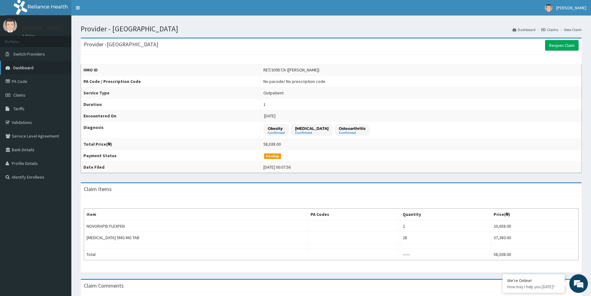
click at [29, 66] on span "Dashboard" at bounding box center [23, 68] width 20 height 6
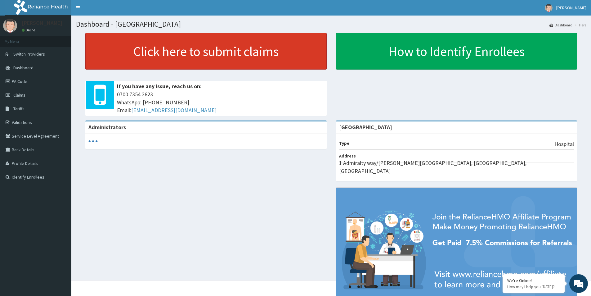
click at [149, 51] on link "Click here to submit claims" at bounding box center [205, 51] width 241 height 37
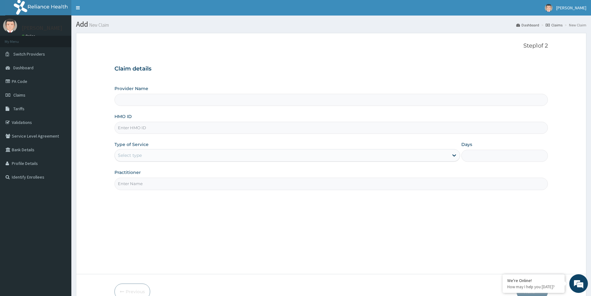
type input "[GEOGRAPHIC_DATA]"
paste input "PME/10015/A"
type input "PME/10015/A"
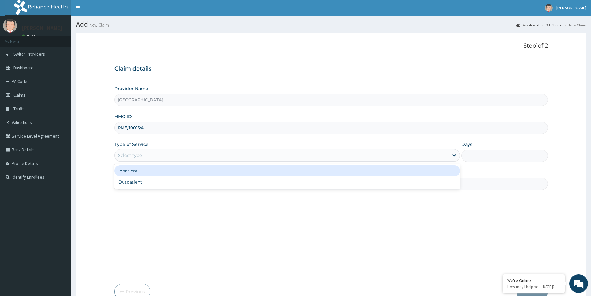
click at [141, 160] on div "Select type" at bounding box center [282, 155] width 334 height 10
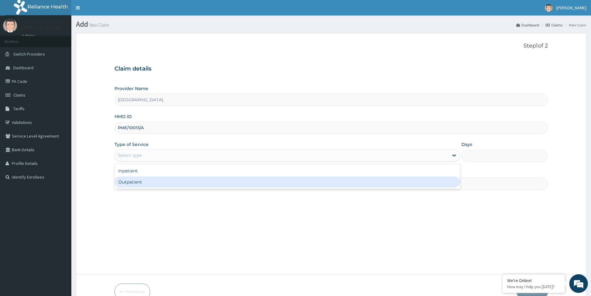
click at [146, 182] on div "Outpatient" at bounding box center [287, 181] width 346 height 11
type input "1"
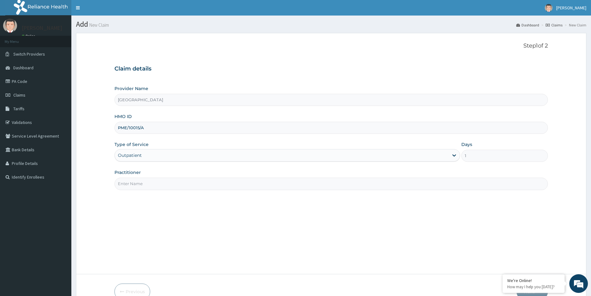
click at [146, 182] on input "Practitioner" at bounding box center [330, 183] width 433 height 12
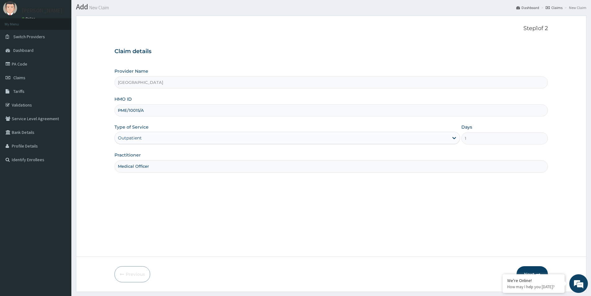
scroll to position [34, 0]
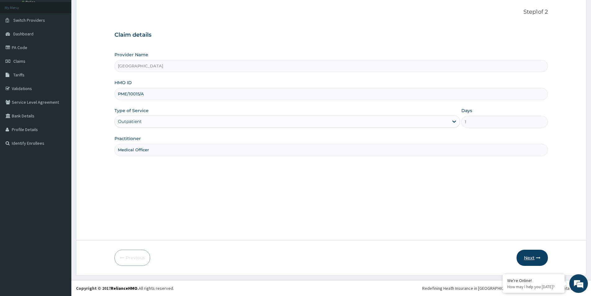
type input "Medical Officer"
click at [539, 258] on icon "button" at bounding box center [538, 257] width 4 height 4
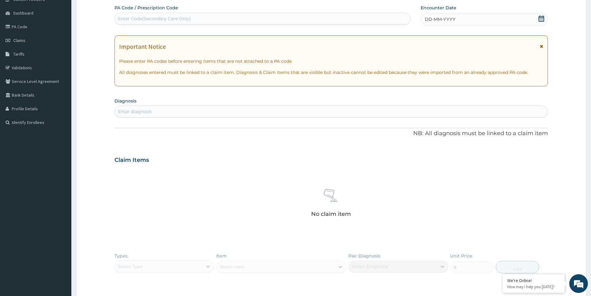
scroll to position [0, 0]
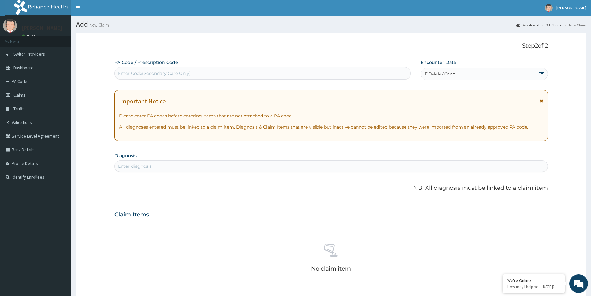
drag, startPoint x: 169, startPoint y: 71, endPoint x: 134, endPoint y: 70, distance: 35.1
paste input "PA/792F7E"
type input "PA/792F7E"
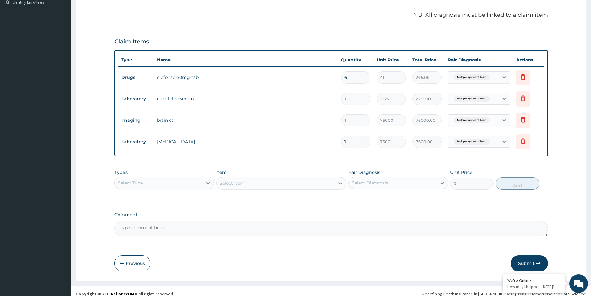
scroll to position [180, 0]
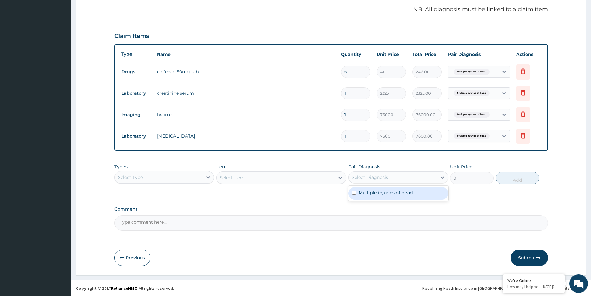
click at [354, 175] on div "Select Diagnosis" at bounding box center [370, 177] width 36 height 6
drag, startPoint x: 356, startPoint y: 192, endPoint x: 330, endPoint y: 191, distance: 25.1
click at [356, 192] on input "checkbox" at bounding box center [354, 193] width 4 height 4
checkbox input "true"
click at [269, 179] on div "Select Item" at bounding box center [281, 177] width 130 height 12
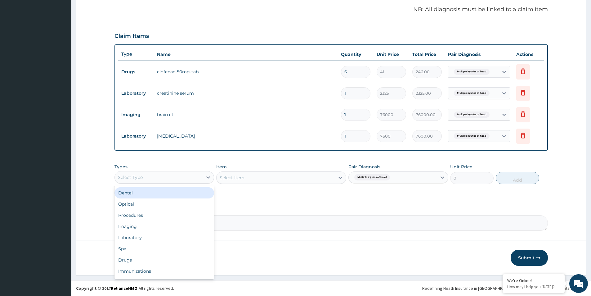
click at [186, 177] on div "Select Type" at bounding box center [159, 177] width 88 height 10
click at [186, 213] on div "Procedures" at bounding box center [164, 214] width 100 height 11
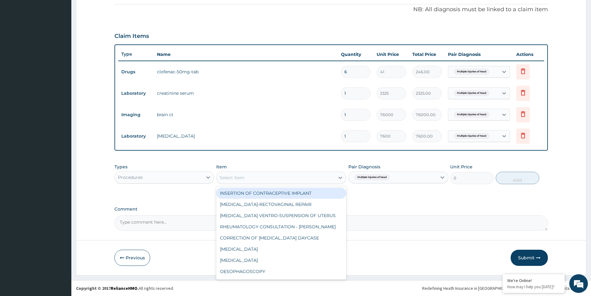
click at [253, 175] on div "Select Item" at bounding box center [276, 178] width 118 height 10
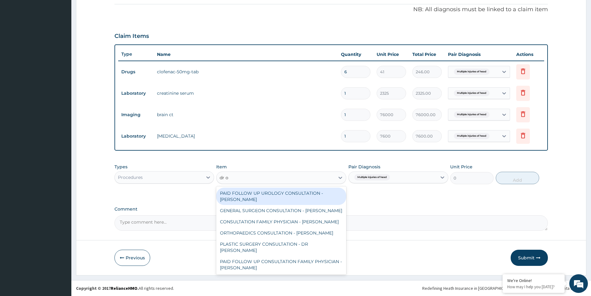
type input "dr od"
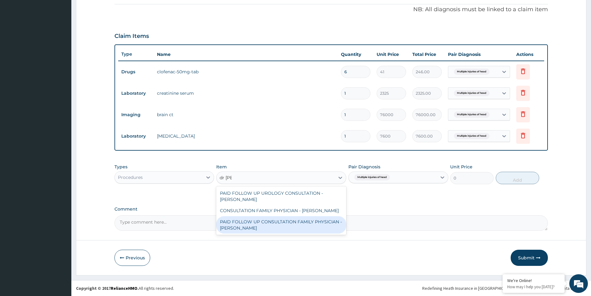
click at [274, 221] on div "PAID FOLLOW UP CONSULTATION FAMILY PHYSICIAN - DR ODIA" at bounding box center [281, 224] width 130 height 17
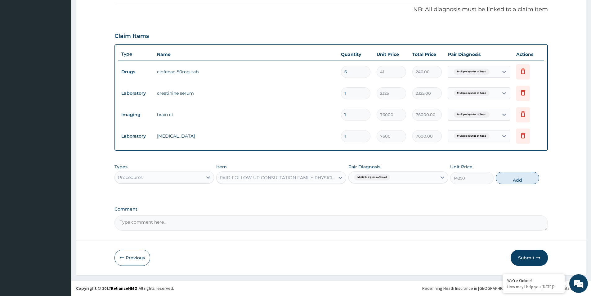
click at [516, 177] on button "Add" at bounding box center [517, 178] width 43 height 12
type input "0"
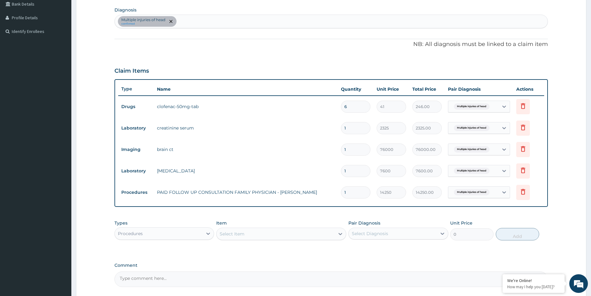
scroll to position [202, 0]
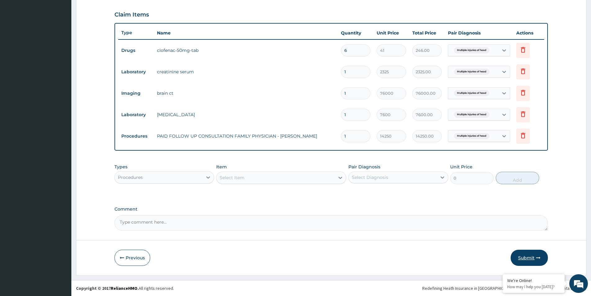
click at [522, 252] on button "Submit" at bounding box center [529, 257] width 37 height 16
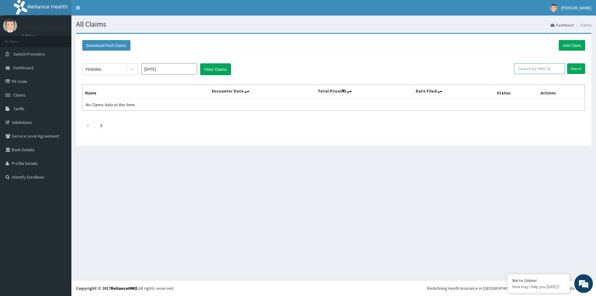
paste input "PME/10015/A"
type input "PME/10015/A"
click at [575, 68] on input "Search" at bounding box center [576, 68] width 18 height 11
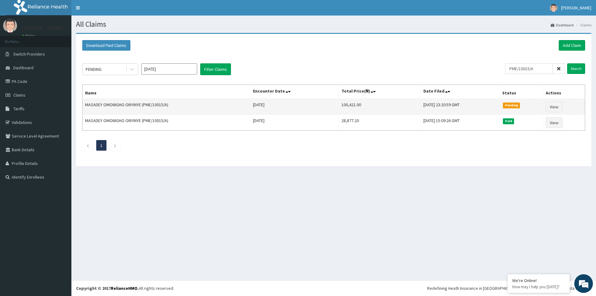
click at [339, 105] on td "100,421.00" at bounding box center [380, 107] width 82 height 16
copy td "100,421.00"
click at [550, 107] on link "View" at bounding box center [553, 106] width 17 height 11
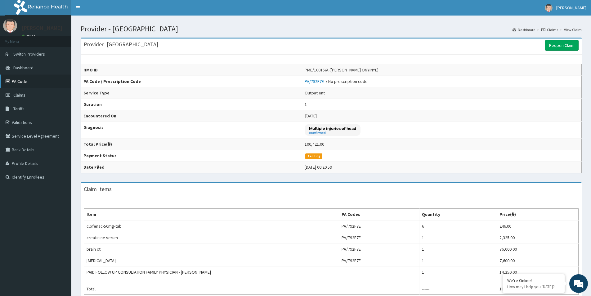
click at [23, 77] on link "PA Code" at bounding box center [35, 81] width 71 height 14
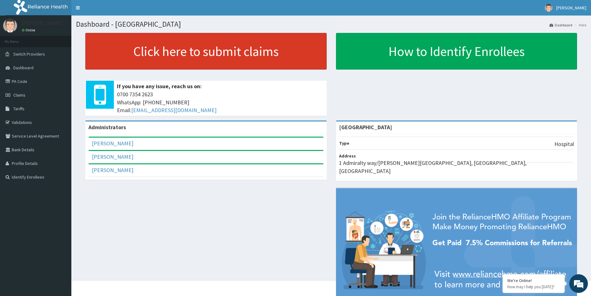
click at [169, 54] on link "Click here to submit claims" at bounding box center [205, 51] width 241 height 37
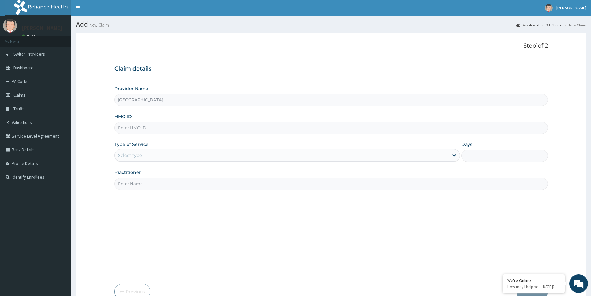
type input "[GEOGRAPHIC_DATA]"
paste input "PME/10015/A"
type input "PME/10015/A"
click at [138, 154] on div "Select type" at bounding box center [130, 155] width 24 height 6
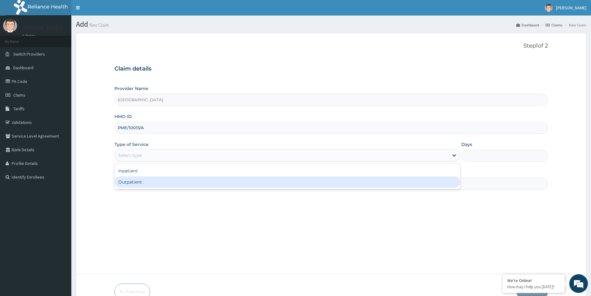
click at [147, 184] on div "Outpatient" at bounding box center [287, 181] width 346 height 11
type input "1"
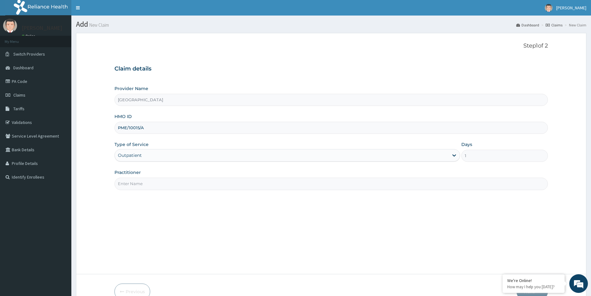
click at [147, 186] on input "Practitioner" at bounding box center [330, 183] width 433 height 12
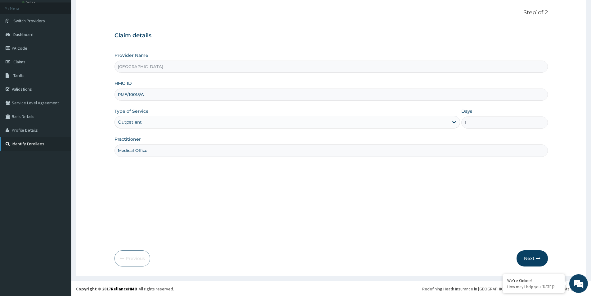
scroll to position [34, 0]
type input "Medical Officer"
click at [542, 254] on button "Next" at bounding box center [532, 257] width 31 height 16
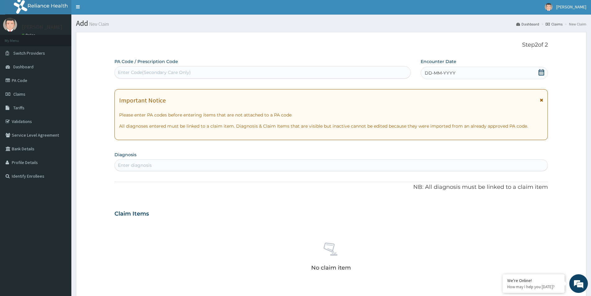
scroll to position [0, 0]
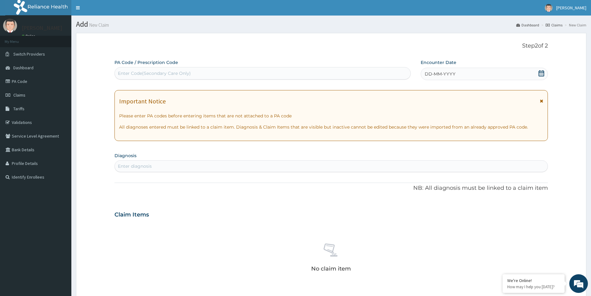
drag, startPoint x: 254, startPoint y: 69, endPoint x: 148, endPoint y: 76, distance: 106.7
paste input "PA/01267C"
type input "PA/01267C"
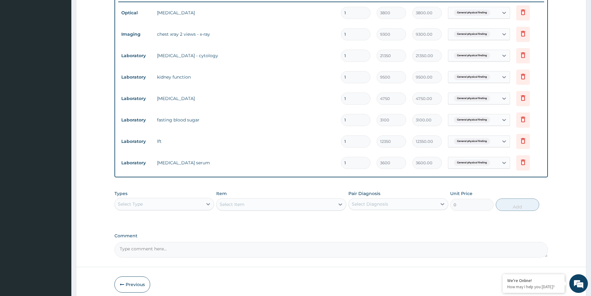
scroll to position [254, 0]
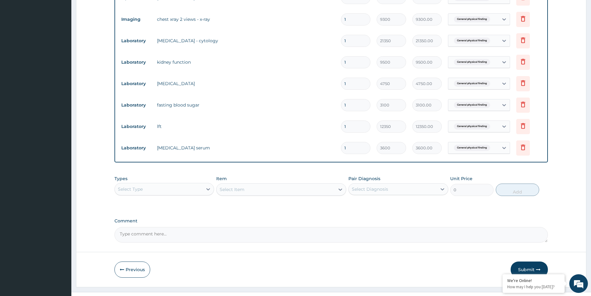
click at [181, 186] on div "Select Type" at bounding box center [159, 189] width 88 height 10
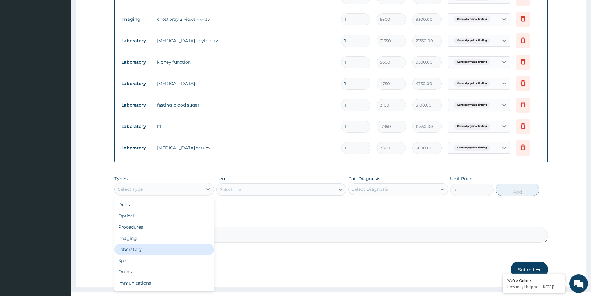
click at [137, 246] on div "Laboratory" at bounding box center [164, 249] width 100 height 11
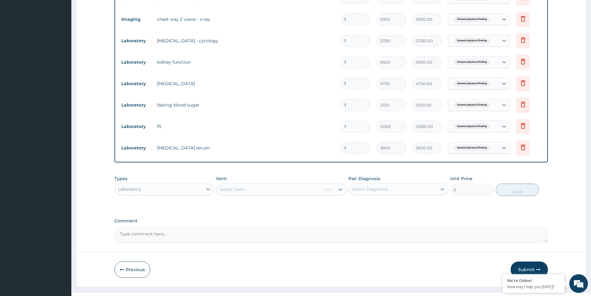
click at [359, 188] on div "Select Diagnosis" at bounding box center [370, 189] width 36 height 6
click at [356, 204] on input "checkbox" at bounding box center [354, 204] width 4 height 4
checkbox input "true"
click at [307, 189] on div "Select Item" at bounding box center [281, 189] width 130 height 12
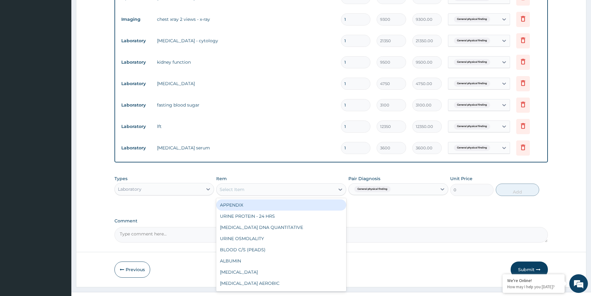
click at [270, 187] on div "Select Item" at bounding box center [276, 189] width 118 height 10
type input "w"
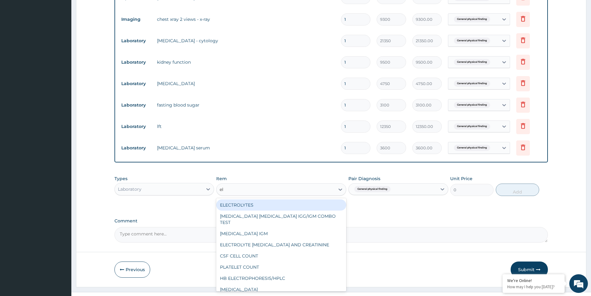
type input "ele"
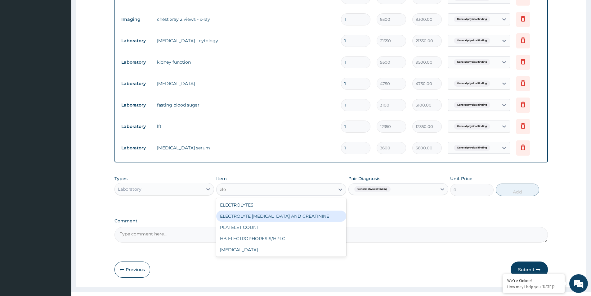
click at [257, 217] on div "ELECTROLYTE [MEDICAL_DATA] AND CREATININE" at bounding box center [281, 215] width 130 height 11
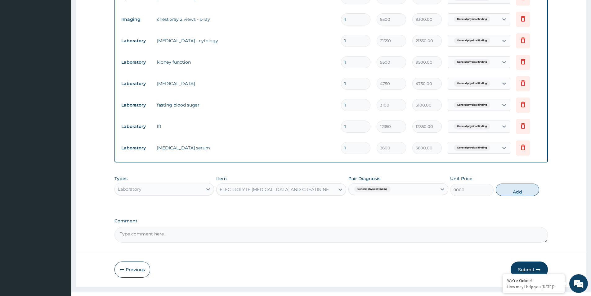
click at [522, 186] on button "Add" at bounding box center [517, 189] width 43 height 12
type input "0"
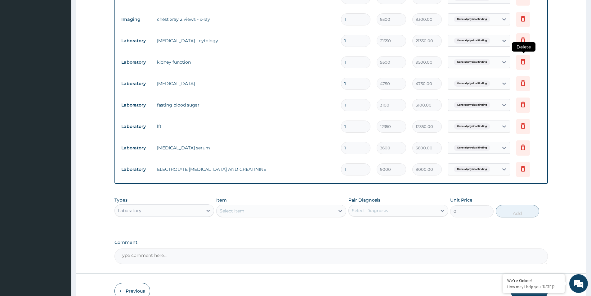
click at [520, 61] on icon at bounding box center [522, 61] width 7 height 7
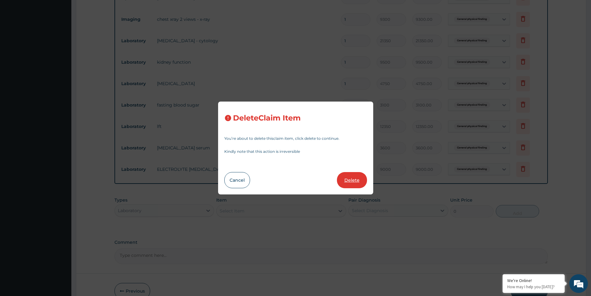
click at [351, 175] on button "Delete" at bounding box center [352, 180] width 30 height 16
type input "4750"
type input "4750.00"
type input "3100"
type input "3100.00"
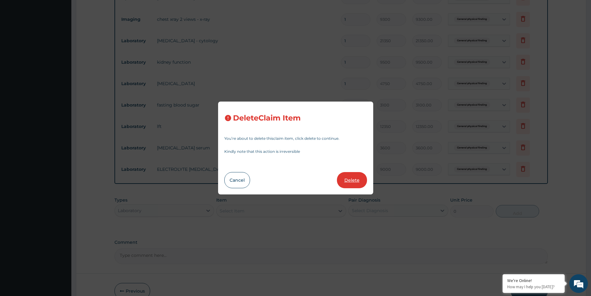
type input "12350"
type input "12350.00"
type input "3600"
type input "3600.00"
type input "9000"
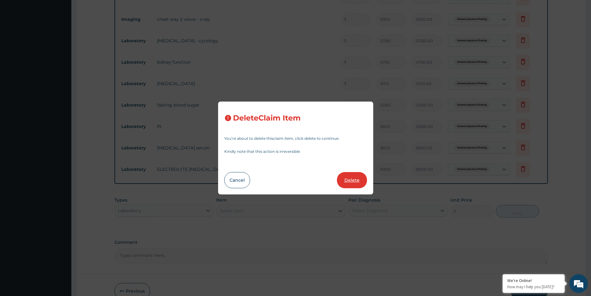
type input "9000.00"
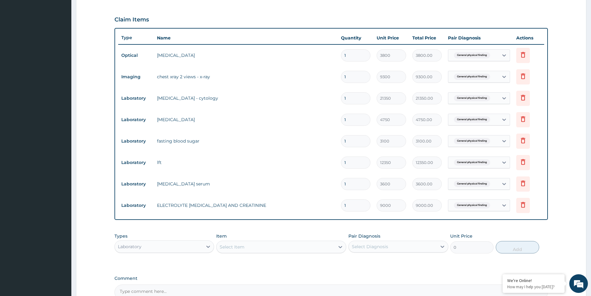
scroll to position [266, 0]
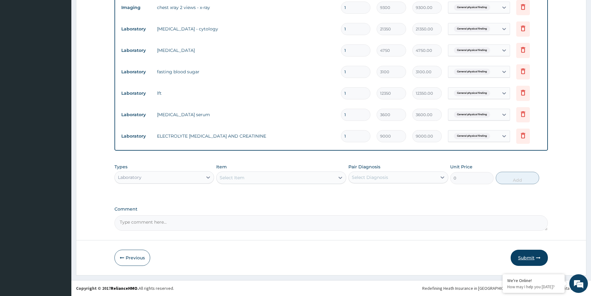
click at [524, 258] on button "Submit" at bounding box center [529, 257] width 37 height 16
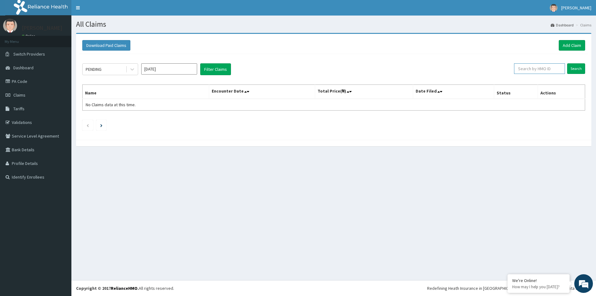
paste input "PME/10015/A"
type input "PME/10015/A"
click at [576, 72] on input "Search" at bounding box center [576, 68] width 18 height 11
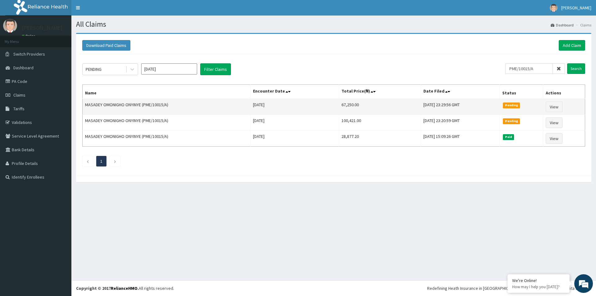
click at [339, 106] on td "67,250.00" at bounding box center [380, 107] width 82 height 16
copy td "67,250.00"
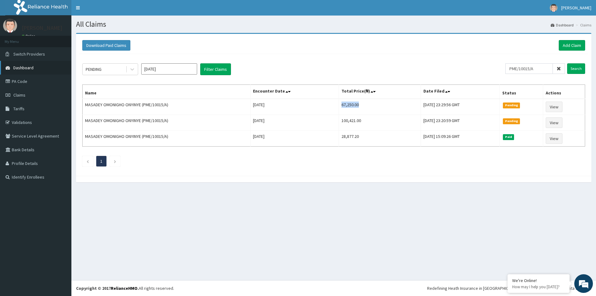
click at [25, 73] on link "Dashboard" at bounding box center [35, 68] width 71 height 14
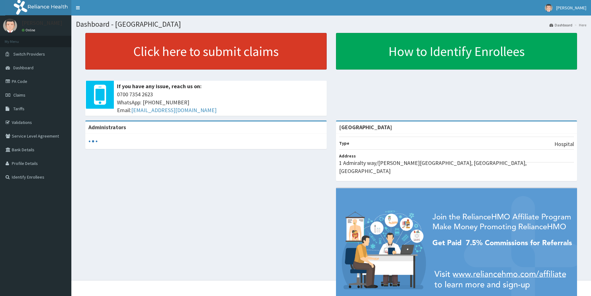
click at [217, 42] on link "Click here to submit claims" at bounding box center [205, 51] width 241 height 37
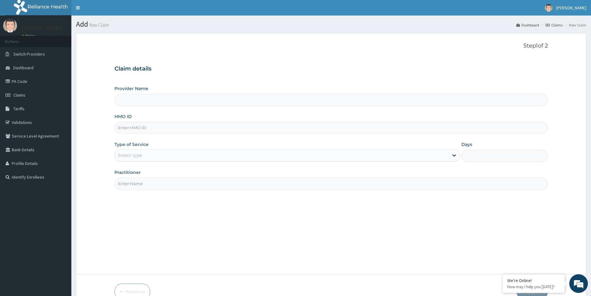
type input "[GEOGRAPHIC_DATA]"
paste input "IRR/10001/B"
type input "IRR/10001/B"
click at [152, 156] on div "Select type" at bounding box center [282, 155] width 334 height 10
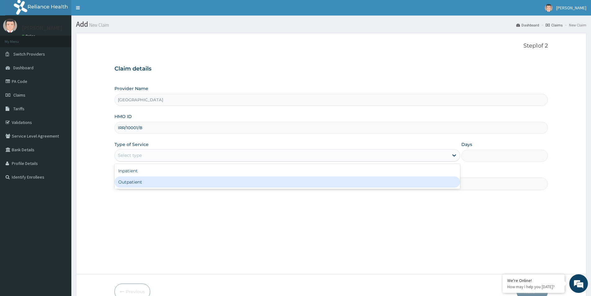
click at [150, 179] on div "Outpatient" at bounding box center [287, 181] width 346 height 11
type input "1"
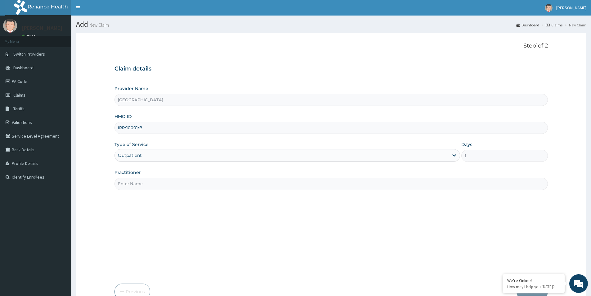
click at [150, 182] on input "Practitioner" at bounding box center [330, 183] width 433 height 12
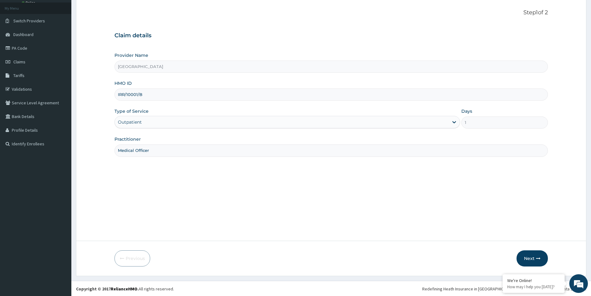
scroll to position [34, 0]
type input "Medical Officer"
click at [524, 253] on button "Next" at bounding box center [532, 257] width 31 height 16
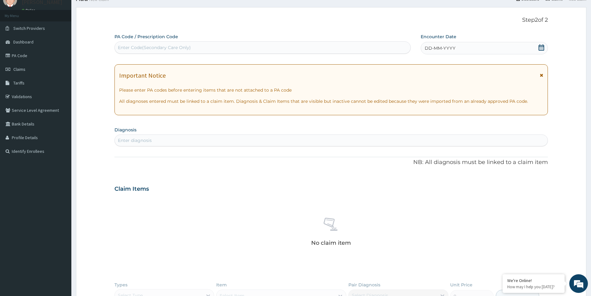
scroll to position [0, 0]
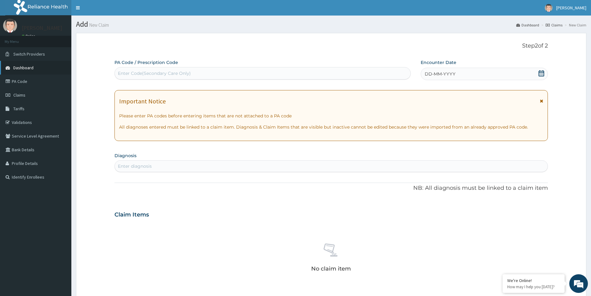
click at [25, 66] on span "Dashboard" at bounding box center [23, 68] width 20 height 6
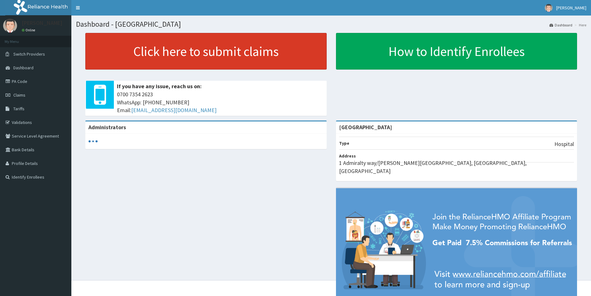
click at [207, 56] on link "Click here to submit claims" at bounding box center [205, 51] width 241 height 37
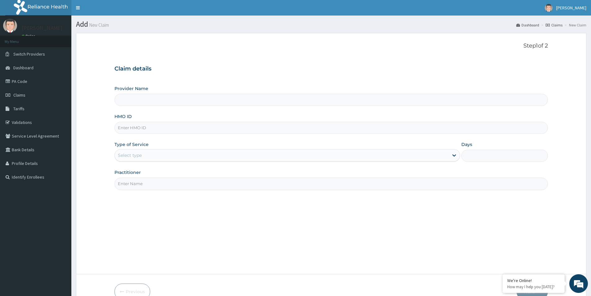
type input "[GEOGRAPHIC_DATA]"
paste input "IRR/10001/B"
type input "IRR/10001/B"
click at [148, 157] on div "Select type" at bounding box center [282, 155] width 334 height 10
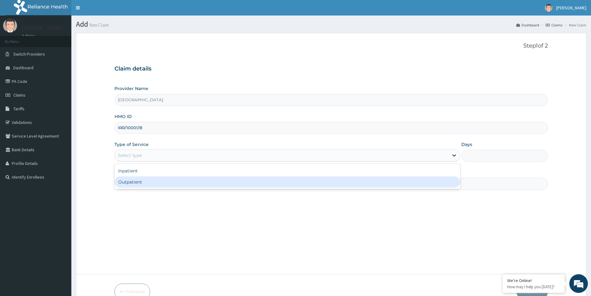
click at [152, 181] on div "Outpatient" at bounding box center [287, 181] width 346 height 11
type input "1"
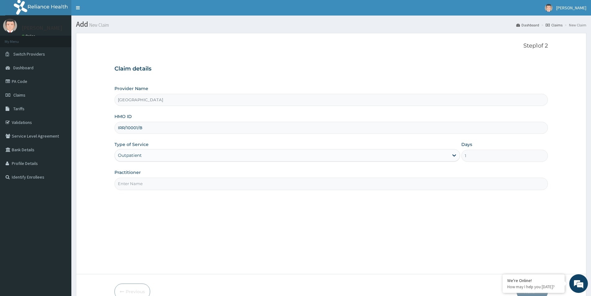
click at [152, 185] on input "Practitioner" at bounding box center [330, 183] width 433 height 12
type input "n"
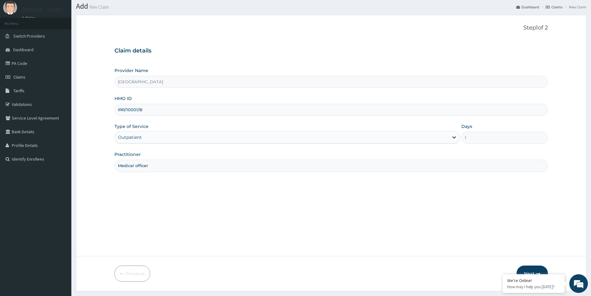
scroll to position [34, 0]
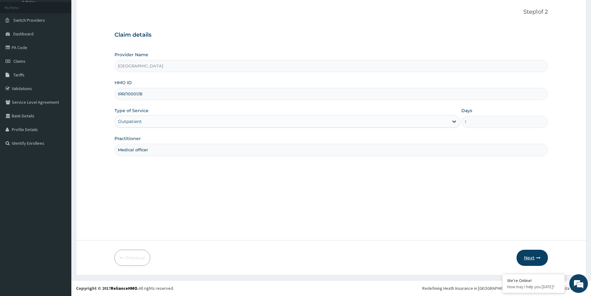
type input "Medical officer"
click at [526, 258] on button "Next" at bounding box center [532, 257] width 31 height 16
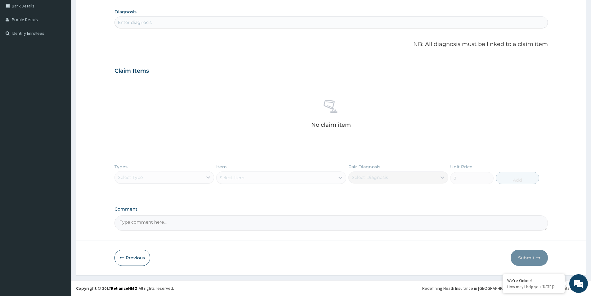
scroll to position [20, 0]
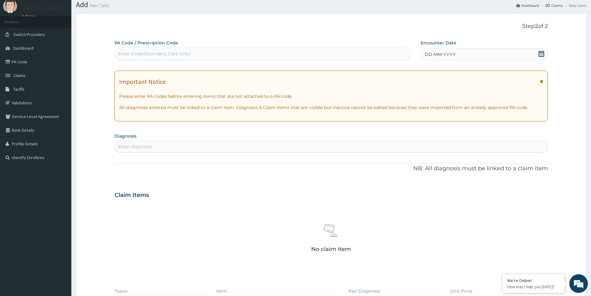
click at [200, 58] on div "Enter Code(Secondary Care Only)" at bounding box center [263, 54] width 296 height 10
click at [199, 54] on div "Enter Code(Secondary Care Only)" at bounding box center [263, 54] width 296 height 10
paste input "PA/5B6E5A"
type input "PA/5B6E5A"
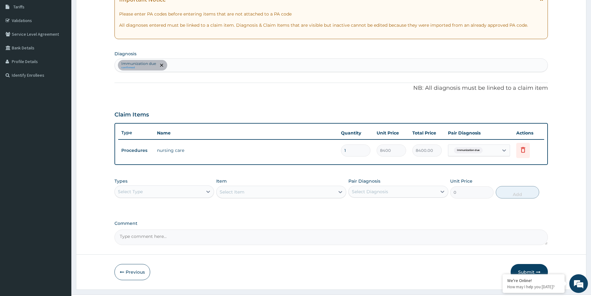
scroll to position [113, 0]
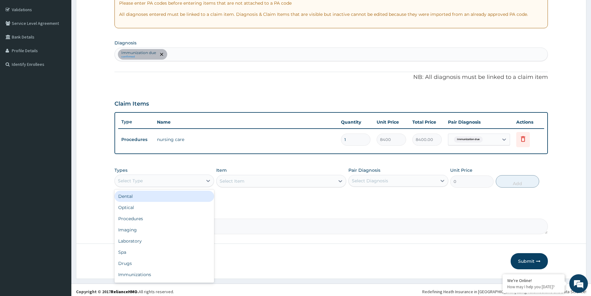
click at [154, 182] on div "Select Type" at bounding box center [159, 181] width 88 height 10
click at [134, 260] on div "Drugs" at bounding box center [164, 263] width 100 height 11
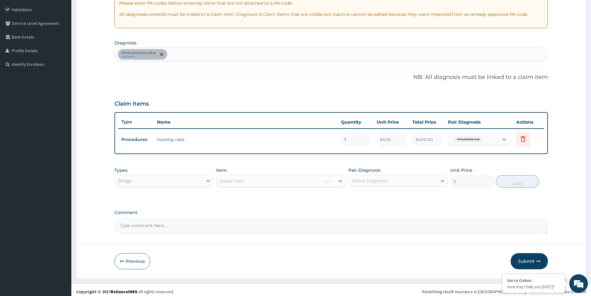
click at [358, 183] on div "Select Diagnosis" at bounding box center [370, 180] width 36 height 6
click at [353, 195] on input "checkbox" at bounding box center [354, 196] width 4 height 4
checkbox input "true"
click at [159, 181] on div "Drugs" at bounding box center [159, 181] width 88 height 10
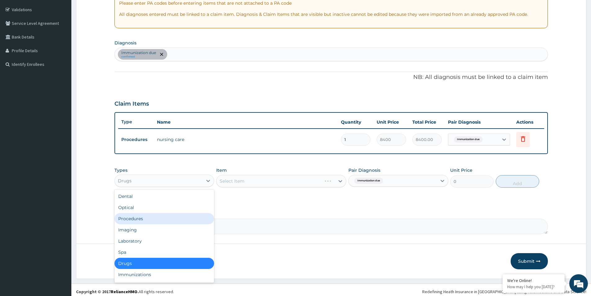
scroll to position [21, 0]
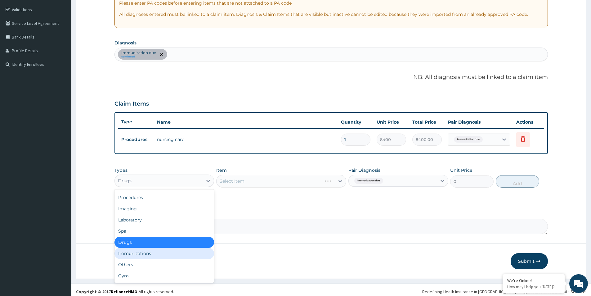
drag, startPoint x: 138, startPoint y: 256, endPoint x: 141, endPoint y: 255, distance: 3.3
click at [138, 256] on div "Immunizations" at bounding box center [164, 253] width 100 height 11
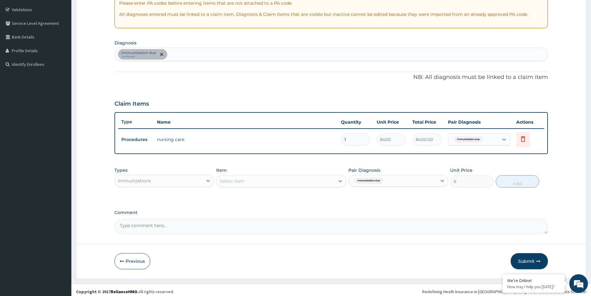
click at [244, 179] on div "Select Item" at bounding box center [232, 181] width 25 height 6
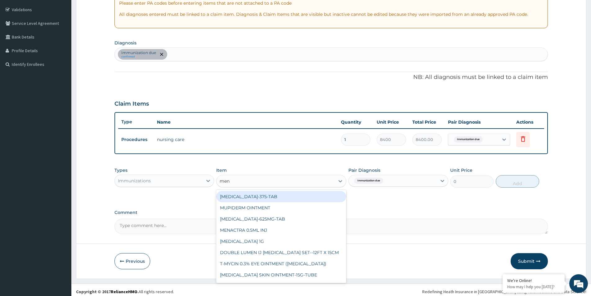
type input "mena"
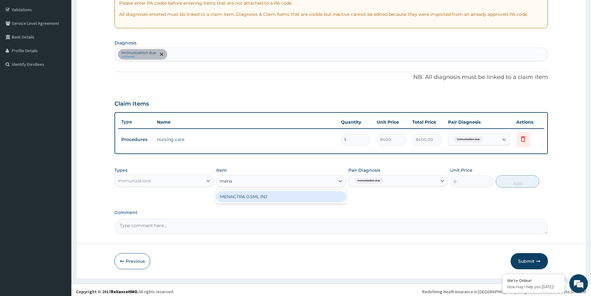
click at [262, 197] on div "MENACTRA 0.5ML INJ" at bounding box center [281, 196] width 130 height 11
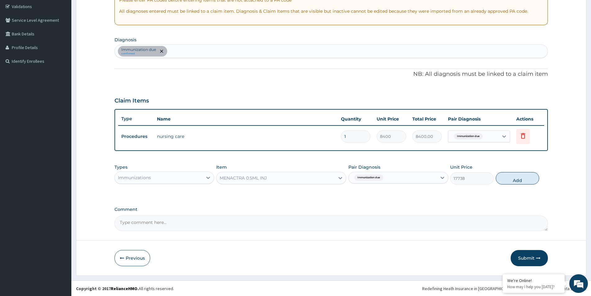
scroll to position [116, 0]
click at [518, 184] on div "Types Immunizations Item MENACTRA 0.5ML INJ Pair Diagnosis Immunization due Uni…" at bounding box center [330, 173] width 433 height 27
click at [515, 182] on button "Add" at bounding box center [517, 178] width 43 height 12
type input "0"
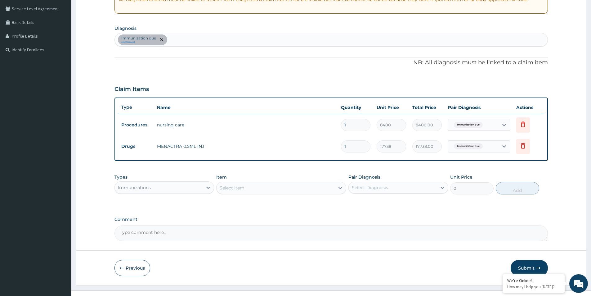
scroll to position [137, 0]
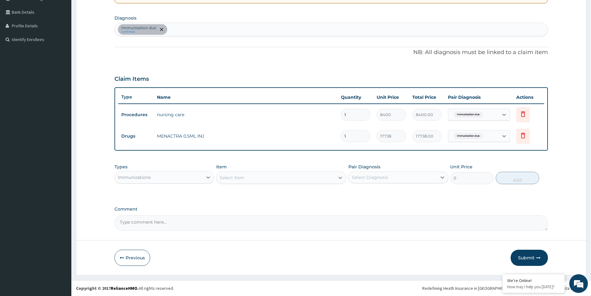
click at [255, 177] on div "Select Item" at bounding box center [276, 178] width 118 height 10
type input "ped"
click at [182, 176] on div "Immunizations" at bounding box center [159, 177] width 88 height 10
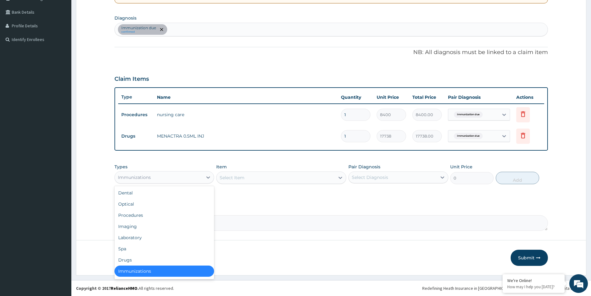
scroll to position [1, 0]
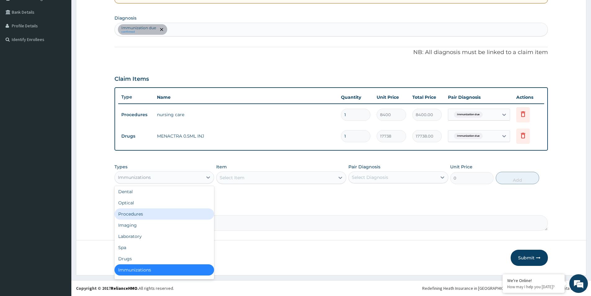
click at [155, 216] on div "Procedures" at bounding box center [164, 213] width 100 height 11
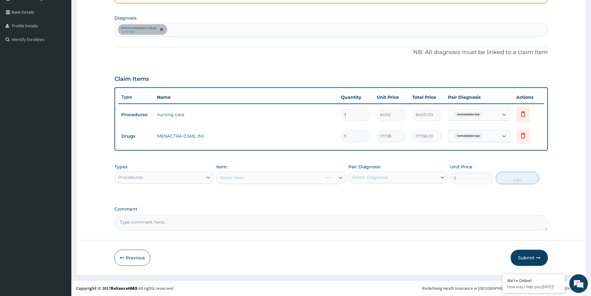
click at [228, 179] on div "Select Item" at bounding box center [281, 177] width 130 height 12
drag, startPoint x: 383, startPoint y: 173, endPoint x: 372, endPoint y: 178, distance: 12.2
click at [383, 173] on div "Select Diagnosis" at bounding box center [393, 177] width 88 height 10
click at [353, 194] on input "checkbox" at bounding box center [354, 193] width 4 height 4
checkbox input "true"
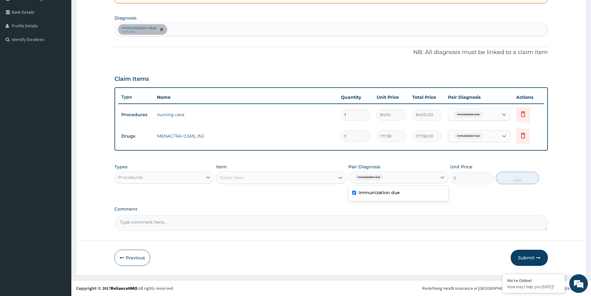
click at [294, 182] on div "Select Item" at bounding box center [276, 178] width 118 height 10
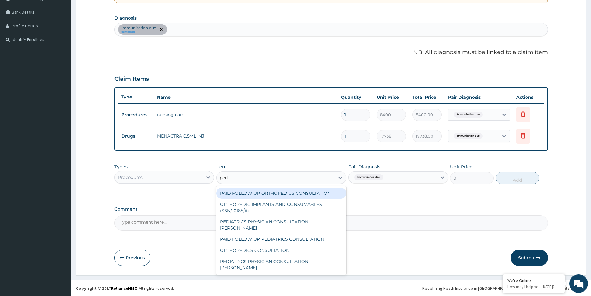
type input "pedi"
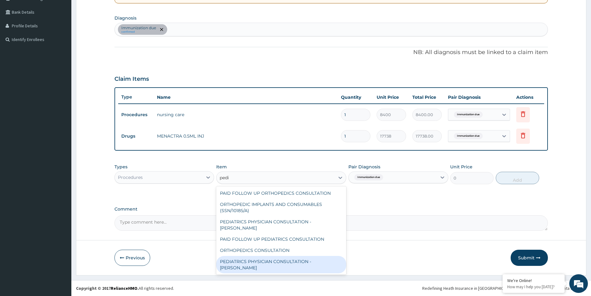
click at [270, 269] on div "PEDIATRICS PHYSICIAN CONSULTATION - DR ADELODUN" at bounding box center [281, 264] width 130 height 17
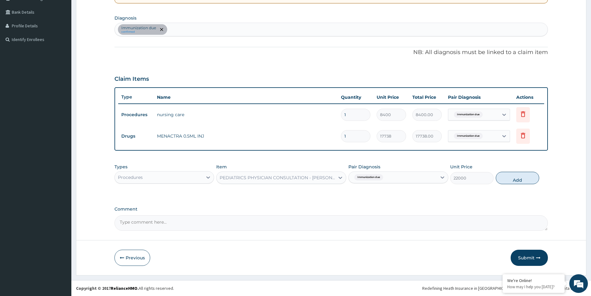
click at [524, 178] on button "Add" at bounding box center [517, 178] width 43 height 12
type input "0"
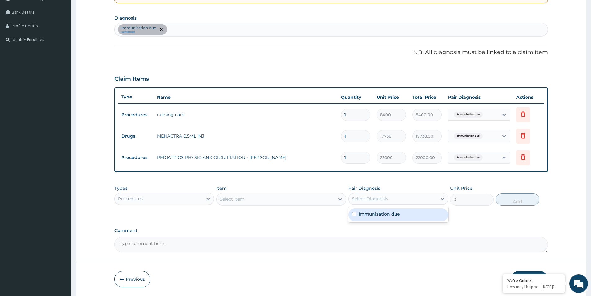
click at [398, 196] on div "Select Diagnosis" at bounding box center [393, 199] width 88 height 10
click at [352, 213] on input "checkbox" at bounding box center [354, 214] width 4 height 4
checkbox input "true"
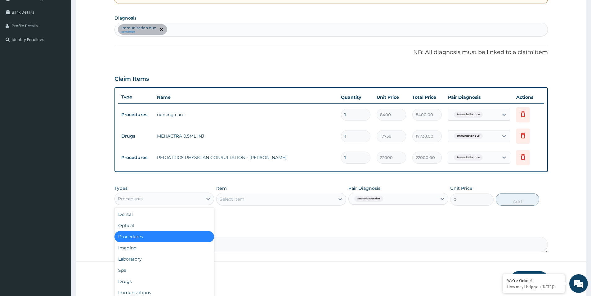
click at [147, 198] on div "Procedures" at bounding box center [159, 199] width 88 height 10
click at [141, 281] on div "Drugs" at bounding box center [164, 281] width 100 height 11
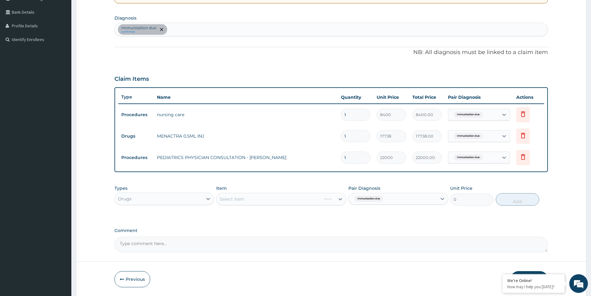
click at [297, 193] on div "Select Item" at bounding box center [281, 199] width 130 height 12
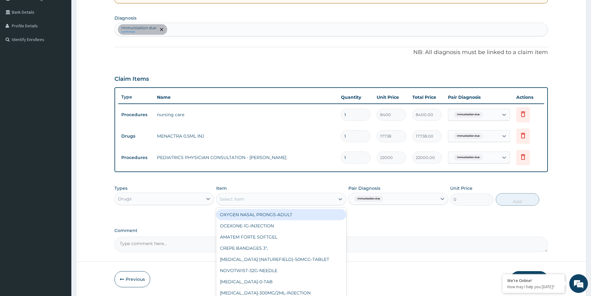
click at [270, 203] on div "Select Item" at bounding box center [276, 199] width 118 height 10
type input "pir"
click at [299, 214] on div "PIRITON SYP" at bounding box center [281, 214] width 130 height 11
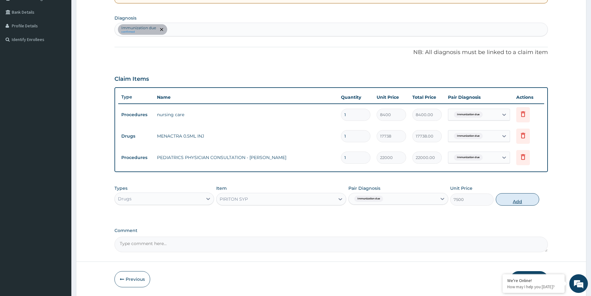
click at [514, 197] on button "Add" at bounding box center [517, 199] width 43 height 12
type input "0"
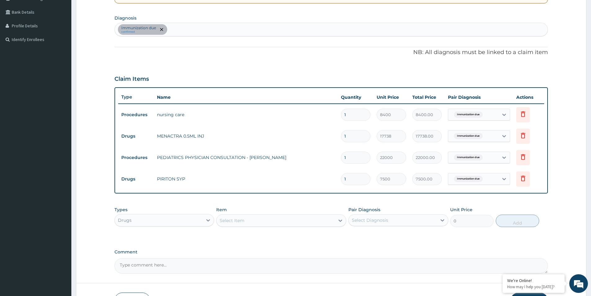
drag, startPoint x: 249, startPoint y: 185, endPoint x: 277, endPoint y: 236, distance: 58.3
click at [277, 236] on div "Types Drugs Item Select Item Pair Diagnosis Select Diagnosis Unit Price 0 Add" at bounding box center [330, 221] width 433 height 36
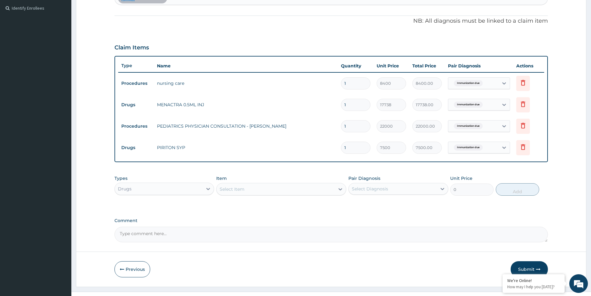
scroll to position [180, 0]
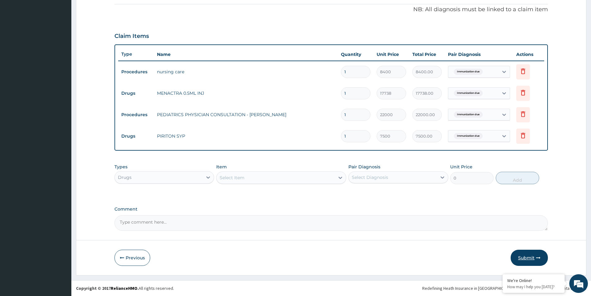
click at [526, 254] on button "Submit" at bounding box center [529, 257] width 37 height 16
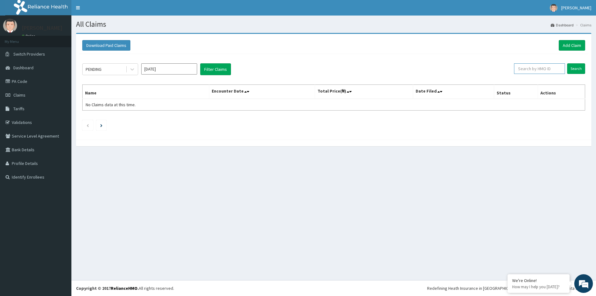
paste input "IRR/10001/B"
type input "IRR/10001/B"
click at [576, 71] on input "Search" at bounding box center [576, 68] width 18 height 11
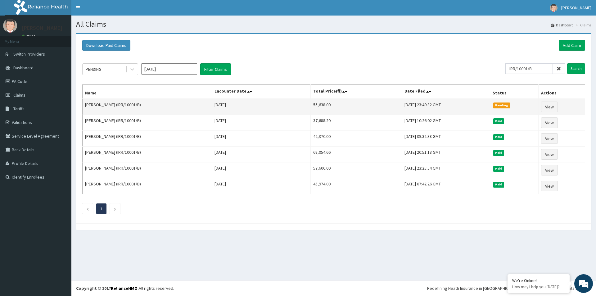
click at [327, 107] on td "55,638.00" at bounding box center [355, 107] width 91 height 16
copy td "55,638.00"
click at [552, 106] on link "View" at bounding box center [549, 106] width 17 height 11
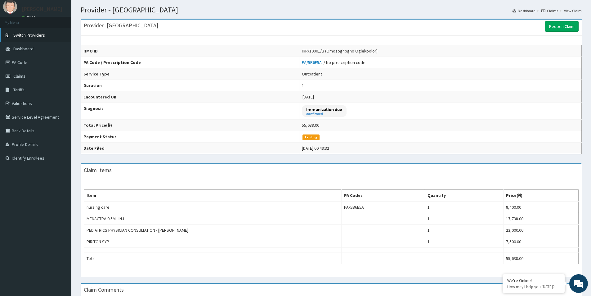
scroll to position [1, 0]
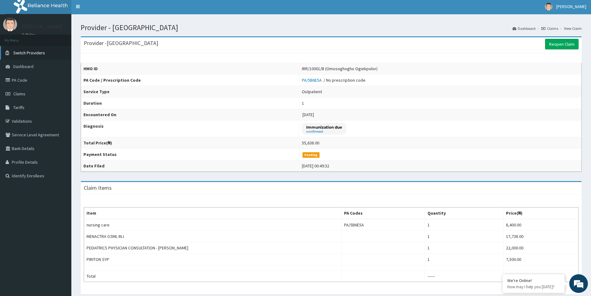
click at [34, 52] on span "Switch Providers" at bounding box center [29, 53] width 32 height 6
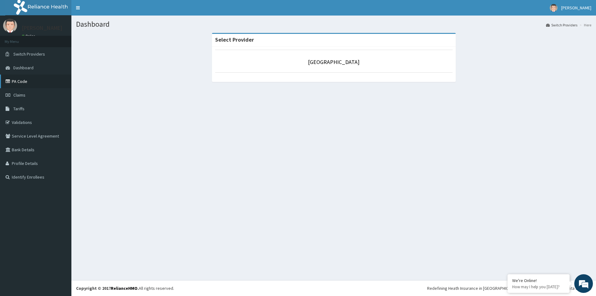
click at [16, 78] on link "PA Code" at bounding box center [35, 81] width 71 height 14
click at [34, 59] on link "Switch Providers" at bounding box center [35, 54] width 71 height 14
click at [26, 67] on span "Dashboard" at bounding box center [23, 68] width 20 height 6
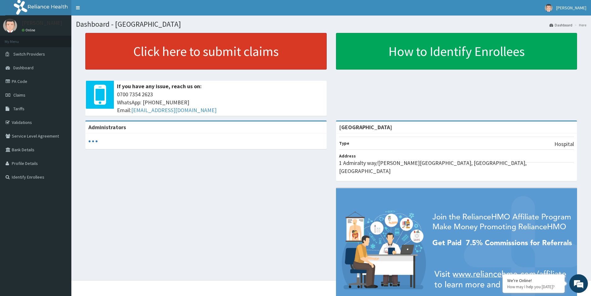
click at [166, 56] on link "Click here to submit claims" at bounding box center [205, 51] width 241 height 37
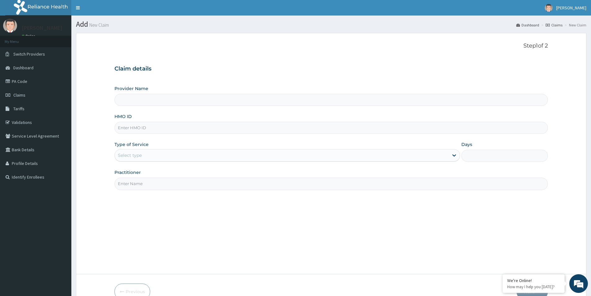
type input "[GEOGRAPHIC_DATA]"
paste input "RHO/10020/C"
type input "RHO/10020/C"
click at [149, 155] on div "Select type" at bounding box center [282, 155] width 334 height 10
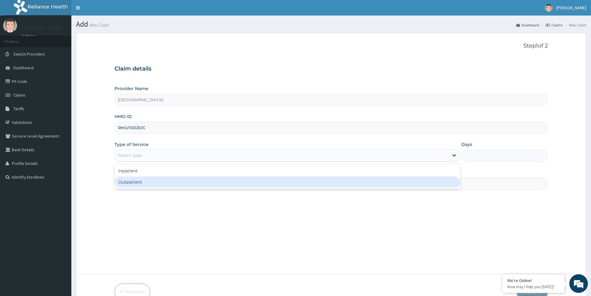
click at [146, 179] on div "Outpatient" at bounding box center [287, 181] width 346 height 11
type input "1"
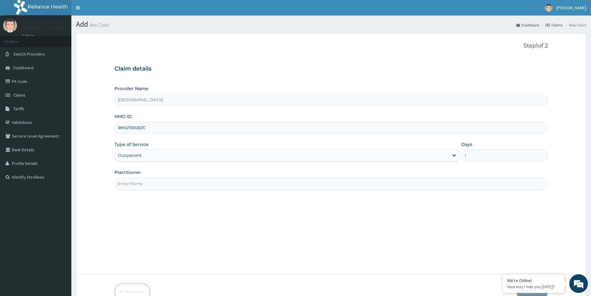
click at [146, 179] on input "Practitioner" at bounding box center [330, 183] width 433 height 12
type input "."
type input "Medical Officer"
click at [137, 224] on div "Step 1 of 2 Claim details Provider Name Evercare Hospital HMO ID RHO/10020/C Ty…" at bounding box center [330, 154] width 433 height 222
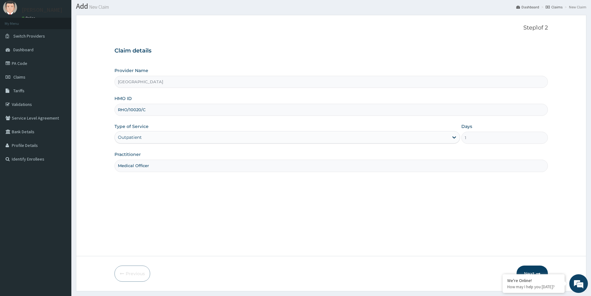
scroll to position [34, 0]
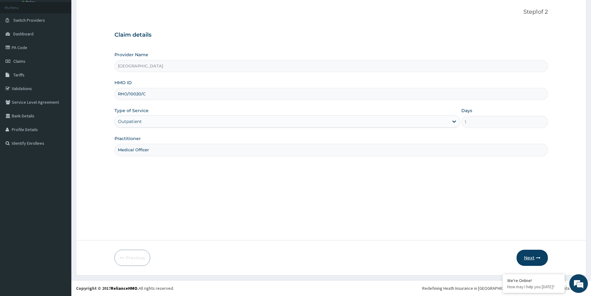
click at [545, 255] on button "Next" at bounding box center [532, 257] width 31 height 16
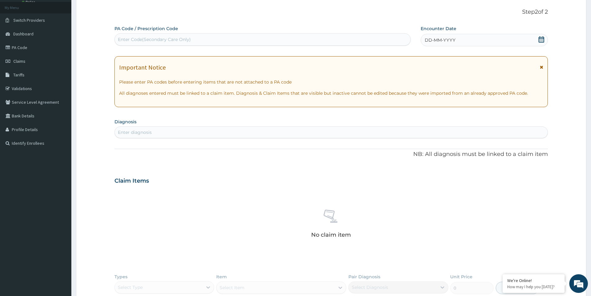
paste input "PA/3F3C81"
type input "PA/3F3C81"
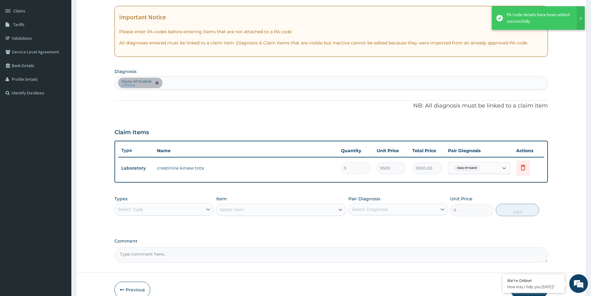
scroll to position [116, 0]
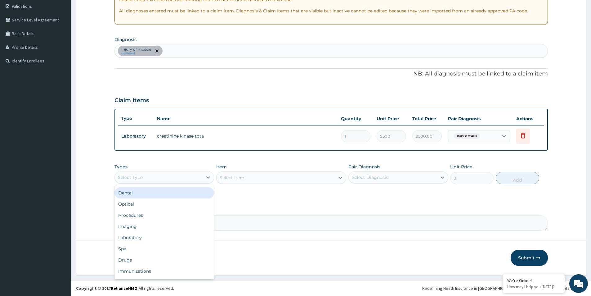
click at [167, 173] on div "Select Type" at bounding box center [159, 177] width 88 height 10
click at [149, 218] on div "Procedures" at bounding box center [164, 214] width 100 height 11
click at [374, 179] on div "Select Diagnosis" at bounding box center [370, 177] width 36 height 6
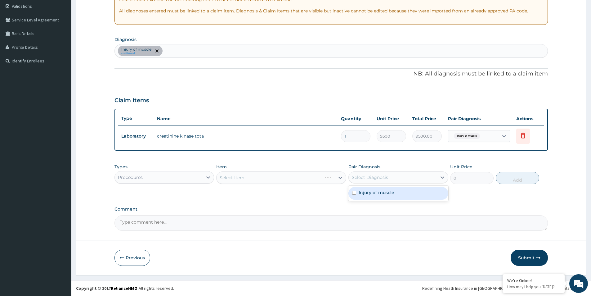
click at [352, 192] on input "checkbox" at bounding box center [354, 193] width 4 height 4
checkbox input "true"
click at [295, 180] on div "Select Item" at bounding box center [281, 177] width 130 height 12
click at [295, 180] on div "Select Item" at bounding box center [276, 178] width 118 height 10
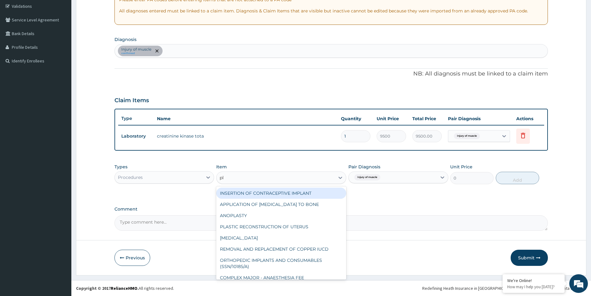
type input "p"
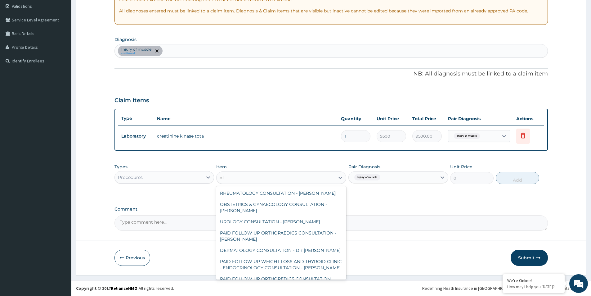
type input "o"
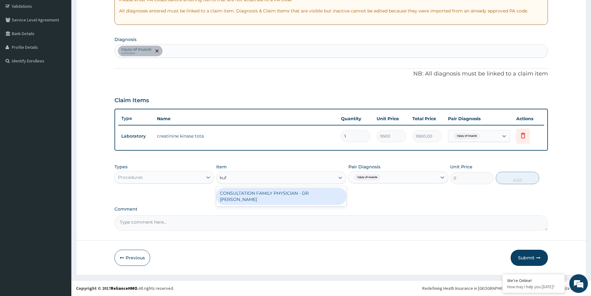
type input "kuf"
click at [297, 186] on div "Types Procedures Item option CONSULTATION FAMILY PHYSICIAN - DR KUFRE focused, …" at bounding box center [330, 173] width 433 height 27
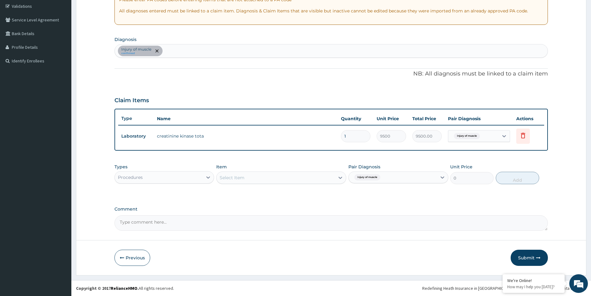
click at [291, 181] on div "Select Item" at bounding box center [276, 178] width 118 height 10
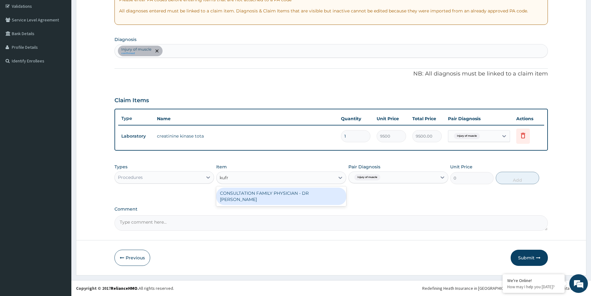
type input "kufre"
click at [294, 195] on div "CONSULTATION FAMILY PHYSICIAN - DR KUFRE" at bounding box center [281, 195] width 130 height 17
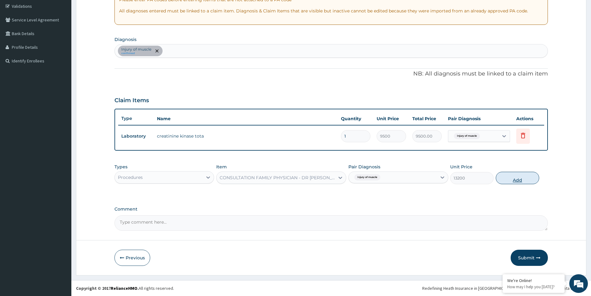
click at [510, 176] on button "Add" at bounding box center [517, 178] width 43 height 12
type input "0"
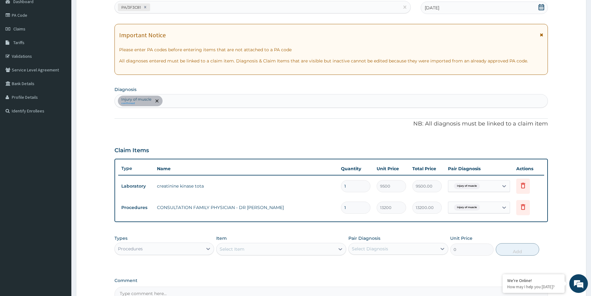
scroll to position [137, 0]
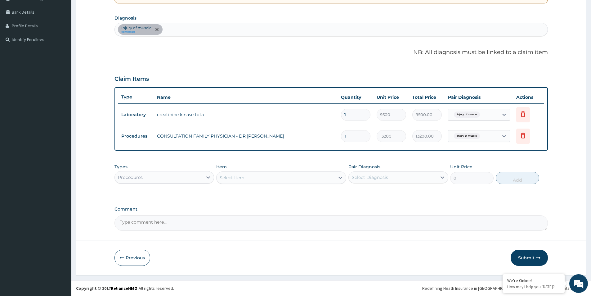
click at [531, 258] on button "Submit" at bounding box center [529, 257] width 37 height 16
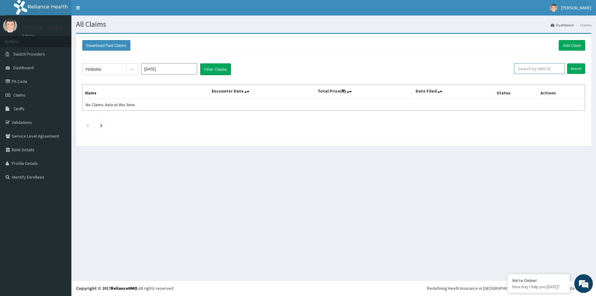
paste input "RHO/10020/C"
type input "RHO/10020/C"
click at [581, 66] on input "Search" at bounding box center [576, 68] width 18 height 11
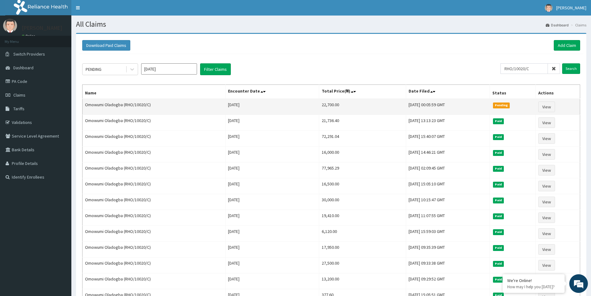
click at [319, 106] on td "22,700.00" at bounding box center [362, 107] width 87 height 16
copy td "22,700.00"
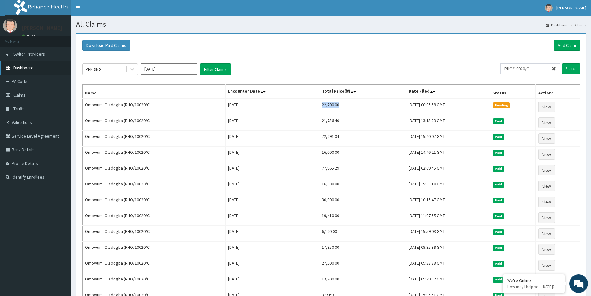
click at [38, 67] on link "Dashboard" at bounding box center [35, 68] width 71 height 14
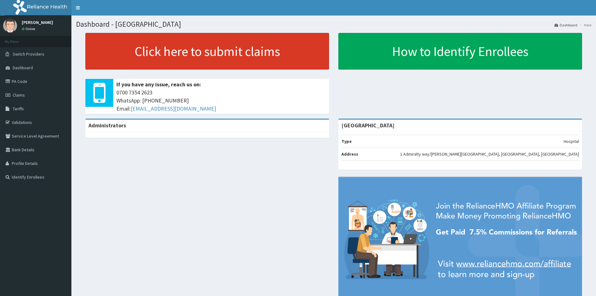
click at [168, 61] on link "Click here to submit claims" at bounding box center [207, 51] width 244 height 37
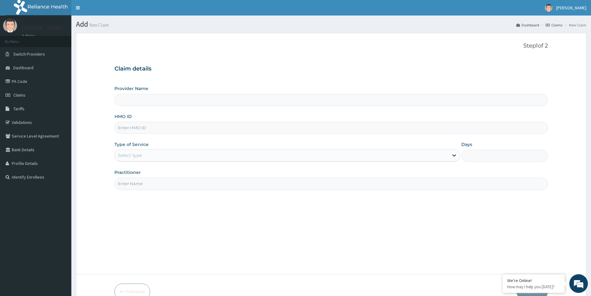
type input "[GEOGRAPHIC_DATA]"
paste input "RHO/10042/A"
type input "RHO/10042/A"
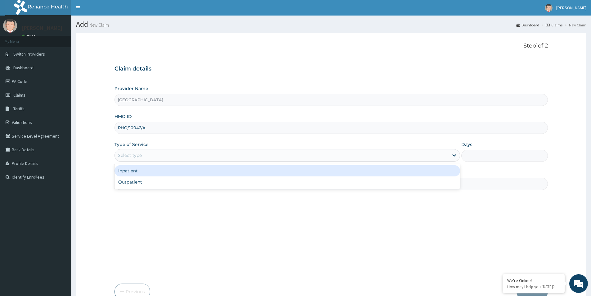
click at [139, 157] on div "Select type" at bounding box center [130, 155] width 24 height 6
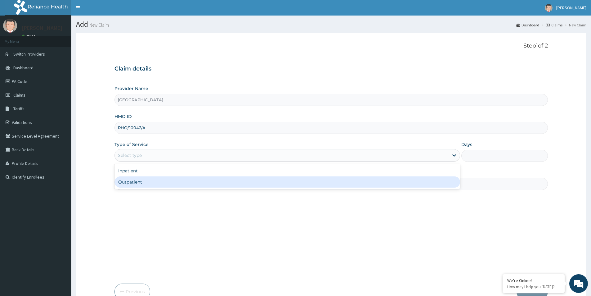
click at [142, 181] on div "Outpatient" at bounding box center [287, 181] width 346 height 11
type input "1"
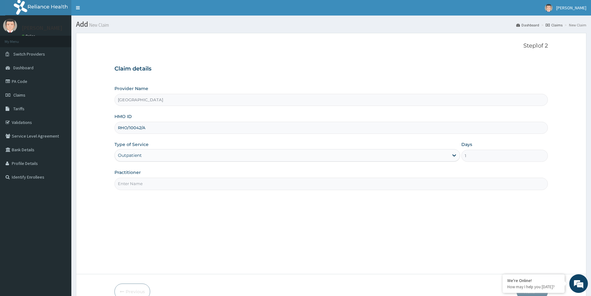
click at [142, 183] on input "Practitioner" at bounding box center [330, 183] width 433 height 12
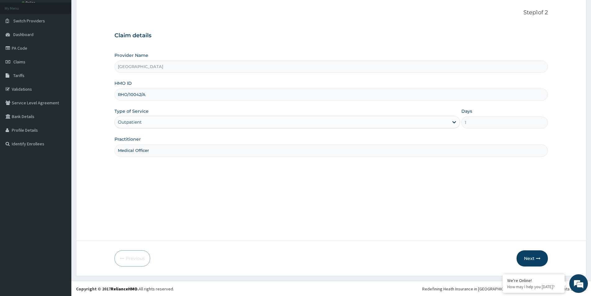
scroll to position [34, 0]
type input "Medical Officer"
click at [540, 261] on button "Next" at bounding box center [532, 257] width 31 height 16
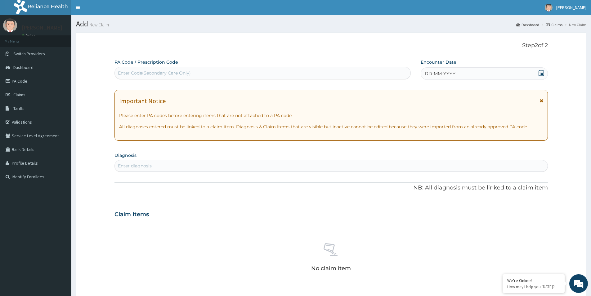
scroll to position [0, 0]
paste input "PA/D0E1C1"
type input "PA/D0E1C1"
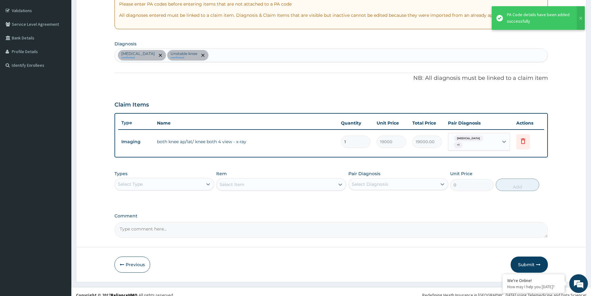
scroll to position [119, 0]
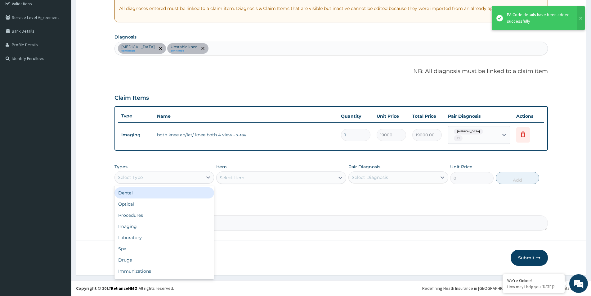
click at [145, 173] on div "Select Type" at bounding box center [159, 177] width 88 height 10
drag, startPoint x: 139, startPoint y: 219, endPoint x: 146, endPoint y: 218, distance: 6.9
click at [140, 219] on div "Procedures" at bounding box center [164, 214] width 100 height 11
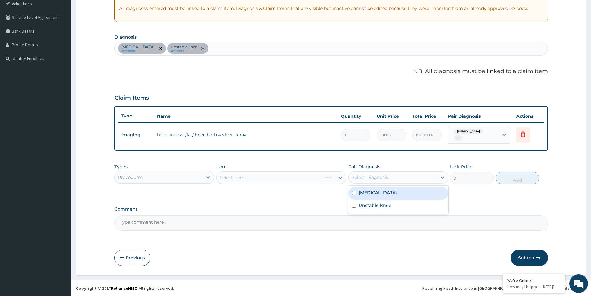
click at [374, 178] on div "Select Diagnosis" at bounding box center [370, 177] width 36 height 6
click at [356, 207] on input "checkbox" at bounding box center [354, 206] width 4 height 4
checkbox input "true"
click at [353, 191] on input "checkbox" at bounding box center [354, 193] width 4 height 4
checkbox input "true"
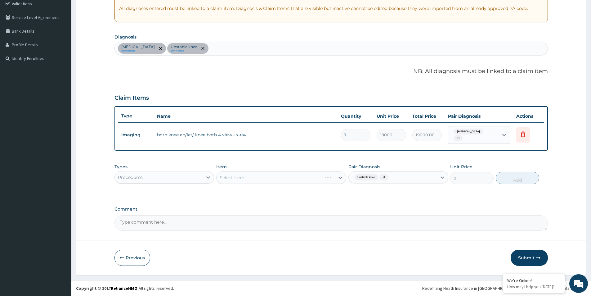
click at [297, 175] on div "Select Item" at bounding box center [281, 177] width 130 height 12
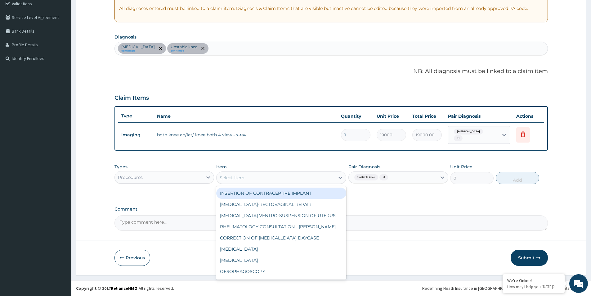
click at [297, 175] on div "Select Item" at bounding box center [276, 178] width 118 height 10
type input "reg"
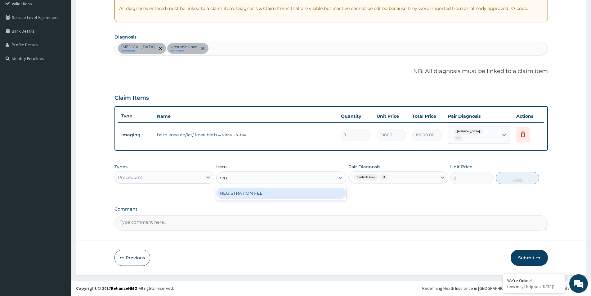
click at [302, 191] on div "REGISTRATION FEE" at bounding box center [281, 192] width 130 height 11
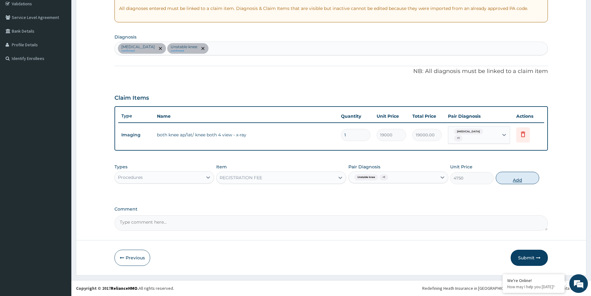
click at [510, 176] on button "Add" at bounding box center [517, 178] width 43 height 12
type input "0"
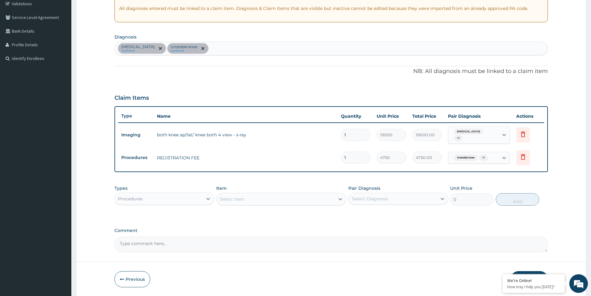
click at [279, 200] on div "Select Item" at bounding box center [276, 199] width 118 height 10
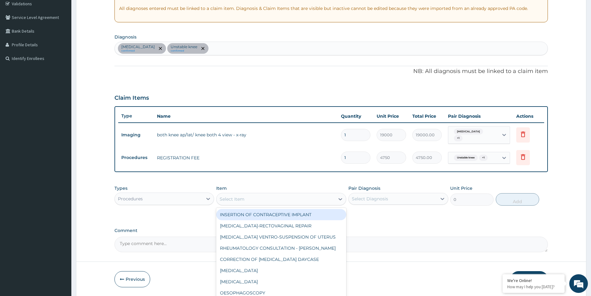
click at [378, 202] on div "Select Diagnosis" at bounding box center [393, 199] width 88 height 10
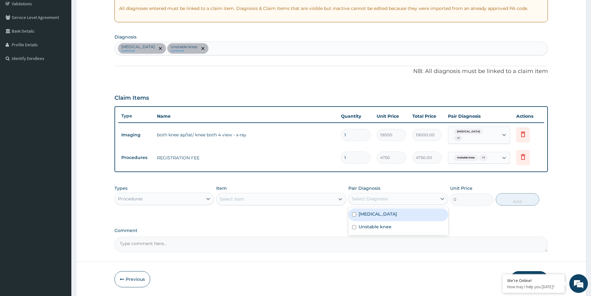
click at [354, 215] on input "checkbox" at bounding box center [354, 214] width 4 height 4
checkbox input "true"
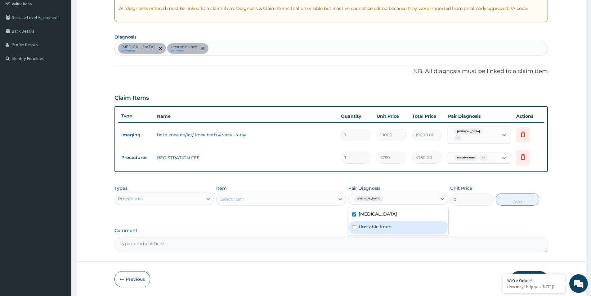
click at [356, 225] on input "checkbox" at bounding box center [354, 227] width 4 height 4
checkbox input "true"
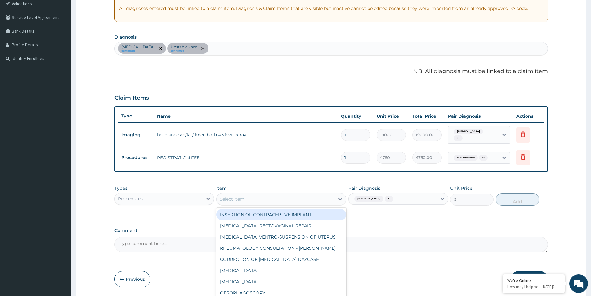
click at [306, 200] on div "Select Item" at bounding box center [276, 199] width 118 height 10
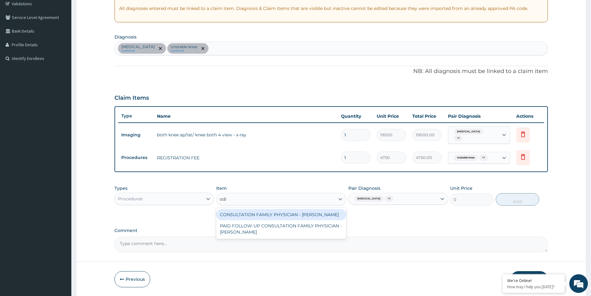
type input "odia"
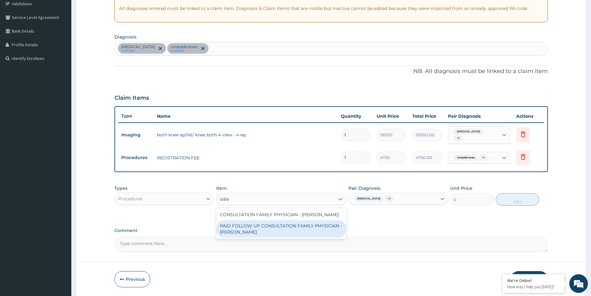
click at [261, 234] on div "PAID FOLLOW UP CONSULTATION FAMILY PHYSICIAN - [PERSON_NAME]" at bounding box center [281, 228] width 130 height 17
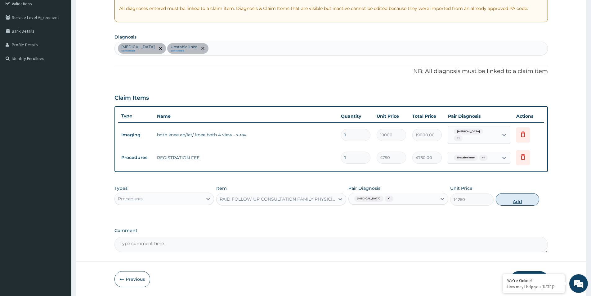
click at [511, 197] on button "Add" at bounding box center [517, 199] width 43 height 12
type input "0"
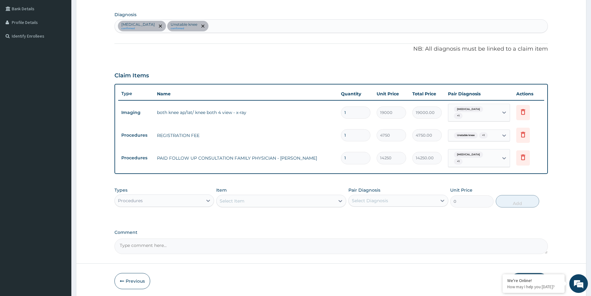
scroll to position [164, 0]
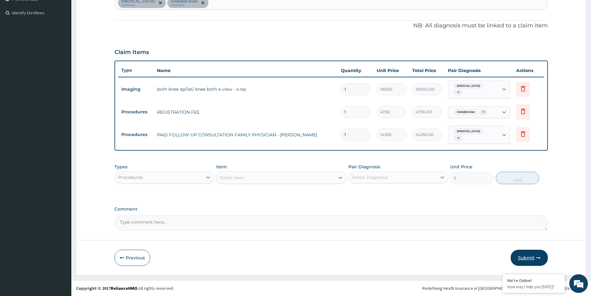
click at [524, 253] on button "Submit" at bounding box center [529, 257] width 37 height 16
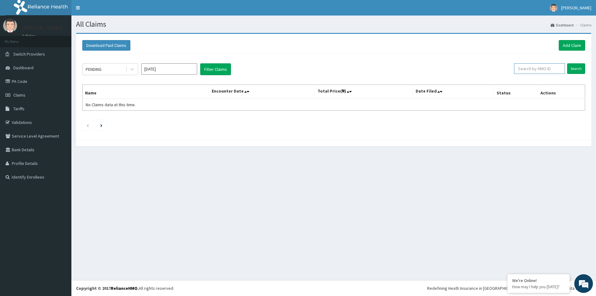
paste input "RHO/10042/A"
type input "RHO/10042/A"
click at [578, 67] on input "Search" at bounding box center [576, 68] width 18 height 11
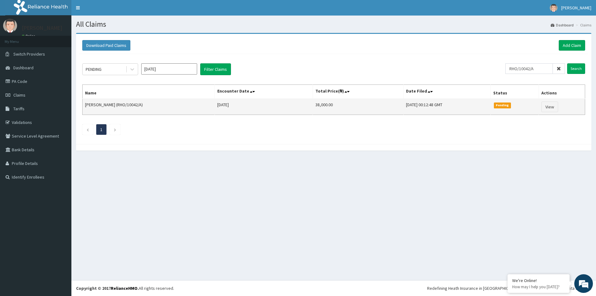
click at [312, 106] on td "38,000.00" at bounding box center [357, 107] width 91 height 16
copy td "38,000.00"
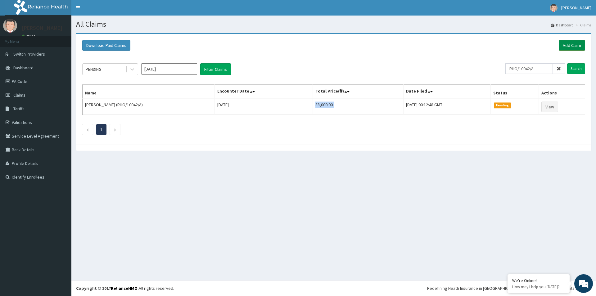
click at [573, 46] on link "Add Claim" at bounding box center [571, 45] width 26 height 11
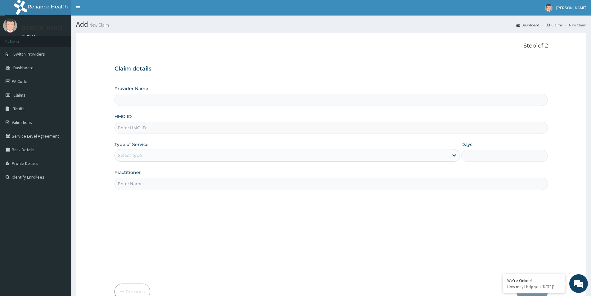
type input "[GEOGRAPHIC_DATA]"
paste input "AWD/10002/A"
type input "AWD/10002/A"
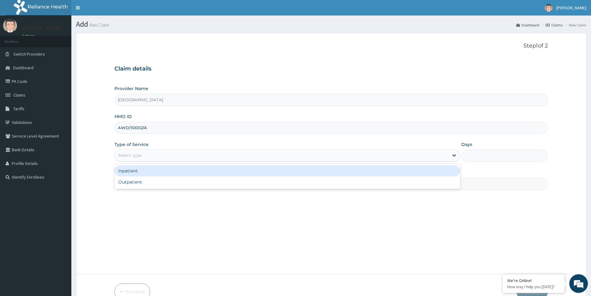
click at [149, 156] on div "Select type" at bounding box center [282, 155] width 334 height 10
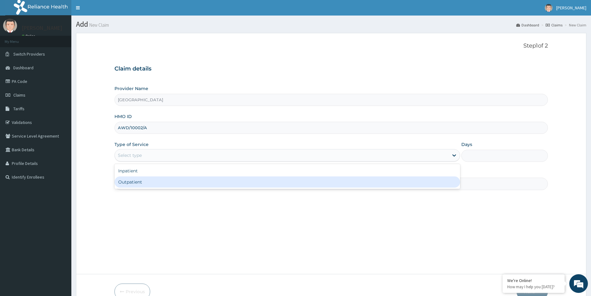
click at [154, 190] on input "Practitioner" at bounding box center [330, 183] width 433 height 12
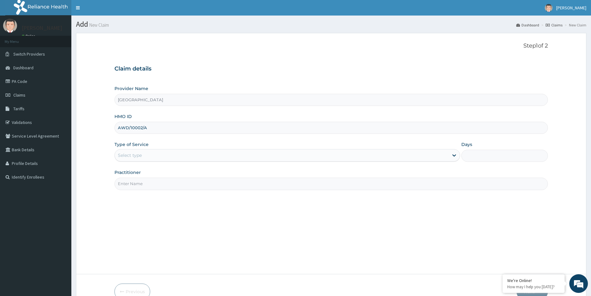
click at [153, 185] on input "Practitioner" at bounding box center [330, 183] width 433 height 12
type input "Medical Officer"
click at [125, 155] on div "Select type" at bounding box center [130, 155] width 24 height 6
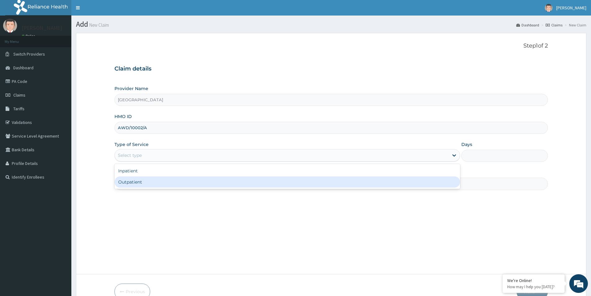
click at [132, 182] on div "Outpatient" at bounding box center [287, 181] width 346 height 11
type input "1"
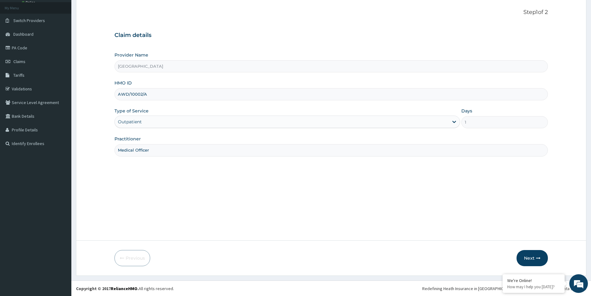
scroll to position [34, 0]
click at [533, 253] on button "Next" at bounding box center [532, 257] width 31 height 16
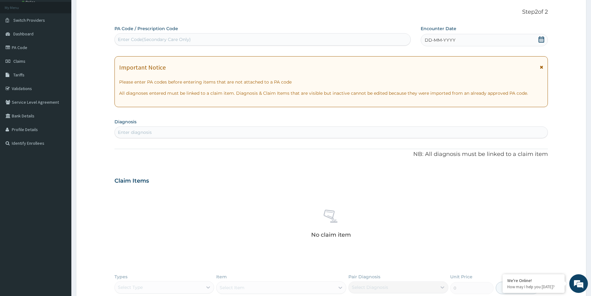
drag, startPoint x: 128, startPoint y: 37, endPoint x: 122, endPoint y: 36, distance: 5.4
click at [122, 36] on div "Enter Code(Secondary Care Only)" at bounding box center [263, 39] width 296 height 10
paste input "PA/AE30A1"
type input "PA/AE30A1"
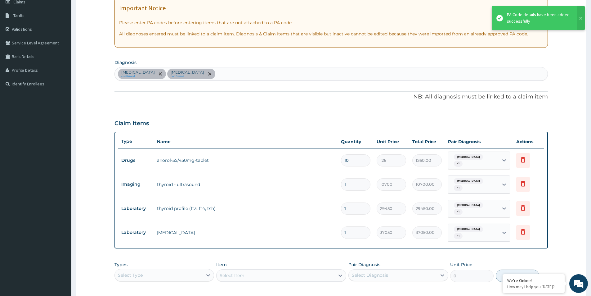
scroll to position [99, 0]
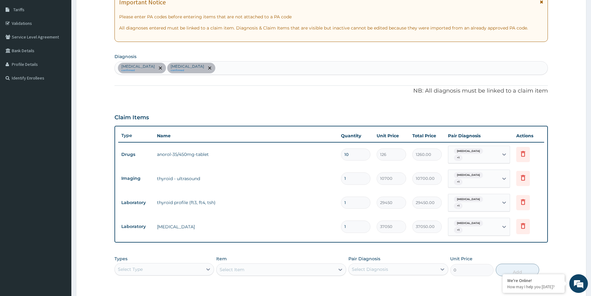
click at [370, 266] on div "Select Diagnosis" at bounding box center [370, 269] width 36 height 6
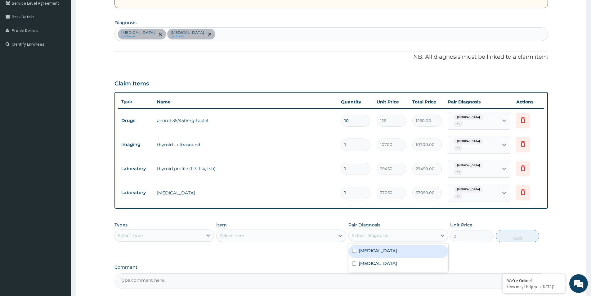
scroll to position [180, 0]
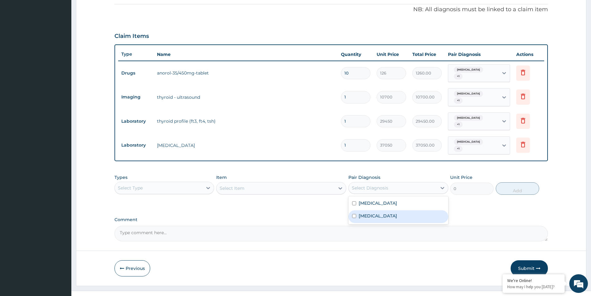
click at [354, 214] on input "checkbox" at bounding box center [354, 216] width 4 height 4
checkbox input "true"
click at [355, 201] on input "checkbox" at bounding box center [354, 203] width 4 height 4
checkbox input "true"
click at [271, 182] on div "Select Item" at bounding box center [281, 188] width 130 height 12
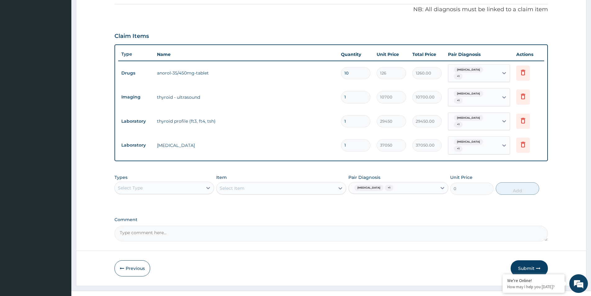
click at [140, 183] on div "Select Type" at bounding box center [159, 188] width 88 height 10
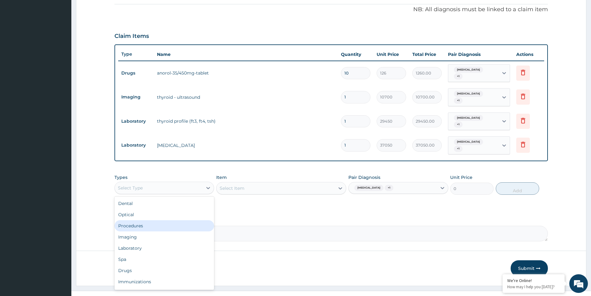
click at [144, 220] on div "Procedures" at bounding box center [164, 225] width 100 height 11
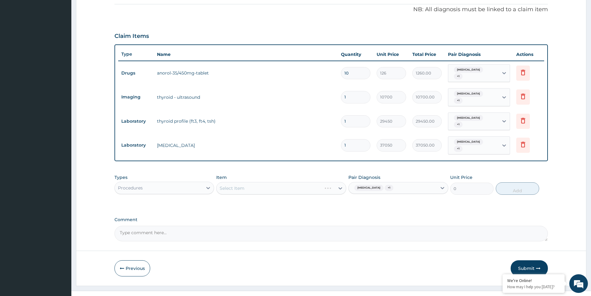
click at [229, 182] on div "Select Item" at bounding box center [281, 188] width 130 height 12
click at [232, 182] on div "Select Item" at bounding box center [281, 188] width 130 height 12
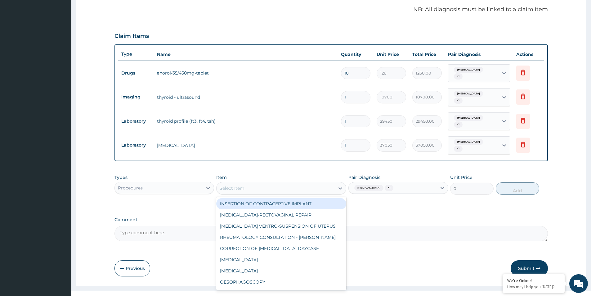
click at [232, 185] on div "Select Item" at bounding box center [232, 188] width 25 height 6
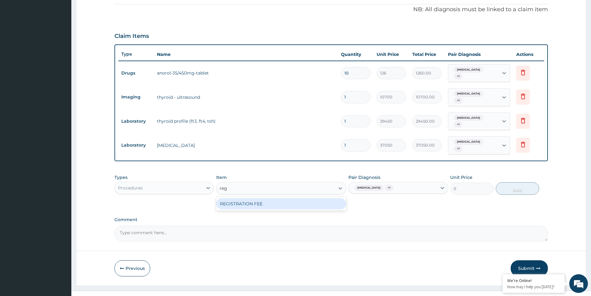
type input "regi"
click at [252, 199] on div "REGISTRATION FEE" at bounding box center [281, 204] width 130 height 14
click at [253, 198] on div "REGISTRATION FEE" at bounding box center [281, 203] width 130 height 11
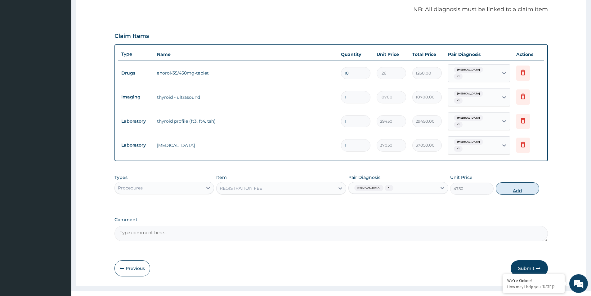
click at [509, 182] on button "Add" at bounding box center [517, 188] width 43 height 12
type input "0"
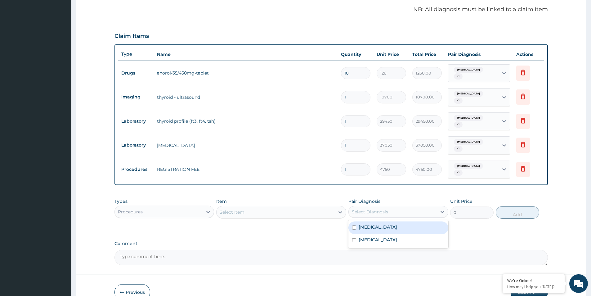
click at [364, 209] on div "Select Diagnosis" at bounding box center [370, 212] width 36 height 6
drag, startPoint x: 354, startPoint y: 213, endPoint x: 356, endPoint y: 218, distance: 4.9
click at [354, 225] on input "checkbox" at bounding box center [354, 227] width 4 height 4
checkbox input "true"
click at [355, 238] on input "checkbox" at bounding box center [354, 240] width 4 height 4
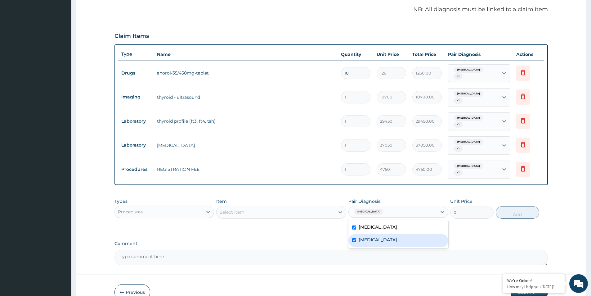
checkbox input "true"
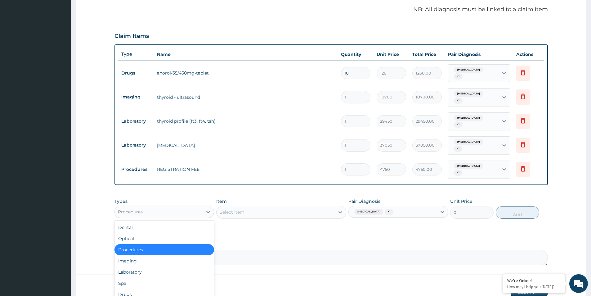
drag, startPoint x: 195, startPoint y: 196, endPoint x: 191, endPoint y: 202, distance: 7.0
click at [194, 207] on div "Procedures" at bounding box center [159, 212] width 88 height 10
drag, startPoint x: 157, startPoint y: 234, endPoint x: 183, endPoint y: 187, distance: 52.9
click at [157, 244] on div "Procedures" at bounding box center [164, 249] width 100 height 11
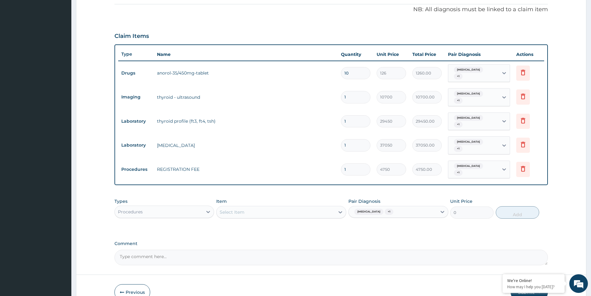
click at [267, 207] on div "Select Item" at bounding box center [276, 212] width 118 height 10
type input "kufre"
click at [327, 222] on div "CONSULTATION FAMILY PHYSICIAN - DR KUFRE" at bounding box center [281, 230] width 130 height 17
click at [522, 206] on button "Add" at bounding box center [517, 212] width 43 height 12
type input "0"
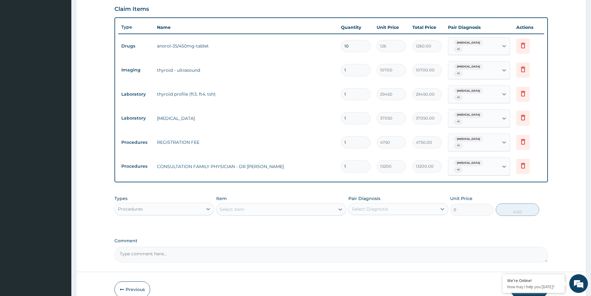
scroll to position [217, 0]
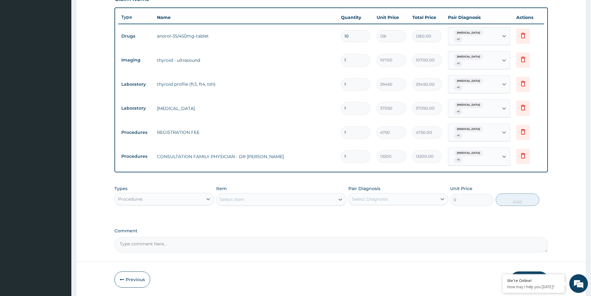
click at [527, 271] on button "Submit" at bounding box center [529, 279] width 37 height 16
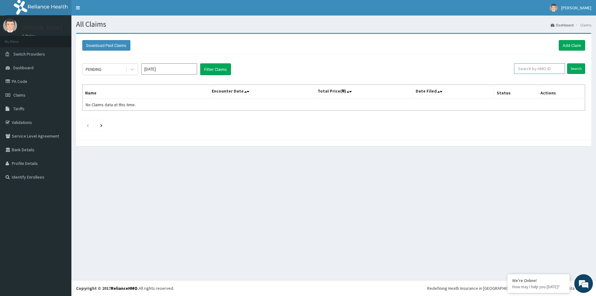
paste input "AWD/10002/A"
type input "AWD/10002/A"
click at [578, 65] on input "Search" at bounding box center [576, 68] width 18 height 11
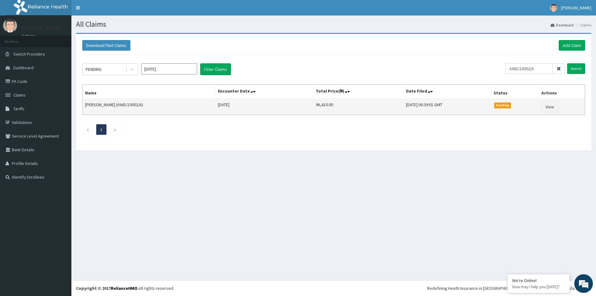
click at [320, 106] on td "96,410.00" at bounding box center [358, 107] width 91 height 16
copy td "96,410.00"
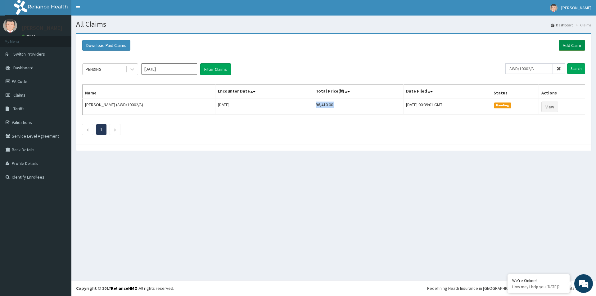
click at [568, 44] on link "Add Claim" at bounding box center [571, 45] width 26 height 11
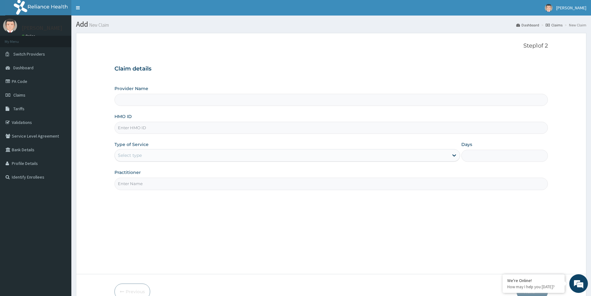
type input "Evercare Hospital"
paste input "PPI/10153/A"
type input "PPI/10153/A"
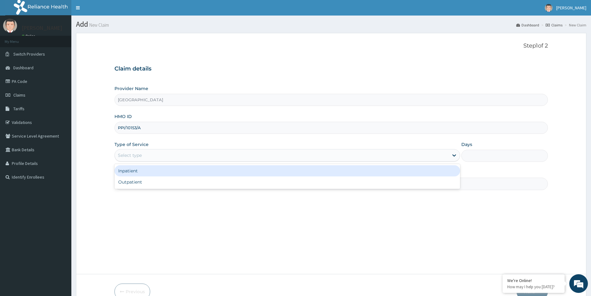
click at [159, 155] on div "Select type" at bounding box center [282, 155] width 334 height 10
type input ","
type input "n"
type input "O"
click at [153, 168] on div "Outpatient" at bounding box center [287, 170] width 346 height 11
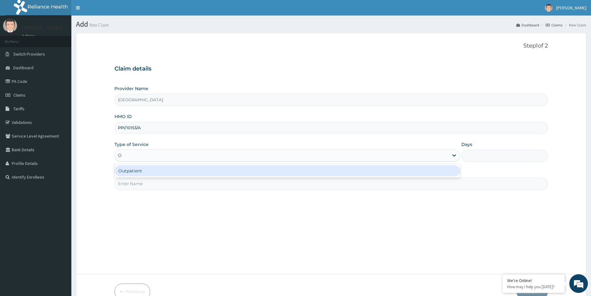
type input "1"
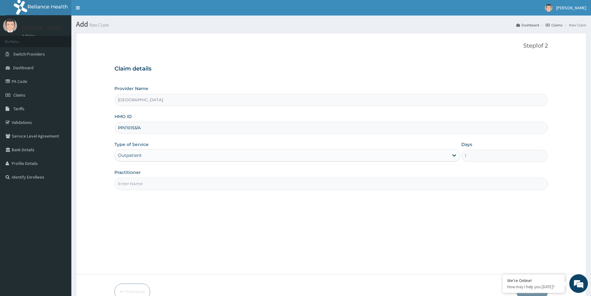
click at [151, 182] on input "Practitioner" at bounding box center [330, 183] width 433 height 12
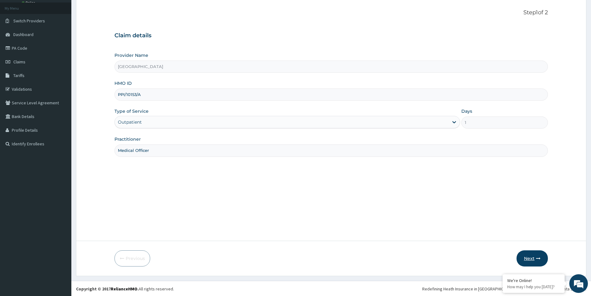
scroll to position [34, 0]
type input "Medical Officer"
click at [538, 254] on button "Next" at bounding box center [532, 257] width 31 height 16
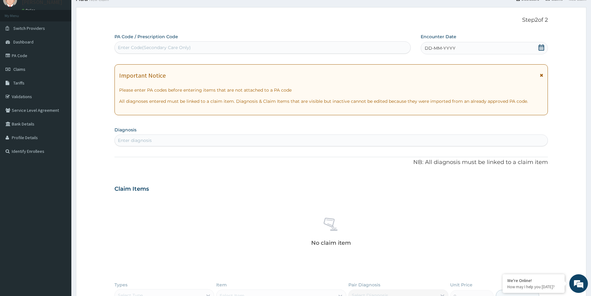
scroll to position [0, 0]
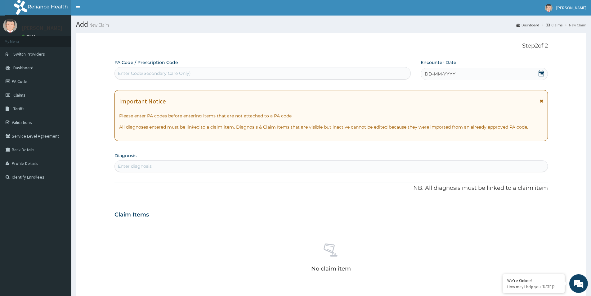
paste input "PA/79FA0D"
type input "PA/79FA0D"
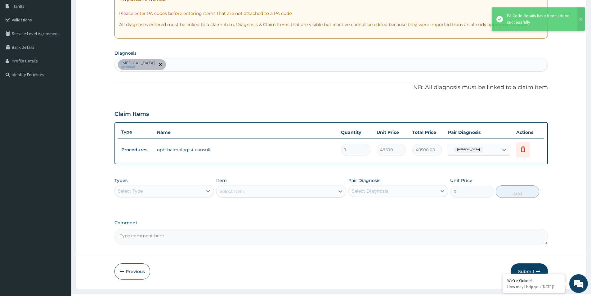
scroll to position [116, 0]
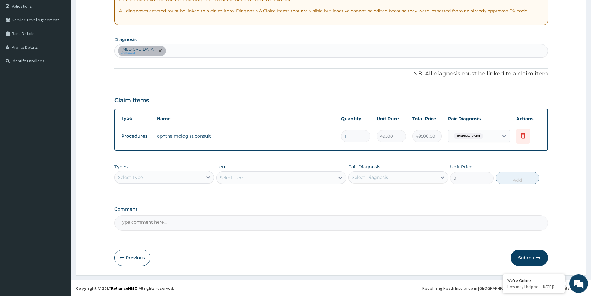
drag, startPoint x: 537, startPoint y: 262, endPoint x: 520, endPoint y: 191, distance: 72.5
click at [520, 191] on form "Step 2 of 2 PA Code / Prescription Code PA/79FA0D Encounter Date 20-08-2025 Imp…" at bounding box center [331, 96] width 510 height 358
click at [538, 252] on button "Submit" at bounding box center [529, 257] width 37 height 16
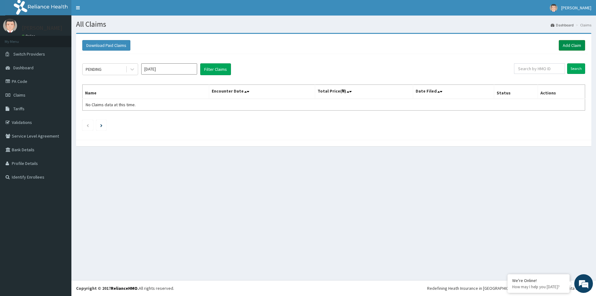
drag, startPoint x: 553, startPoint y: 70, endPoint x: 565, endPoint y: 46, distance: 27.8
click at [565, 46] on link "Add Claim" at bounding box center [571, 45] width 26 height 11
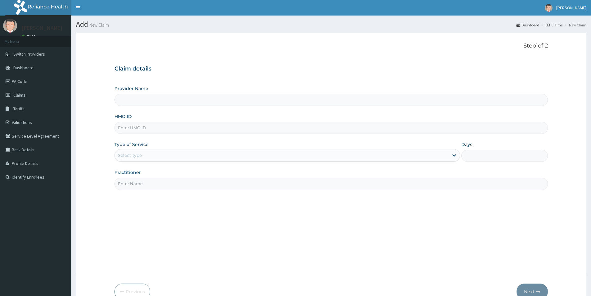
type input "[GEOGRAPHIC_DATA]"
paste input "PPI/10153/A"
type input "PPI/10153/A"
click at [144, 152] on div "Select type" at bounding box center [282, 155] width 334 height 10
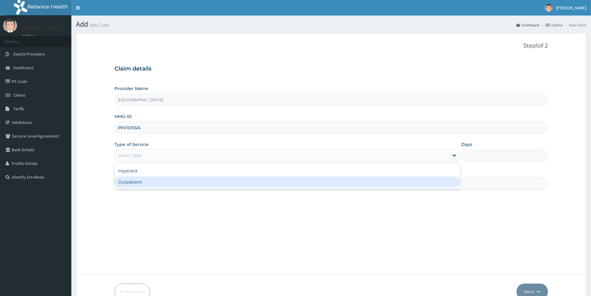
click at [145, 182] on div "Outpatient" at bounding box center [287, 181] width 346 height 11
type input "1"
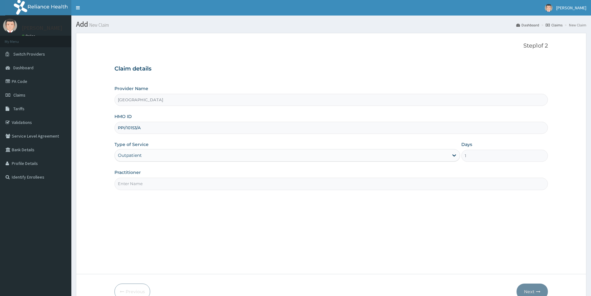
click at [145, 182] on input "Practitioner" at bounding box center [330, 183] width 433 height 12
type input ","
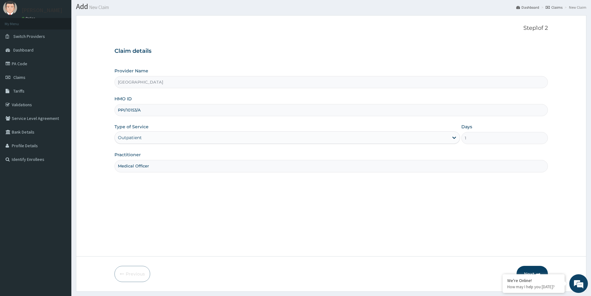
scroll to position [34, 0]
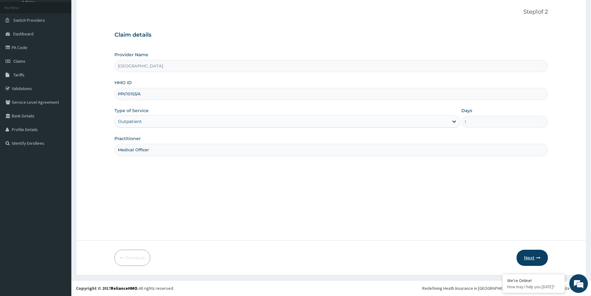
type input "Medical Officer"
click at [530, 254] on button "Next" at bounding box center [532, 257] width 31 height 16
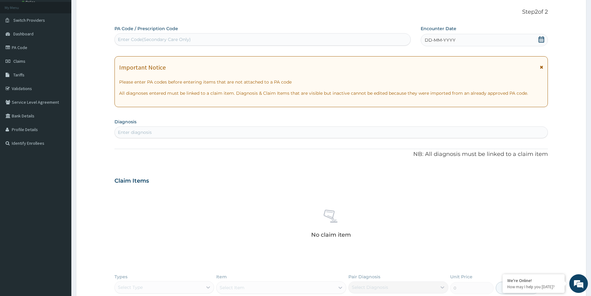
click at [193, 38] on div "Enter Code(Secondary Care Only)" at bounding box center [263, 39] width 296 height 10
paste input "PA/D5FAEC"
type input "PA/D5FAEC"
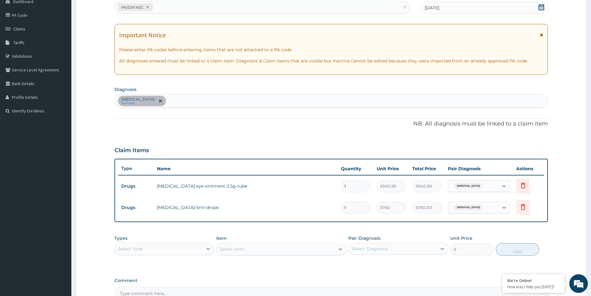
scroll to position [137, 0]
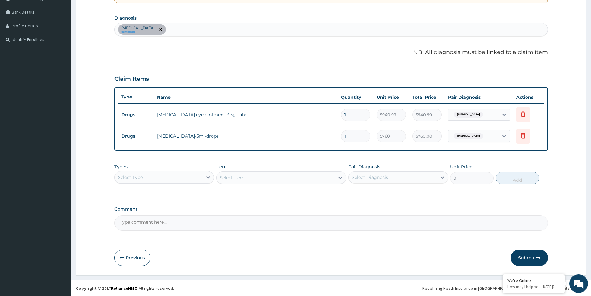
click at [538, 255] on button "Submit" at bounding box center [529, 257] width 37 height 16
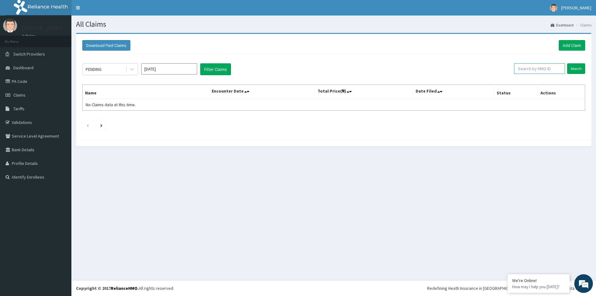
paste input "PPI/10153/A"
type input "PPI/10153/A"
click at [572, 64] on input "Search" at bounding box center [576, 68] width 18 height 11
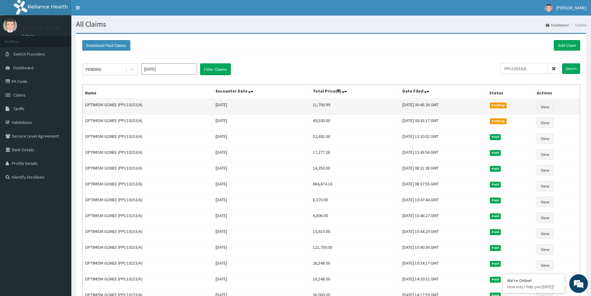
click at [311, 106] on td "11,700.99" at bounding box center [355, 107] width 90 height 16
copy td "11,700.99"
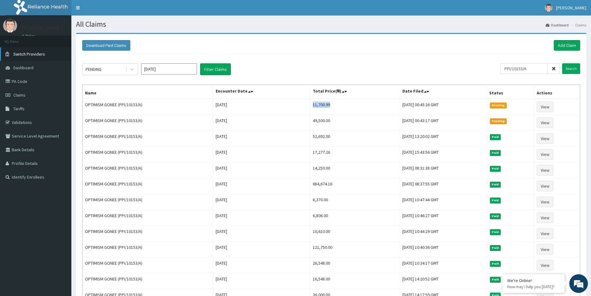
click at [25, 57] on link "Switch Providers" at bounding box center [35, 54] width 71 height 14
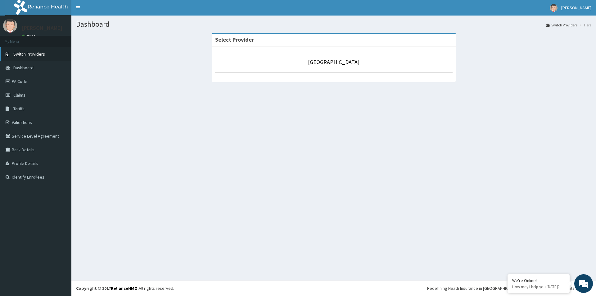
click at [40, 53] on span "Switch Providers" at bounding box center [29, 54] width 32 height 6
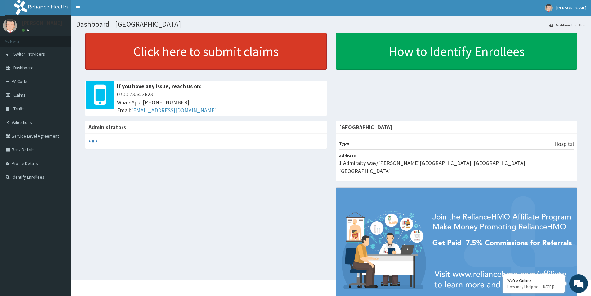
click at [225, 64] on link "Click here to submit claims" at bounding box center [205, 51] width 241 height 37
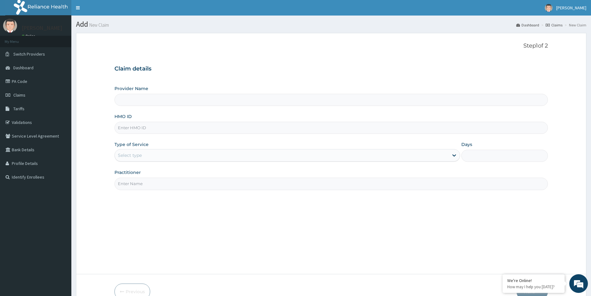
type input "[GEOGRAPHIC_DATA]"
paste input "HHN/10004/A"
type input "HHN/10004/A"
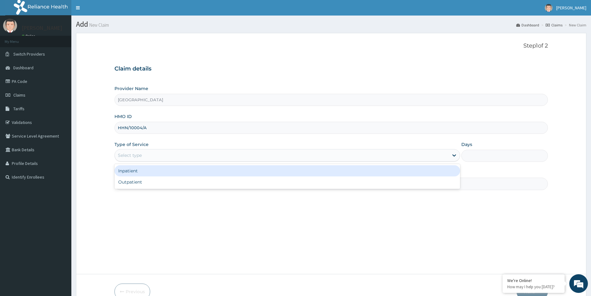
click at [146, 158] on div "Select type" at bounding box center [282, 155] width 334 height 10
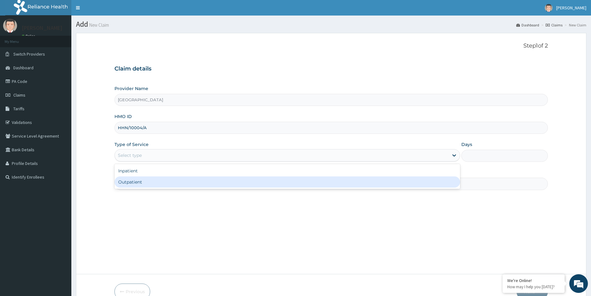
click at [146, 181] on div "Outpatient" at bounding box center [287, 181] width 346 height 11
type input "1"
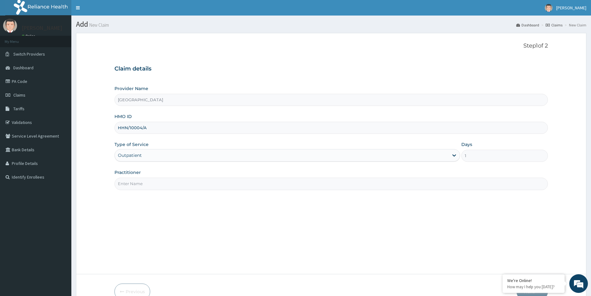
click at [146, 182] on input "Practitioner" at bounding box center [330, 183] width 433 height 12
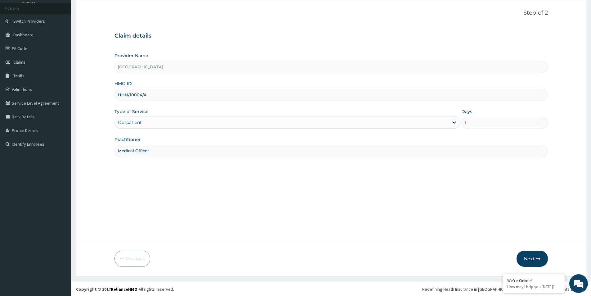
scroll to position [34, 0]
type input "Medical Officer"
click at [537, 259] on icon "button" at bounding box center [538, 257] width 4 height 4
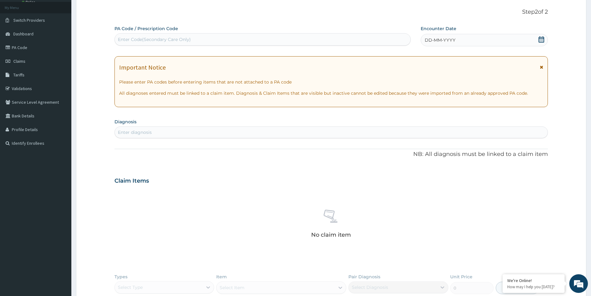
scroll to position [65, 0]
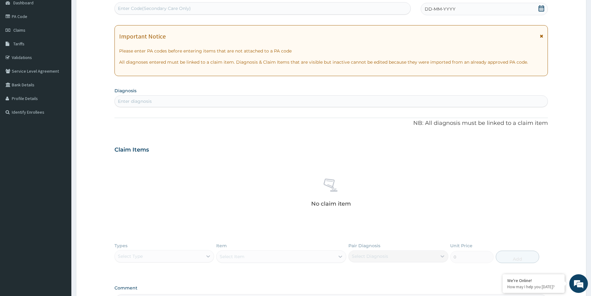
click at [160, 8] on div "Enter Code(Secondary Care Only)" at bounding box center [154, 8] width 73 height 6
paste input "PA/158D86"
type input "PA/158D86"
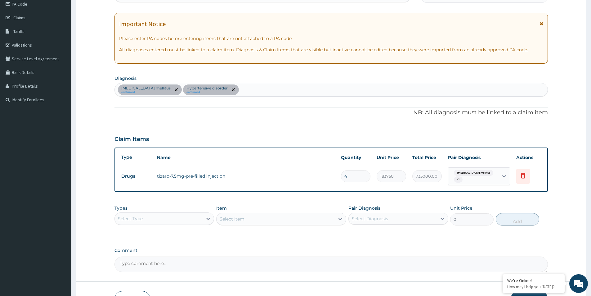
scroll to position [119, 0]
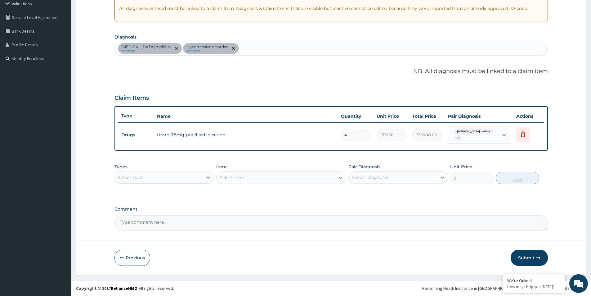
click at [537, 254] on button "Submit" at bounding box center [529, 257] width 37 height 16
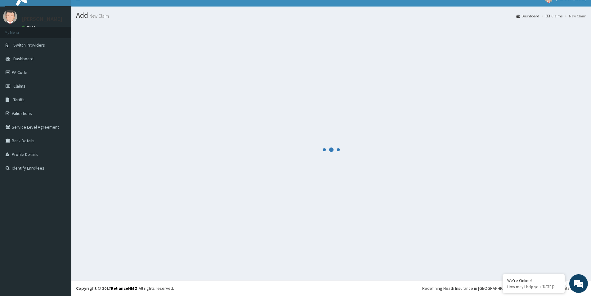
scroll to position [9, 0]
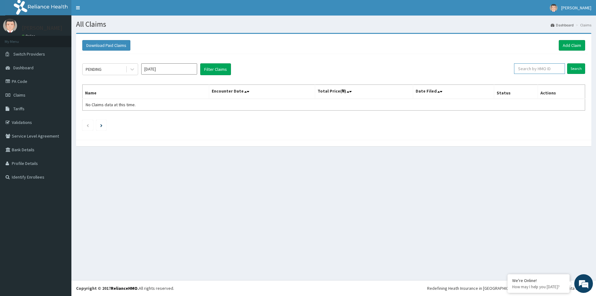
paste input "HHN/10004/A"
type input "HHN/10004/A"
click at [574, 70] on input "Search" at bounding box center [576, 68] width 18 height 11
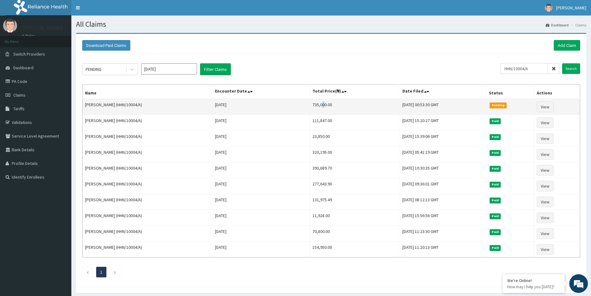
click at [310, 103] on td "735,000.00" at bounding box center [355, 107] width 90 height 16
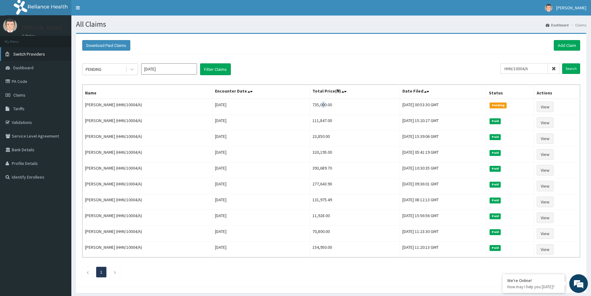
click at [33, 54] on span "Switch Providers" at bounding box center [29, 54] width 32 height 6
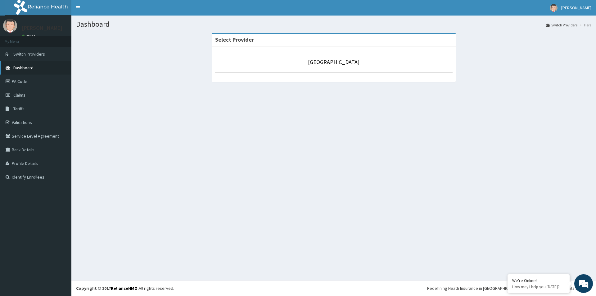
click at [24, 67] on span "Dashboard" at bounding box center [23, 68] width 20 height 6
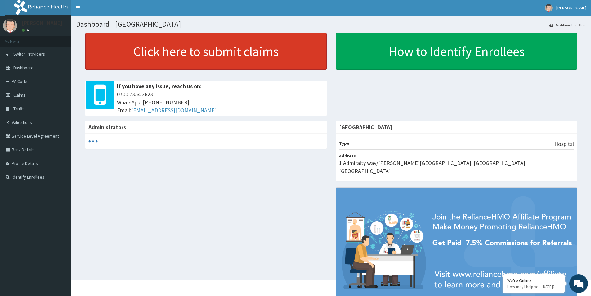
click at [193, 65] on link "Click here to submit claims" at bounding box center [205, 51] width 241 height 37
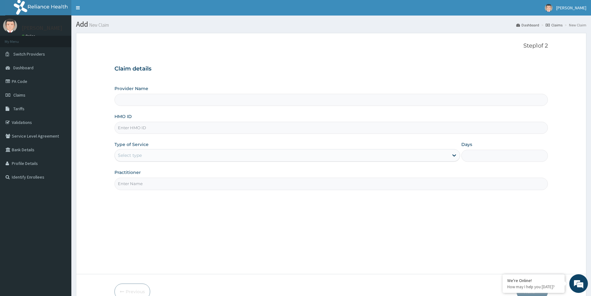
type input "[GEOGRAPHIC_DATA]"
paste input "HHN/10004/A"
type input "HHN/10004/A"
click at [149, 157] on div "Select type" at bounding box center [282, 155] width 334 height 10
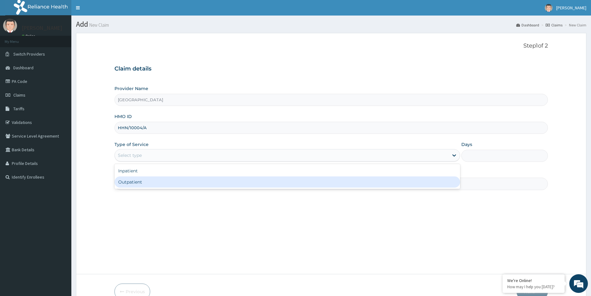
click at [153, 183] on div "Outpatient" at bounding box center [287, 181] width 346 height 11
type input "1"
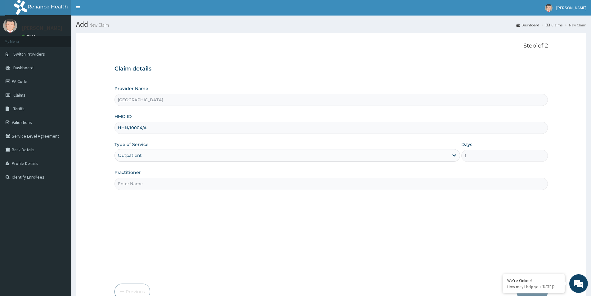
click at [150, 182] on input "Practitioner" at bounding box center [330, 183] width 433 height 12
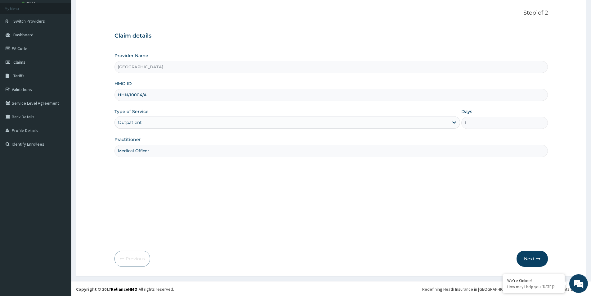
scroll to position [34, 0]
type input "Medical Officer"
click at [533, 254] on button "Next" at bounding box center [532, 257] width 31 height 16
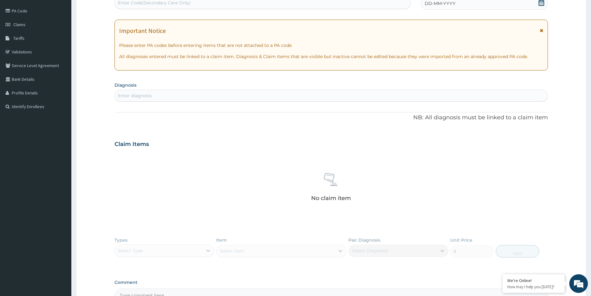
scroll to position [127, 0]
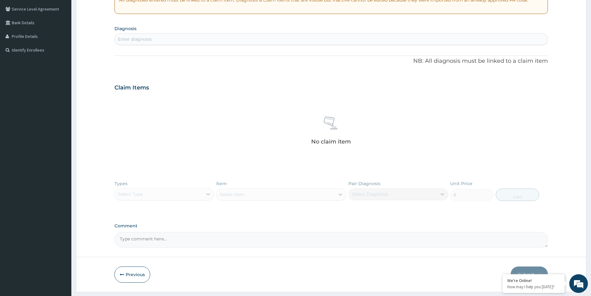
click at [191, 35] on div "Enter diagnosis" at bounding box center [331, 39] width 433 height 10
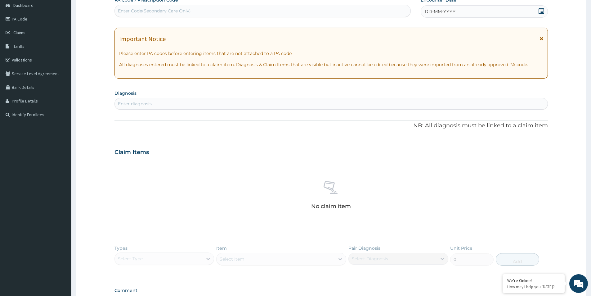
scroll to position [0, 0]
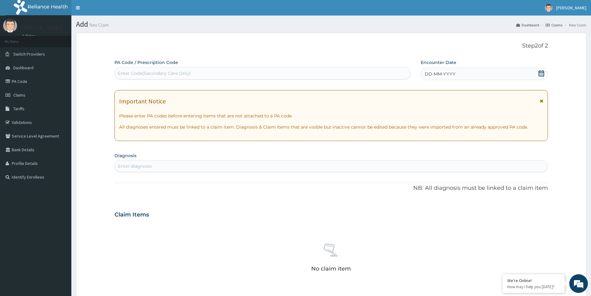
click at [161, 72] on div "Enter Code(Secondary Care Only)" at bounding box center [154, 73] width 73 height 6
paste input "PA/F4F2EF"
type input "PA/F4F2EF"
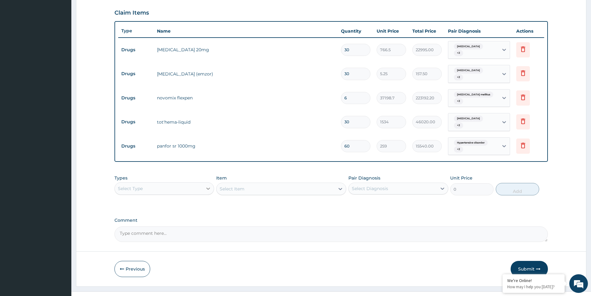
scroll to position [207, 0]
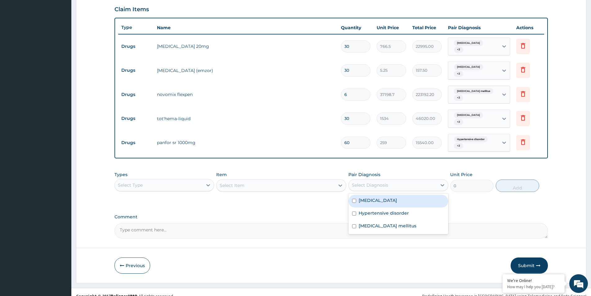
click at [356, 182] on div "Select Diagnosis" at bounding box center [370, 185] width 36 height 6
click at [353, 199] on input "checkbox" at bounding box center [354, 201] width 4 height 4
checkbox input "true"
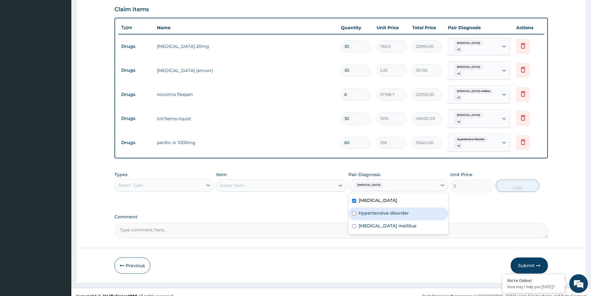
click at [352, 211] on input "checkbox" at bounding box center [354, 213] width 4 height 4
checkbox input "true"
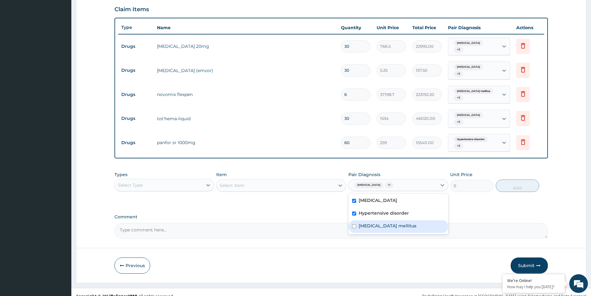
click at [356, 224] on input "checkbox" at bounding box center [354, 226] width 4 height 4
checkbox input "true"
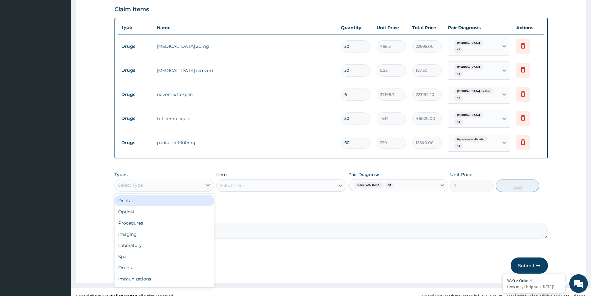
drag, startPoint x: 171, startPoint y: 173, endPoint x: 168, endPoint y: 182, distance: 9.1
click at [170, 180] on div "Select Type" at bounding box center [159, 185] width 88 height 10
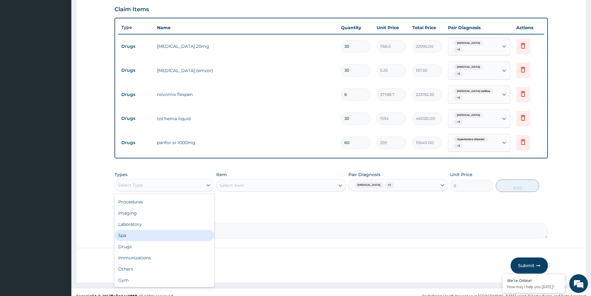
scroll to position [0, 0]
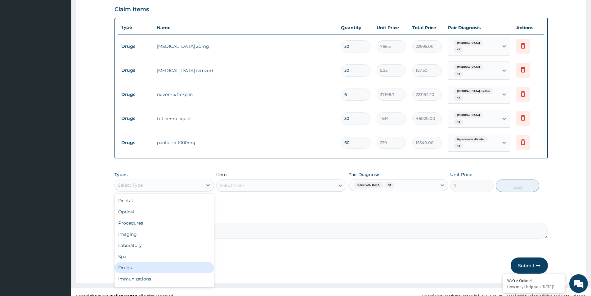
click at [140, 262] on div "Drugs" at bounding box center [164, 267] width 100 height 11
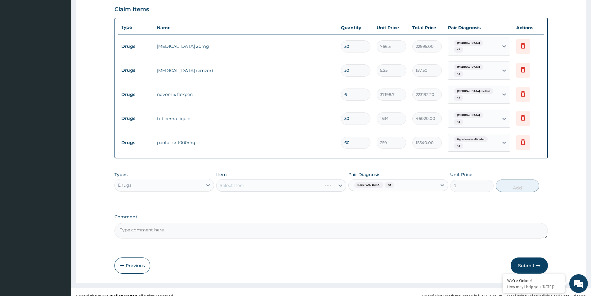
click at [237, 180] on div "Select Item" at bounding box center [281, 185] width 130 height 12
click at [297, 185] on div "Types Drugs Item Select Item Pair Diagnosis [MEDICAL_DATA] + 2 Unit Price 0 Add" at bounding box center [330, 181] width 433 height 27
click at [297, 180] on div "Select Item" at bounding box center [276, 185] width 118 height 10
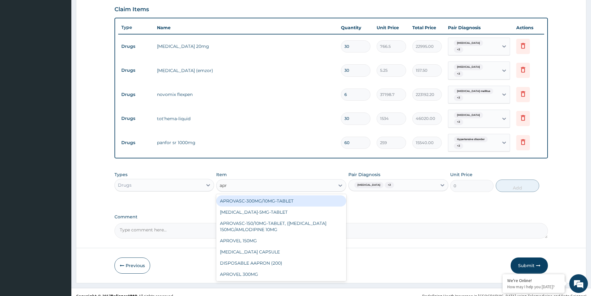
type input "apro"
click at [266, 195] on div "APROVASC-300MG/10MG-TABLET" at bounding box center [281, 200] width 130 height 11
type input "628.7649999999999"
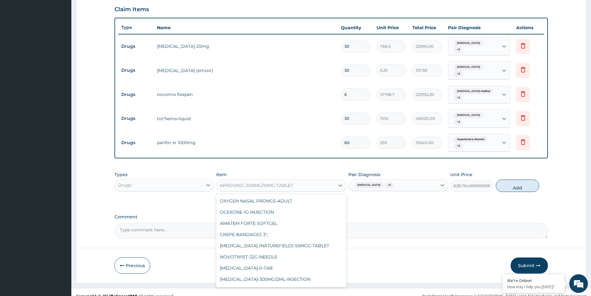
click at [274, 182] on div "APROVASC-300MG/10MG-TABLET" at bounding box center [257, 185] width 74 height 6
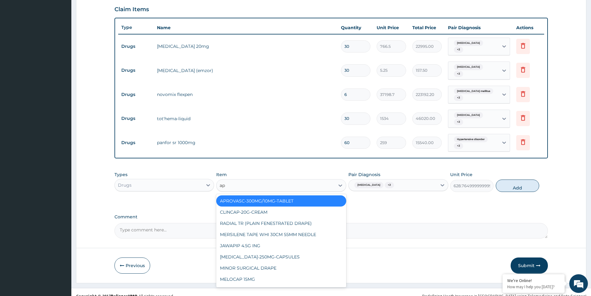
type input "apr"
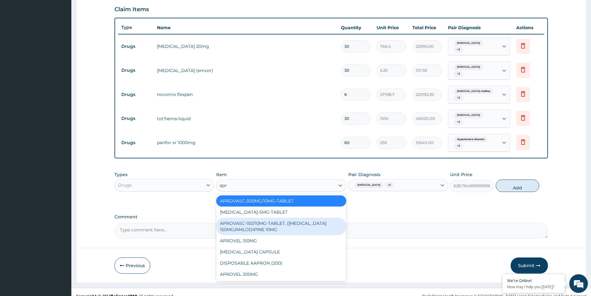
click at [284, 224] on div "APROVASC-150/10MG-TABLET, ([MEDICAL_DATA] 150MG/AMLODIPINE 10MG" at bounding box center [281, 226] width 130 height 17
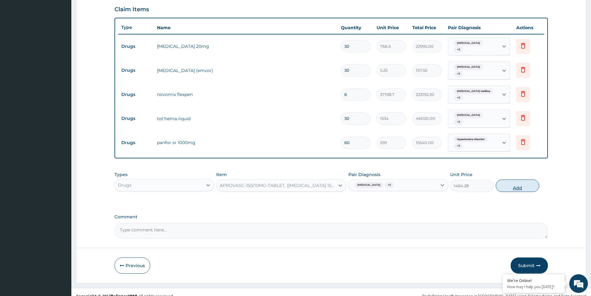
click at [519, 182] on button "Add" at bounding box center [517, 185] width 43 height 12
type input "0"
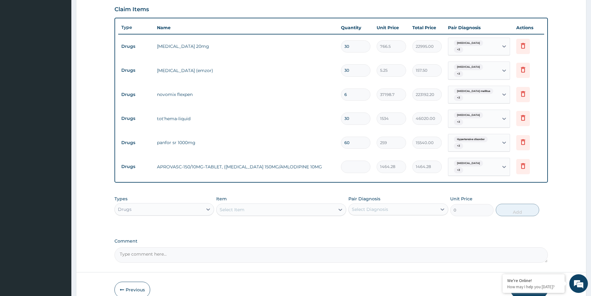
type input "0.00"
type input "2"
type input "2928.56"
type input "28"
type input "40999.84"
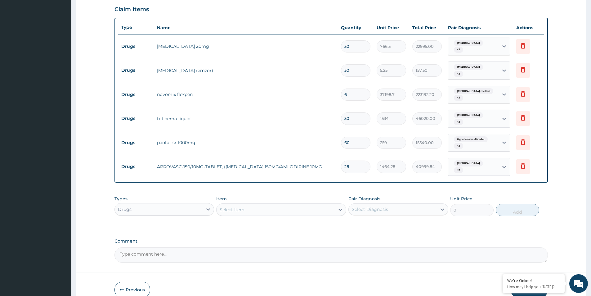
type input "28"
click at [456, 225] on div "PA Code / Prescription Code PA/F4F2EF Encounter Date [DATE] Important Notice Pl…" at bounding box center [330, 57] width 433 height 410
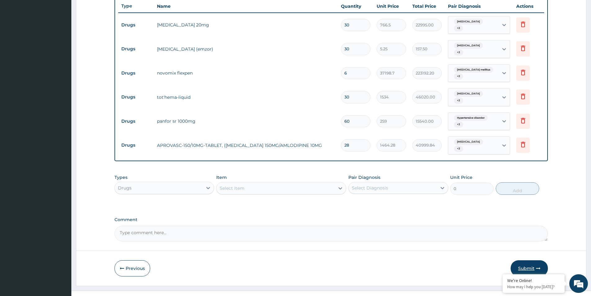
click at [542, 260] on button "Submit" at bounding box center [529, 268] width 37 height 16
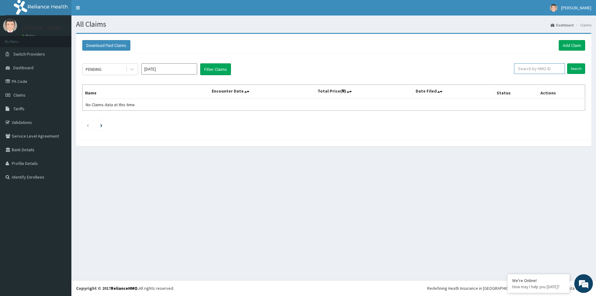
click at [533, 69] on input "text" at bounding box center [539, 68] width 51 height 11
paste input "HHN/10004/A"
type input "HHN/10004/A"
click at [567, 63] on input "Search" at bounding box center [576, 68] width 18 height 11
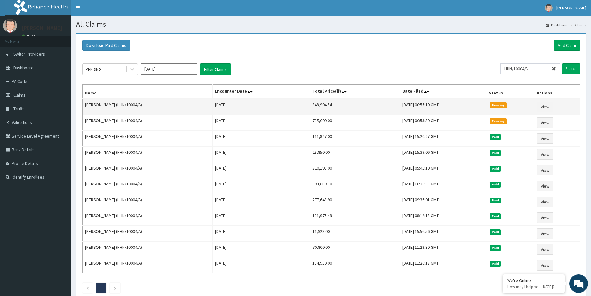
click at [310, 105] on td "348,904.54" at bounding box center [355, 107] width 90 height 16
copy td "348,904.54"
click at [545, 106] on link "View" at bounding box center [545, 106] width 17 height 11
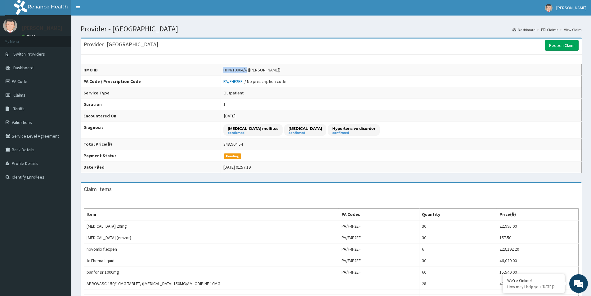
drag, startPoint x: 229, startPoint y: 69, endPoint x: 253, endPoint y: 71, distance: 24.3
click at [253, 71] on div "HHN/10004/A ([PERSON_NAME])" at bounding box center [251, 70] width 57 height 6
copy div "HHN/10004/A"
click at [31, 57] on link "Switch Providers" at bounding box center [35, 54] width 71 height 14
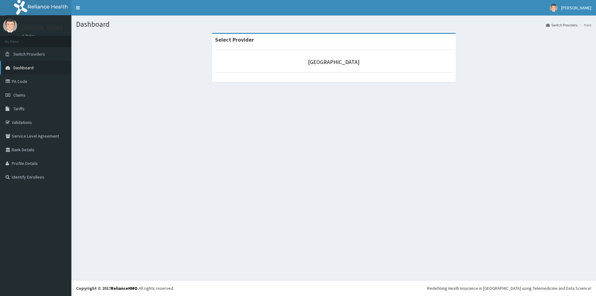
click at [47, 68] on link "Dashboard" at bounding box center [35, 68] width 71 height 14
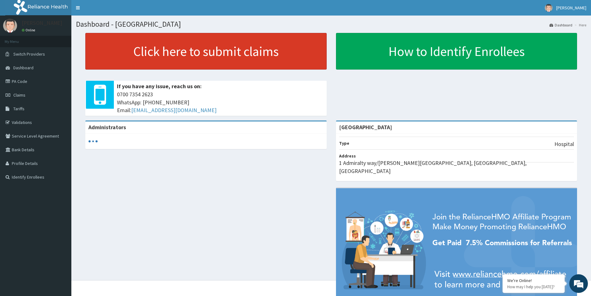
click at [265, 50] on link "Click here to submit claims" at bounding box center [205, 51] width 241 height 37
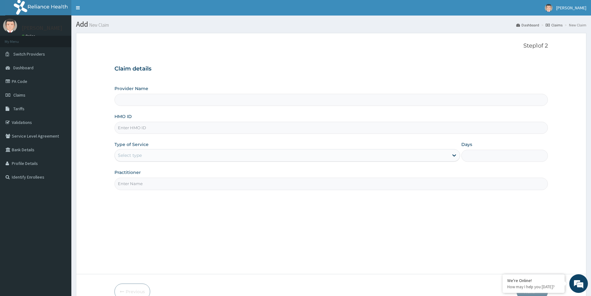
type input "[GEOGRAPHIC_DATA]"
paste input "HHN/10004/A"
type input "HHN/10004/A"
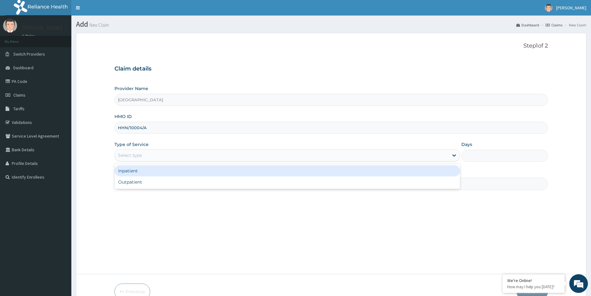
click at [150, 159] on div "Select type" at bounding box center [282, 155] width 334 height 10
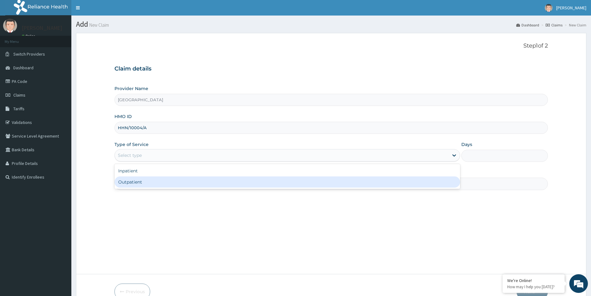
click at [150, 182] on div "Outpatient" at bounding box center [287, 181] width 346 height 11
type input "1"
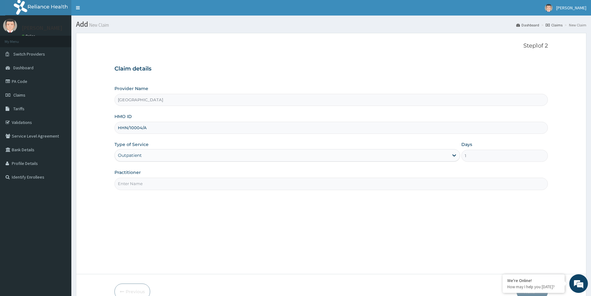
click at [145, 182] on input "Practitioner" at bounding box center [330, 183] width 433 height 12
type input "Medical Officer"
drag, startPoint x: 221, startPoint y: 216, endPoint x: 265, endPoint y: 228, distance: 45.5
click at [221, 216] on div "Step 1 of 2 Claim details Provider Name Evercare Hospital HMO ID HHN/10004/A Ty…" at bounding box center [330, 154] width 433 height 222
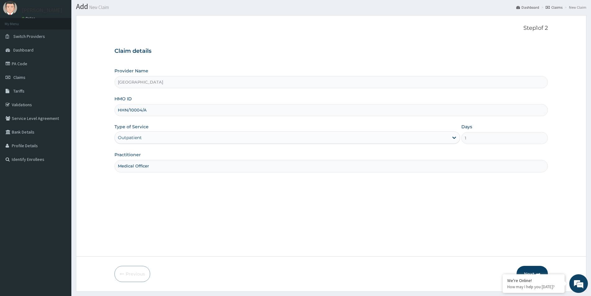
scroll to position [34, 0]
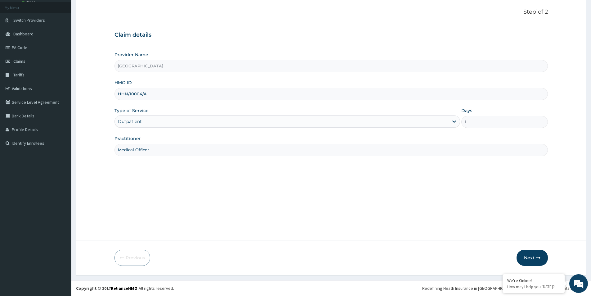
click at [539, 255] on icon "button" at bounding box center [538, 257] width 4 height 4
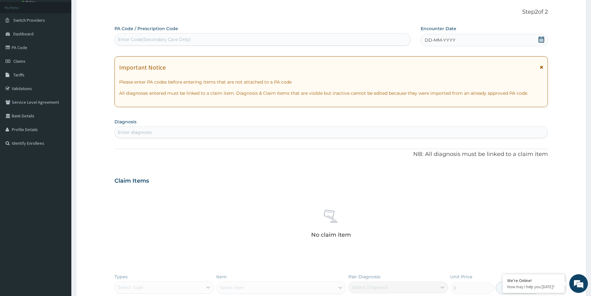
click at [186, 130] on div "Enter diagnosis" at bounding box center [331, 132] width 433 height 10
type input "[MEDICAL_DATA]"
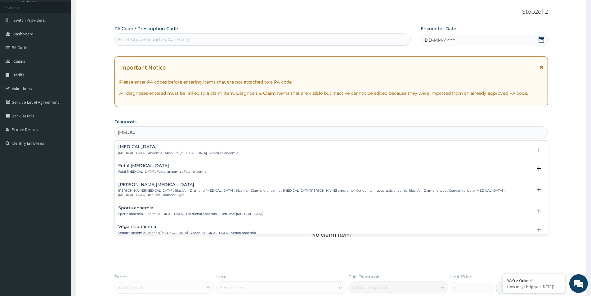
click at [166, 152] on p "[MEDICAL_DATA] , Anaemia , Absolute [MEDICAL_DATA] , Absolute anaemia" at bounding box center [178, 153] width 120 height 4
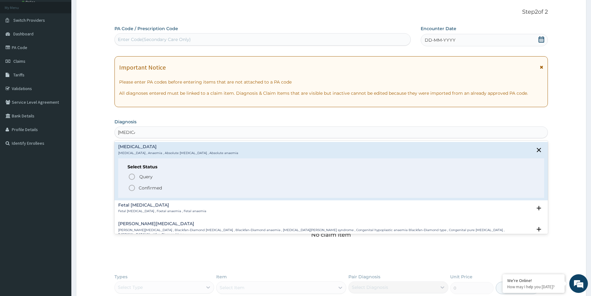
click at [145, 187] on p "Confirmed" at bounding box center [150, 188] width 23 height 6
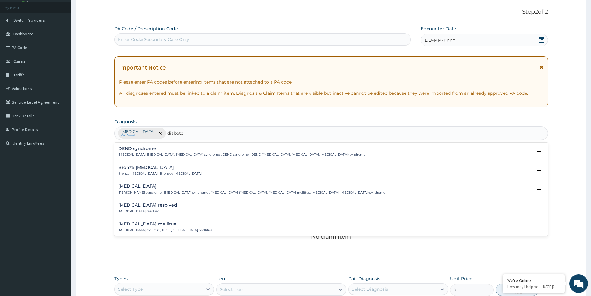
type input "[MEDICAL_DATA]"
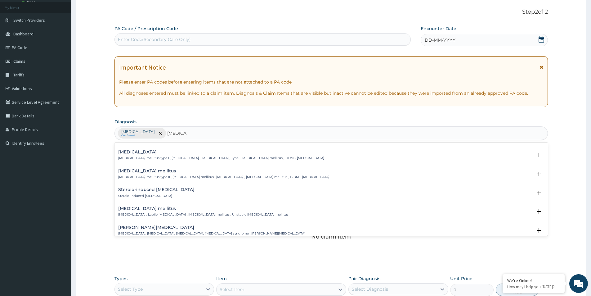
scroll to position [465, 0]
click at [156, 180] on p "[MEDICAL_DATA] mellitus type II , [MEDICAL_DATA] mellitus , [MEDICAL_DATA] , [M…" at bounding box center [223, 179] width 211 height 4
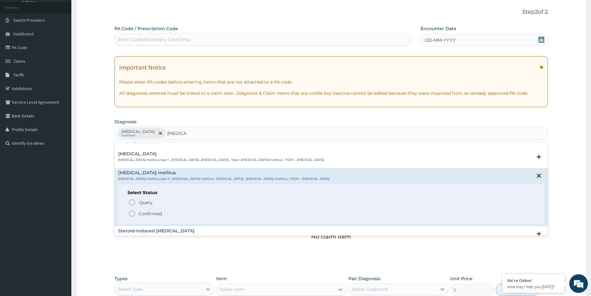
click at [142, 214] on p "Confirmed" at bounding box center [150, 213] width 23 height 6
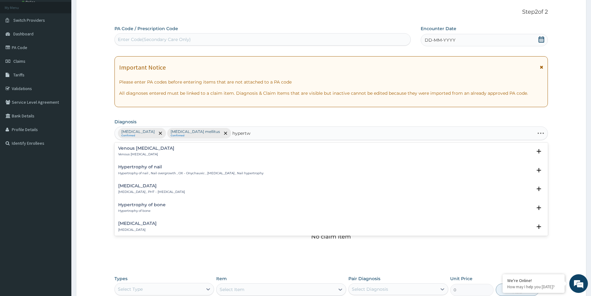
scroll to position [0, 0]
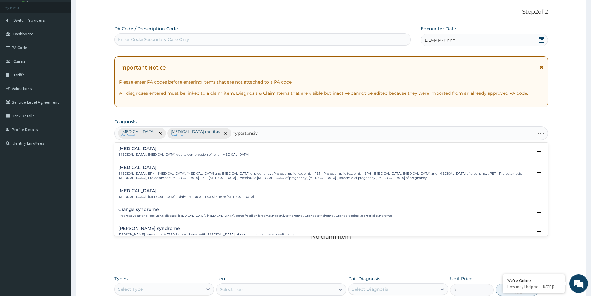
type input "hypertensive"
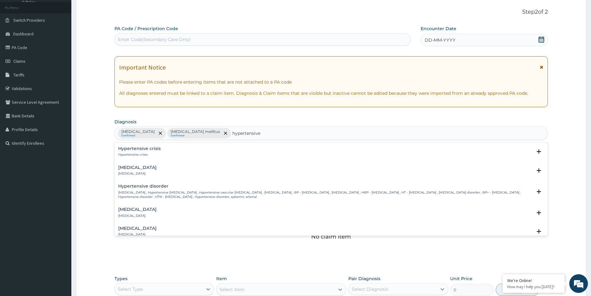
click at [171, 170] on div "[MEDICAL_DATA] [MEDICAL_DATA]" at bounding box center [331, 170] width 426 height 11
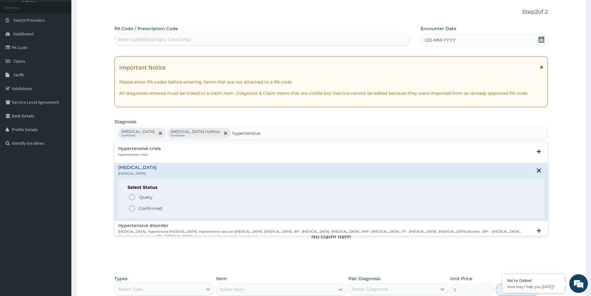
click at [156, 210] on p "Confirmed" at bounding box center [150, 208] width 23 height 6
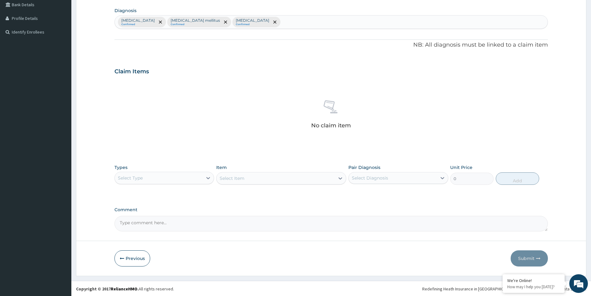
scroll to position [146, 0]
click at [160, 171] on div "Select Type" at bounding box center [164, 177] width 100 height 12
click at [157, 216] on div "Procedures" at bounding box center [164, 214] width 100 height 11
click at [362, 183] on div "Pair Diagnosis Select Diagnosis" at bounding box center [398, 174] width 100 height 20
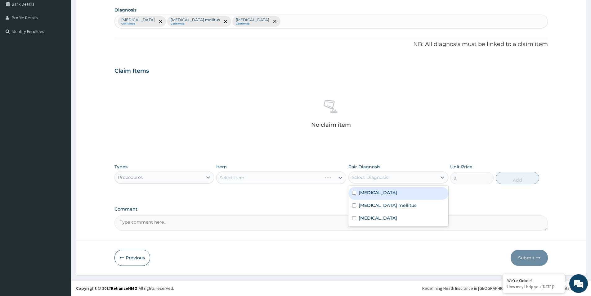
click at [355, 177] on div "Select Diagnosis" at bounding box center [370, 177] width 36 height 6
click at [355, 191] on div "[MEDICAL_DATA]" at bounding box center [398, 193] width 100 height 13
checkbox input "true"
click at [358, 205] on div "[MEDICAL_DATA] mellitus" at bounding box center [398, 206] width 100 height 13
checkbox input "true"
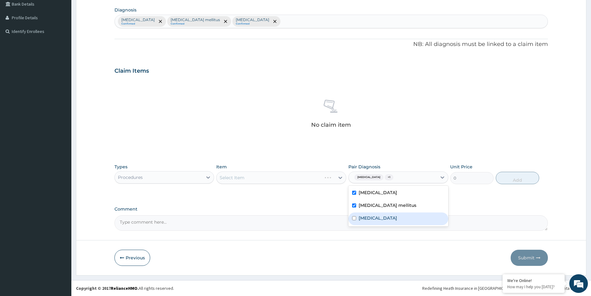
click at [353, 216] on input "checkbox" at bounding box center [354, 218] width 4 height 4
checkbox input "true"
click at [272, 170] on div "Item Select Item" at bounding box center [281, 174] width 130 height 20
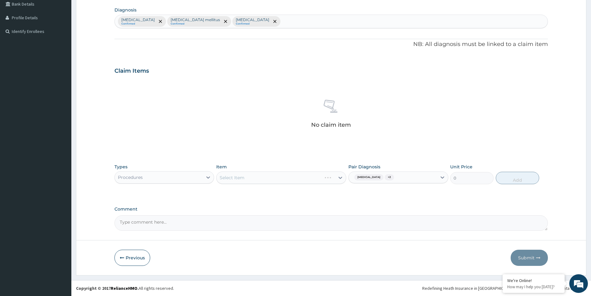
click at [272, 175] on div "Select Item" at bounding box center [281, 177] width 130 height 12
click at [252, 182] on div "Select Item" at bounding box center [281, 177] width 130 height 12
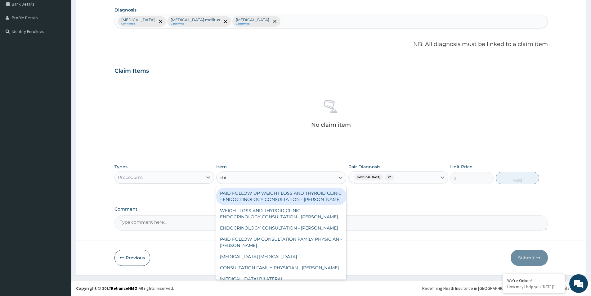
type input "chin"
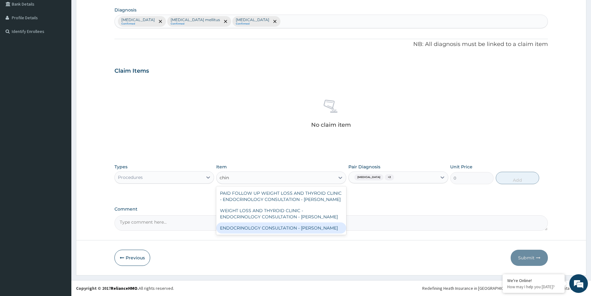
click at [256, 233] on div "ENDOCRINOLOGY CONSULTATION - [PERSON_NAME]" at bounding box center [281, 227] width 130 height 11
type input "34000"
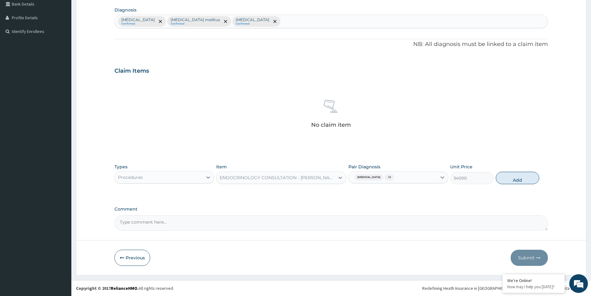
click at [249, 176] on div "ENDOCRINOLOGY CONSULTATION - [PERSON_NAME]" at bounding box center [278, 177] width 116 height 6
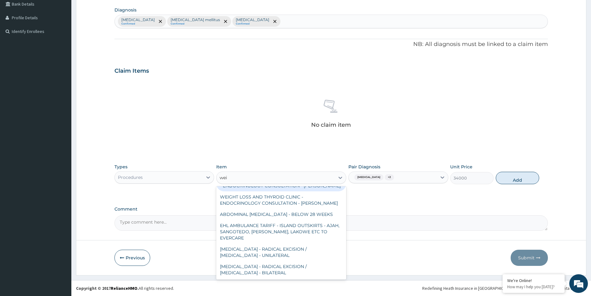
scroll to position [0, 0]
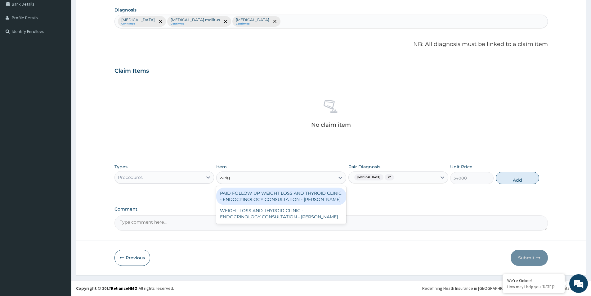
type input "weigh"
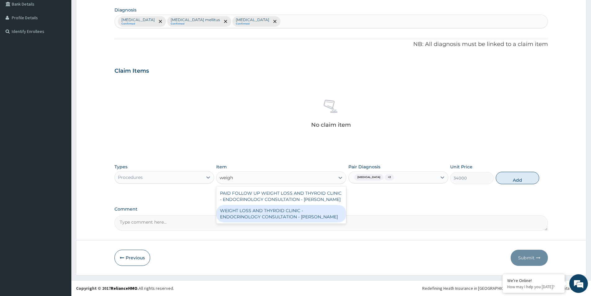
click at [262, 221] on div "WEIGHT LOSS AND THYROID CLINIC - ENDOCRINOLOGY CONSULTATION - [PERSON_NAME]" at bounding box center [281, 213] width 130 height 17
type input "38000"
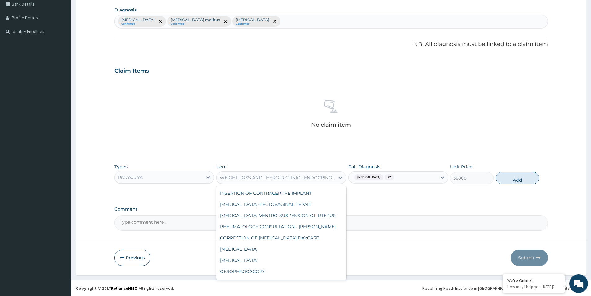
click at [300, 182] on div "WEIGHT LOSS AND THYROID CLINIC - ENDOCRINOLOGY CONSULTATION - [PERSON_NAME]" at bounding box center [276, 178] width 118 height 10
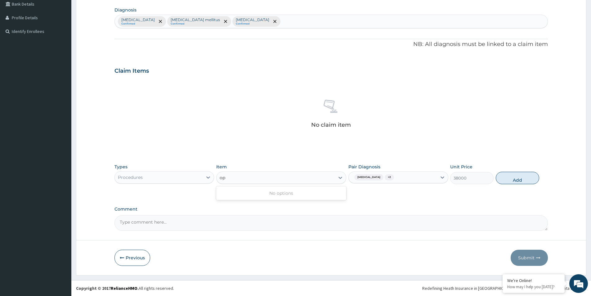
type input "o"
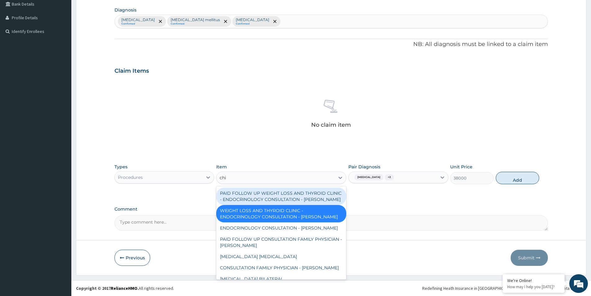
type input "chin"
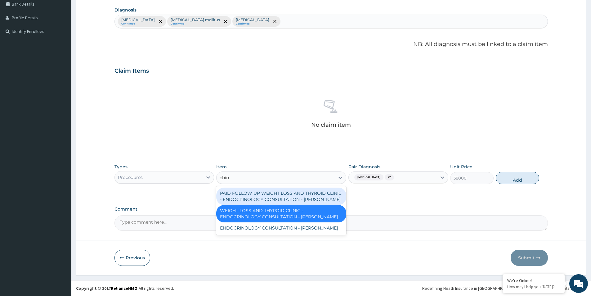
click at [285, 195] on div "PAID FOLLOW UP WEIGHT LOSS AND THYROID CLINIC - ENDOCRINOLOGY CONSULTATION - [P…" at bounding box center [281, 195] width 130 height 17
type input "22800"
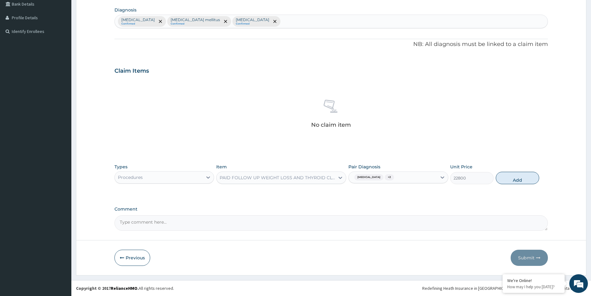
click at [262, 177] on div "PAID FOLLOW UP WEIGHT LOSS AND THYROID CLINIC - ENDOCRINOLOGY CONSULTATION - [P…" at bounding box center [278, 177] width 116 height 6
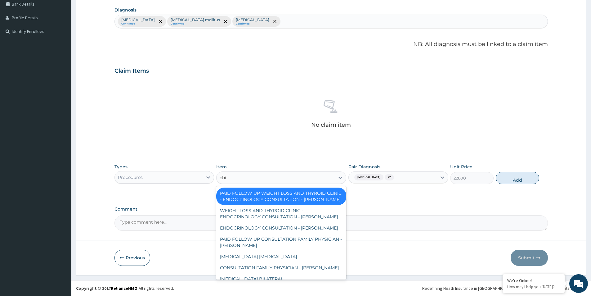
type input "chin"
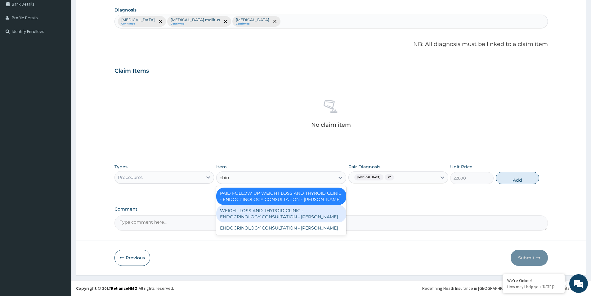
drag, startPoint x: 254, startPoint y: 237, endPoint x: 259, endPoint y: 230, distance: 9.2
click at [259, 230] on div "PAID FOLLOW UP WEIGHT LOSS AND THYROID CLINIC - ENDOCRINOLOGY CONSULTATION - [P…" at bounding box center [281, 210] width 130 height 48
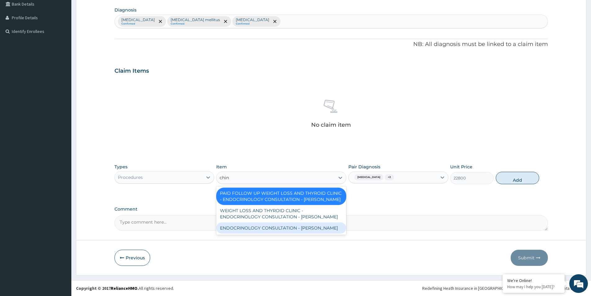
click at [259, 233] on div "ENDOCRINOLOGY CONSULTATION - [PERSON_NAME]" at bounding box center [281, 227] width 130 height 11
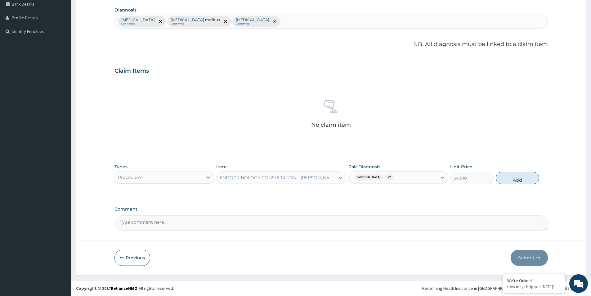
click at [531, 177] on button "Add" at bounding box center [517, 178] width 43 height 12
type input "0"
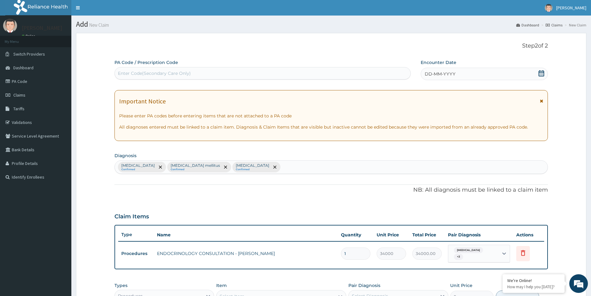
click at [541, 71] on icon at bounding box center [542, 73] width 6 height 6
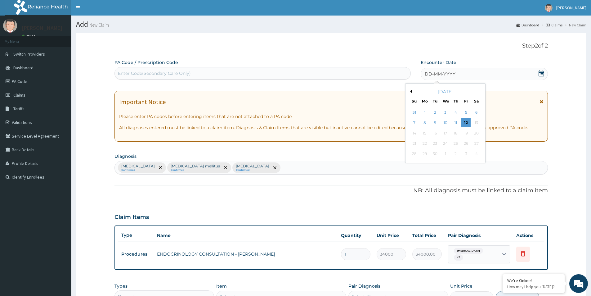
click at [412, 92] on div "[DATE]" at bounding box center [445, 91] width 75 height 6
click at [411, 91] on button "Previous Month" at bounding box center [410, 91] width 3 height 3
click at [446, 144] on div "20" at bounding box center [445, 143] width 9 height 9
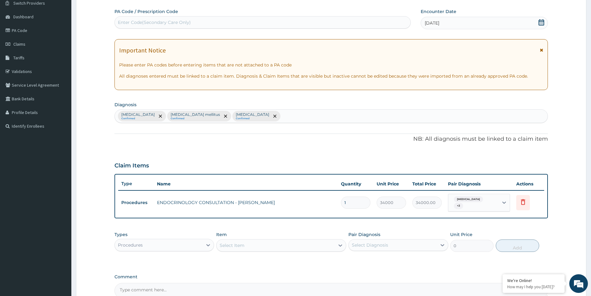
scroll to position [116, 0]
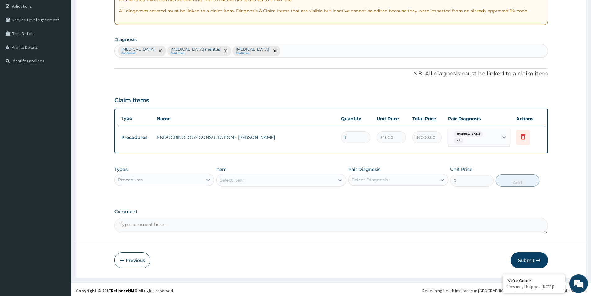
click at [526, 252] on button "Submit" at bounding box center [529, 260] width 37 height 16
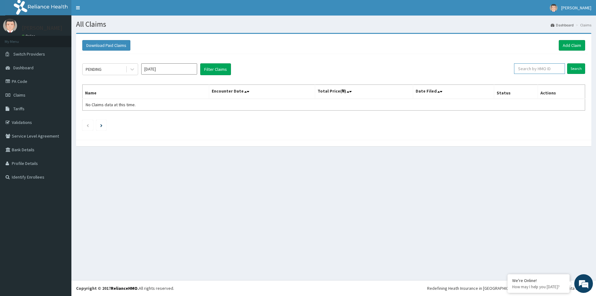
paste input "HHN/10004/A"
type input "HHN/10004/A"
click at [567, 63] on input "Search" at bounding box center [576, 68] width 18 height 11
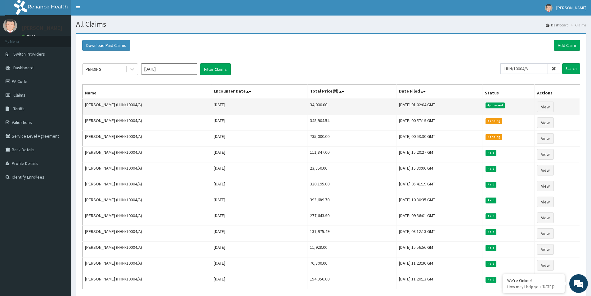
click at [307, 103] on td "34,000.00" at bounding box center [351, 107] width 89 height 16
copy td "34,000.00"
